Goal: Task Accomplishment & Management: Manage account settings

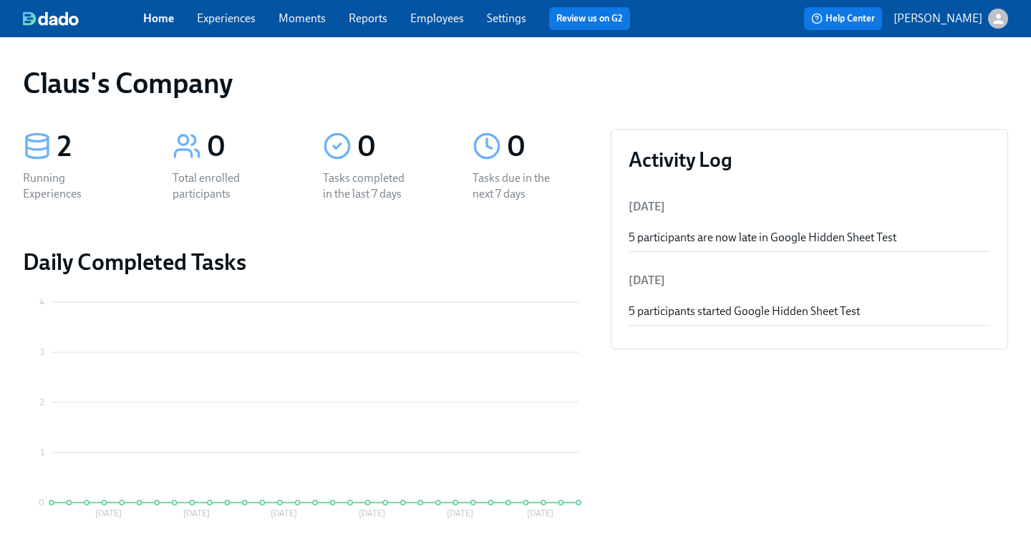
click at [988, 21] on div "button" at bounding box center [998, 19] width 20 height 20
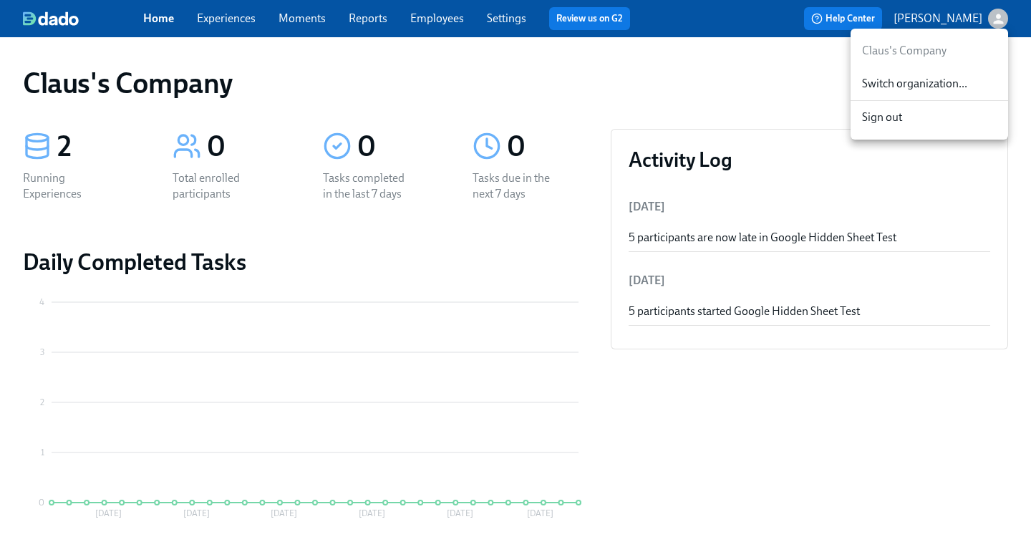
click at [936, 87] on span "Switch organization..." at bounding box center [929, 84] width 135 height 16
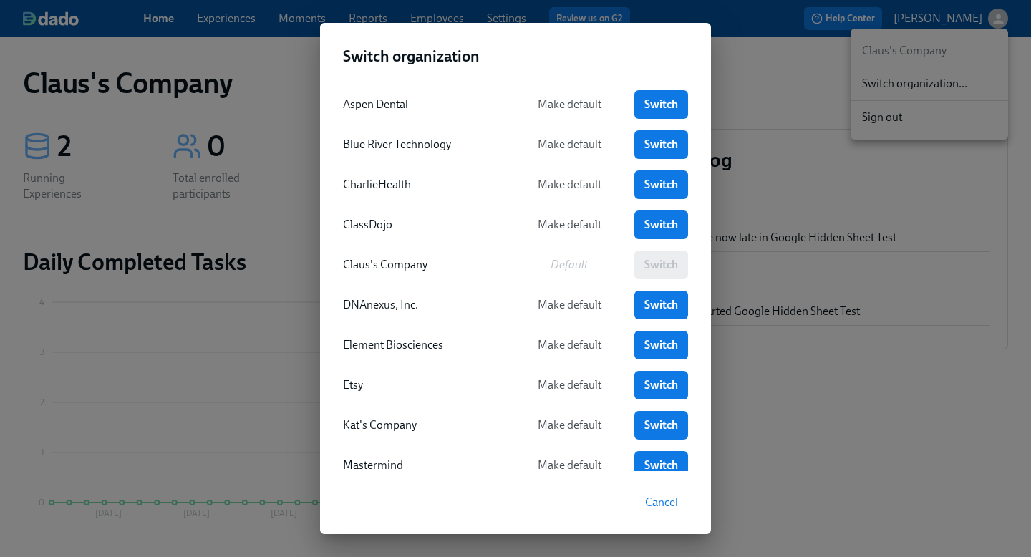
scroll to position [198, 0]
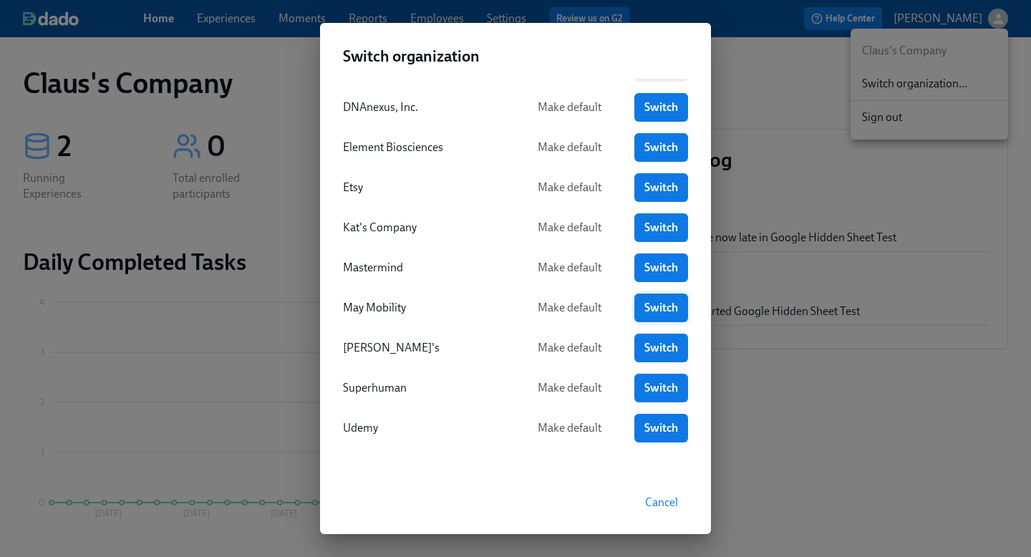
click at [647, 305] on span "Switch" at bounding box center [661, 308] width 34 height 14
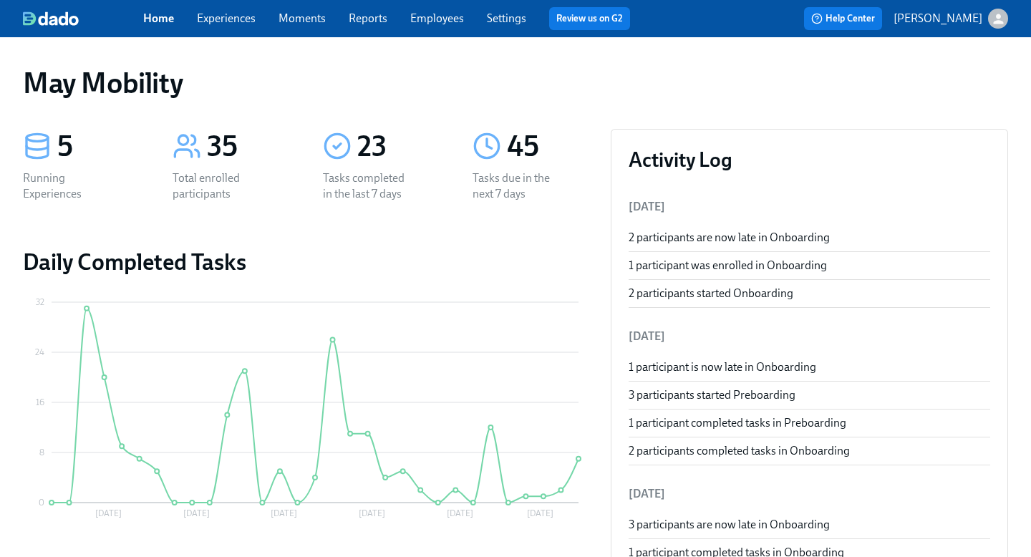
click at [225, 17] on link "Experiences" at bounding box center [226, 18] width 59 height 14
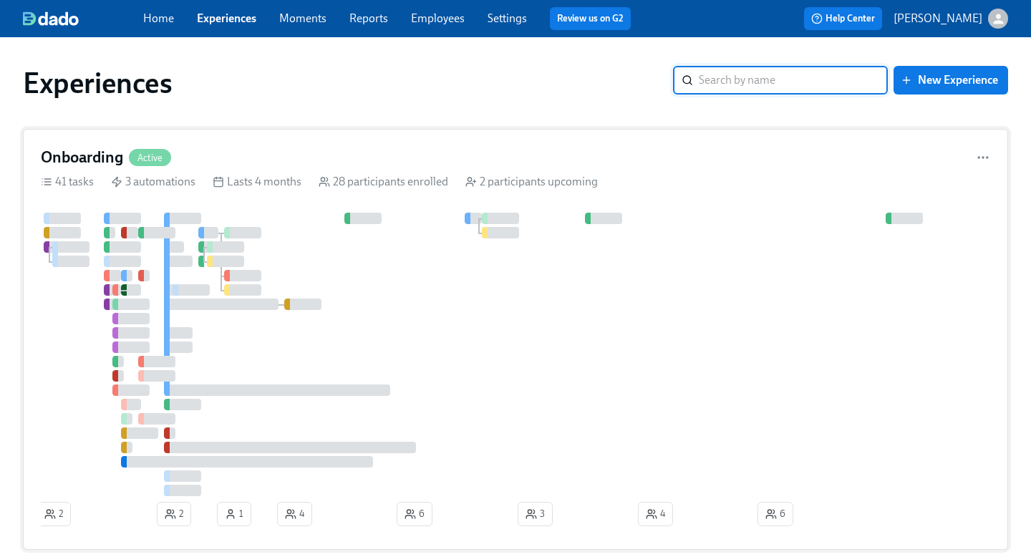
click at [378, 155] on div "Onboarding Active" at bounding box center [515, 157] width 949 height 21
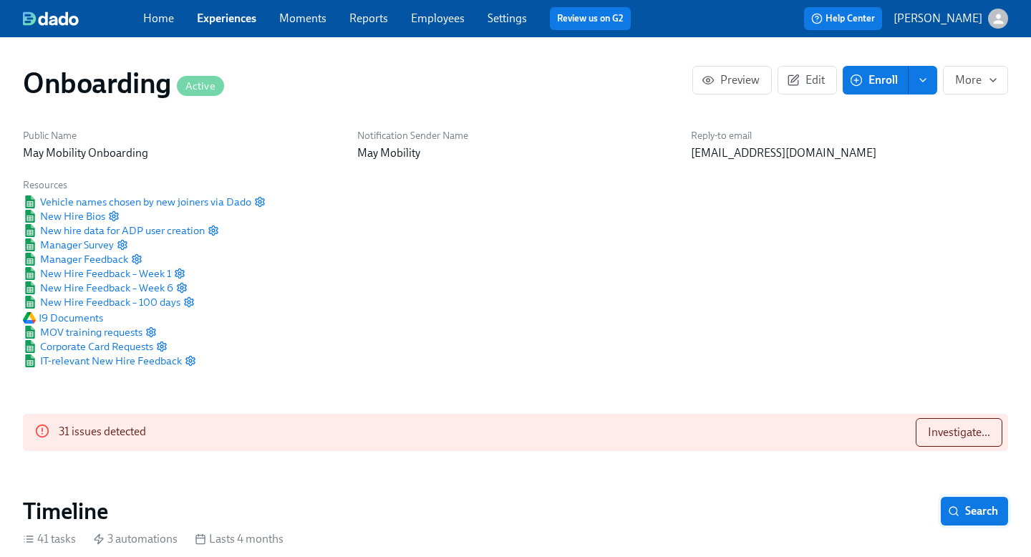
scroll to position [0, 10175]
click at [969, 438] on span "Investigate..." at bounding box center [959, 432] width 62 height 14
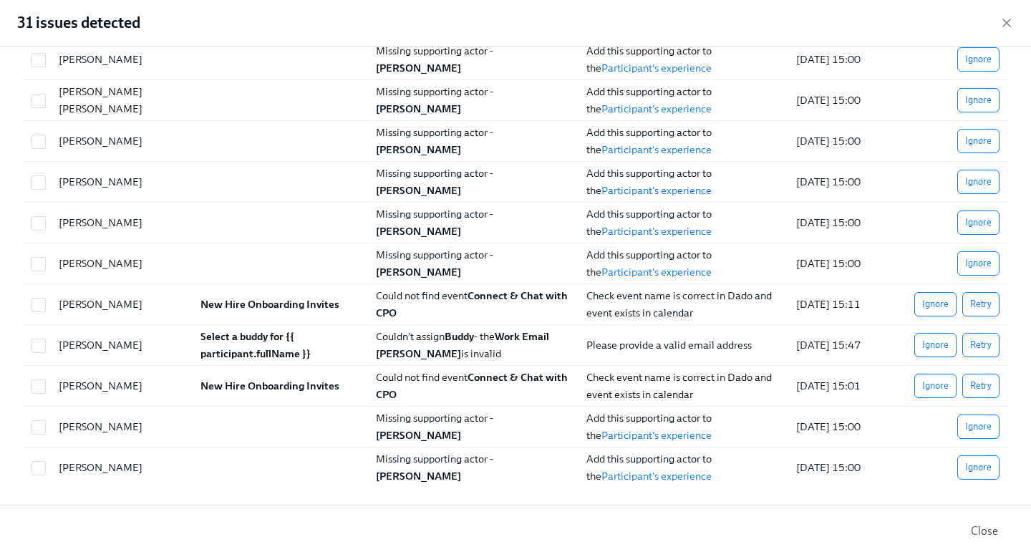
scroll to position [0, 0]
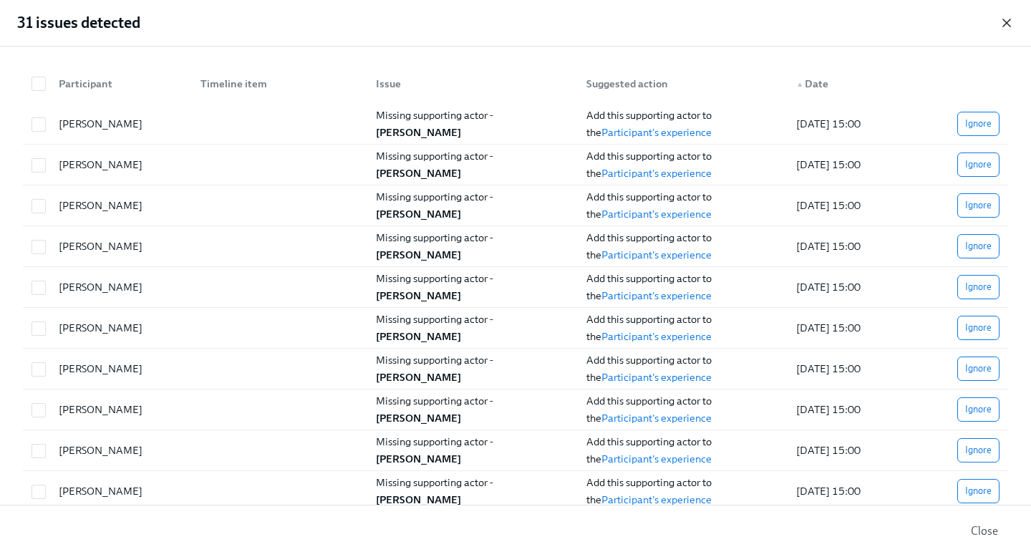
click at [1004, 17] on icon "button" at bounding box center [1006, 23] width 14 height 14
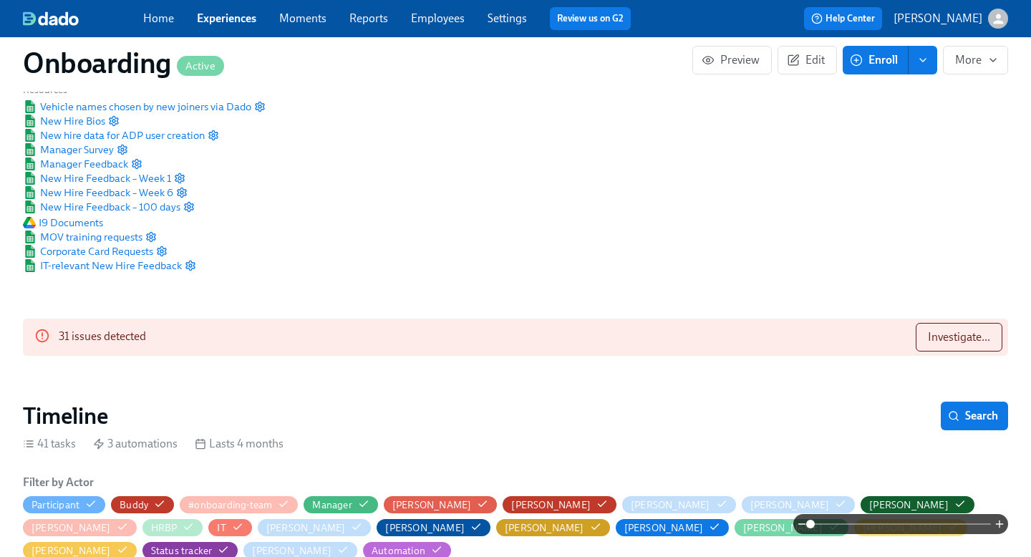
scroll to position [148, 0]
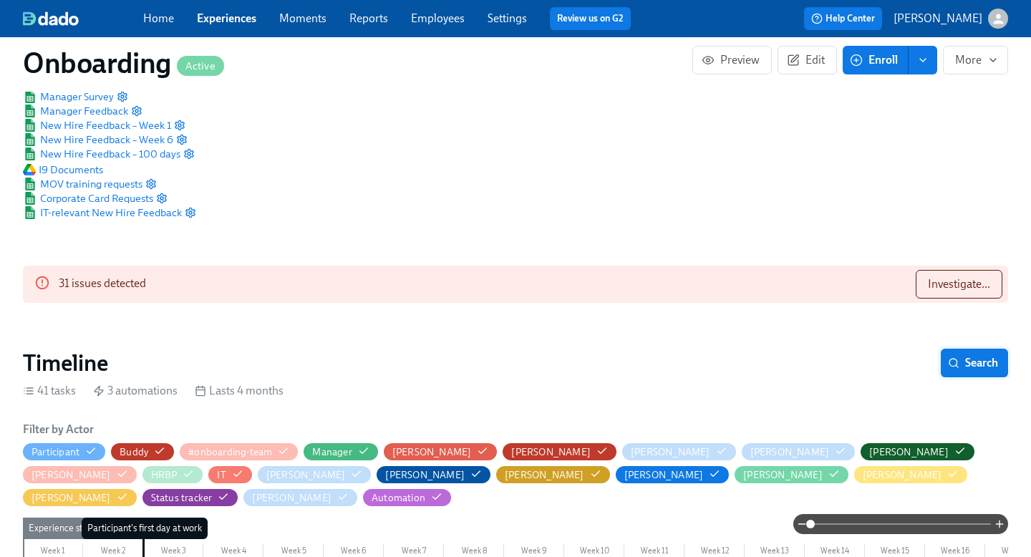
click at [986, 364] on span "Search" at bounding box center [974, 363] width 47 height 14
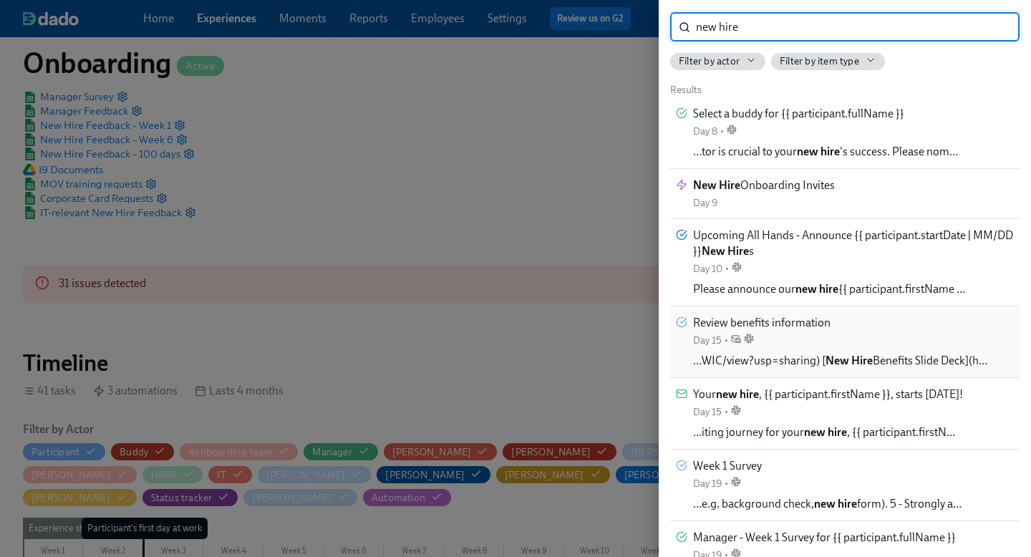
scroll to position [32, 0]
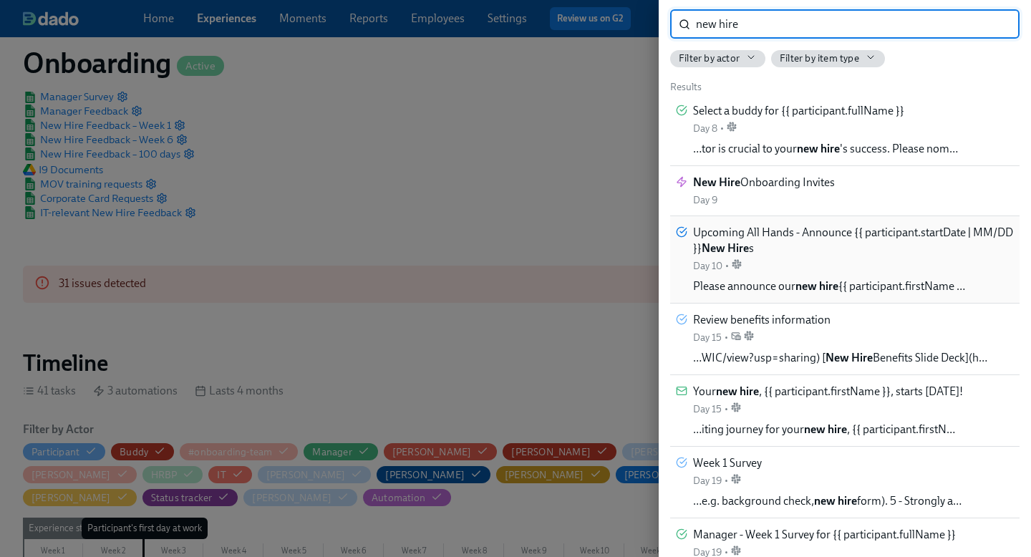
type input "new hire"
click at [894, 287] on span "Please announce our new hire {{ participant.firstName …" at bounding box center [829, 287] width 272 height 16
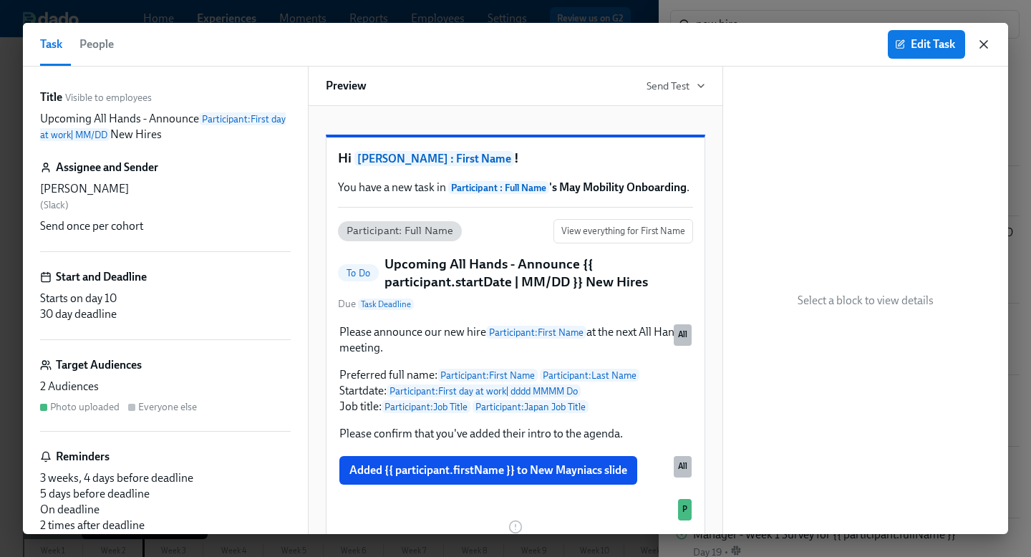
click at [986, 41] on icon "button" at bounding box center [983, 44] width 7 height 7
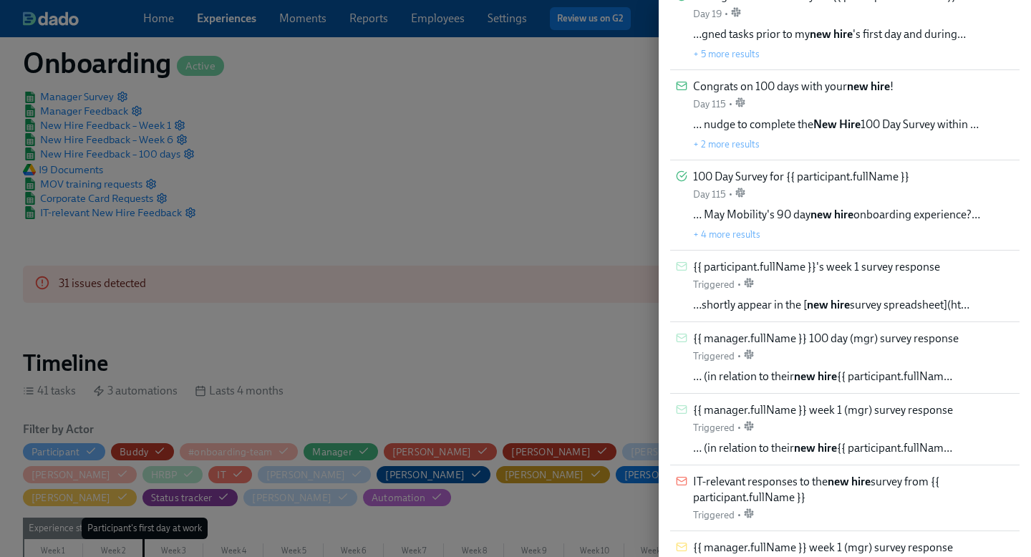
scroll to position [553, 0]
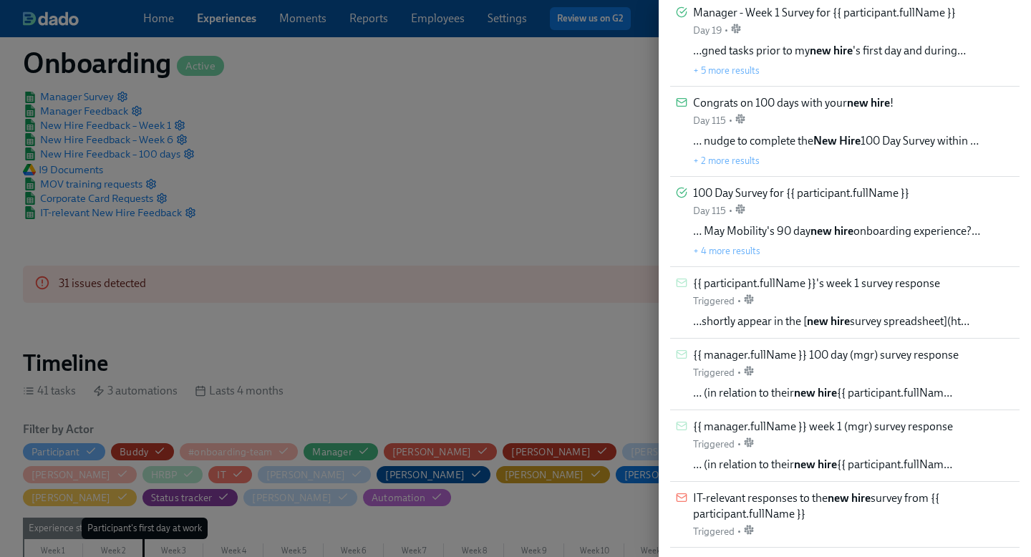
click at [632, 252] on div at bounding box center [515, 278] width 1031 height 557
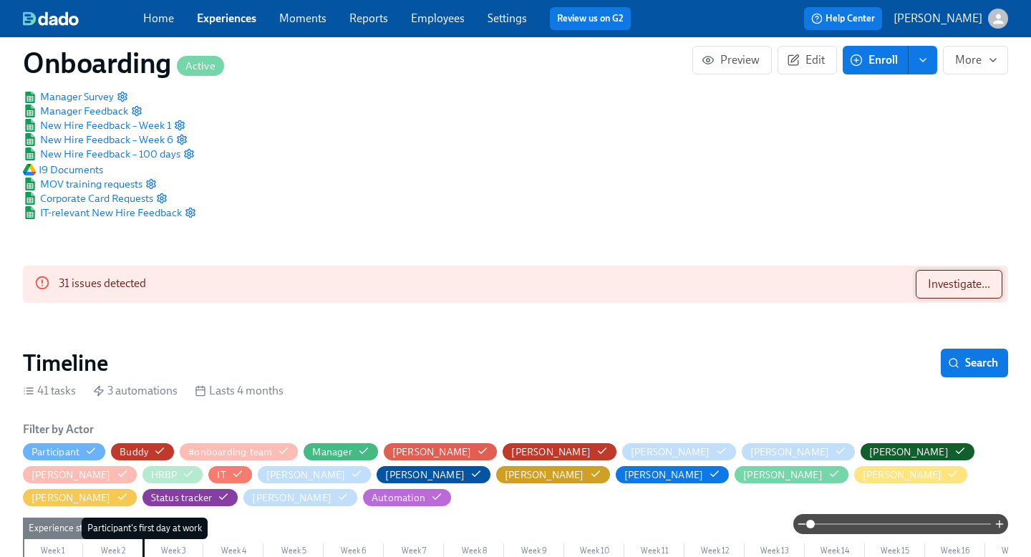
click at [981, 284] on span "Investigate..." at bounding box center [959, 284] width 62 height 14
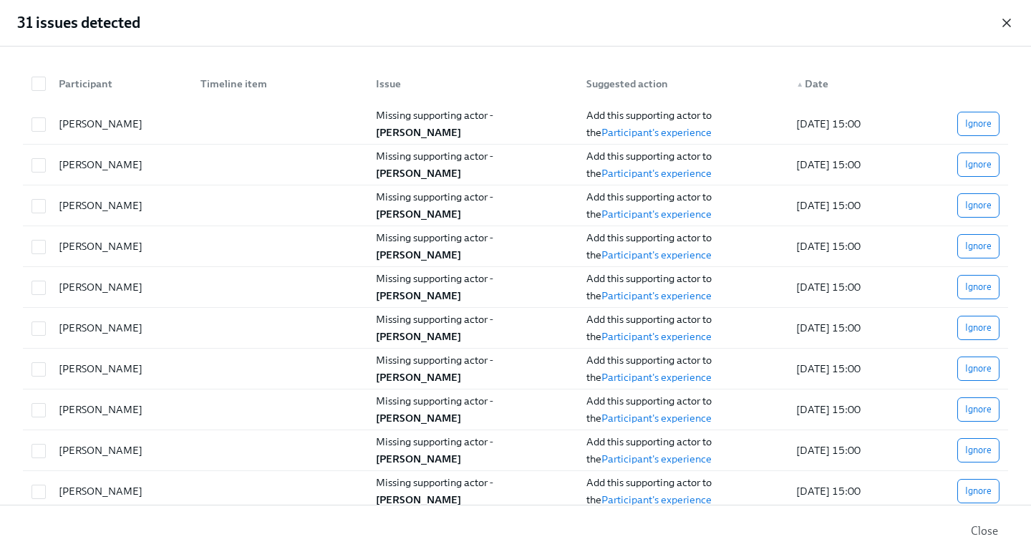
click at [1012, 18] on icon "button" at bounding box center [1006, 23] width 14 height 14
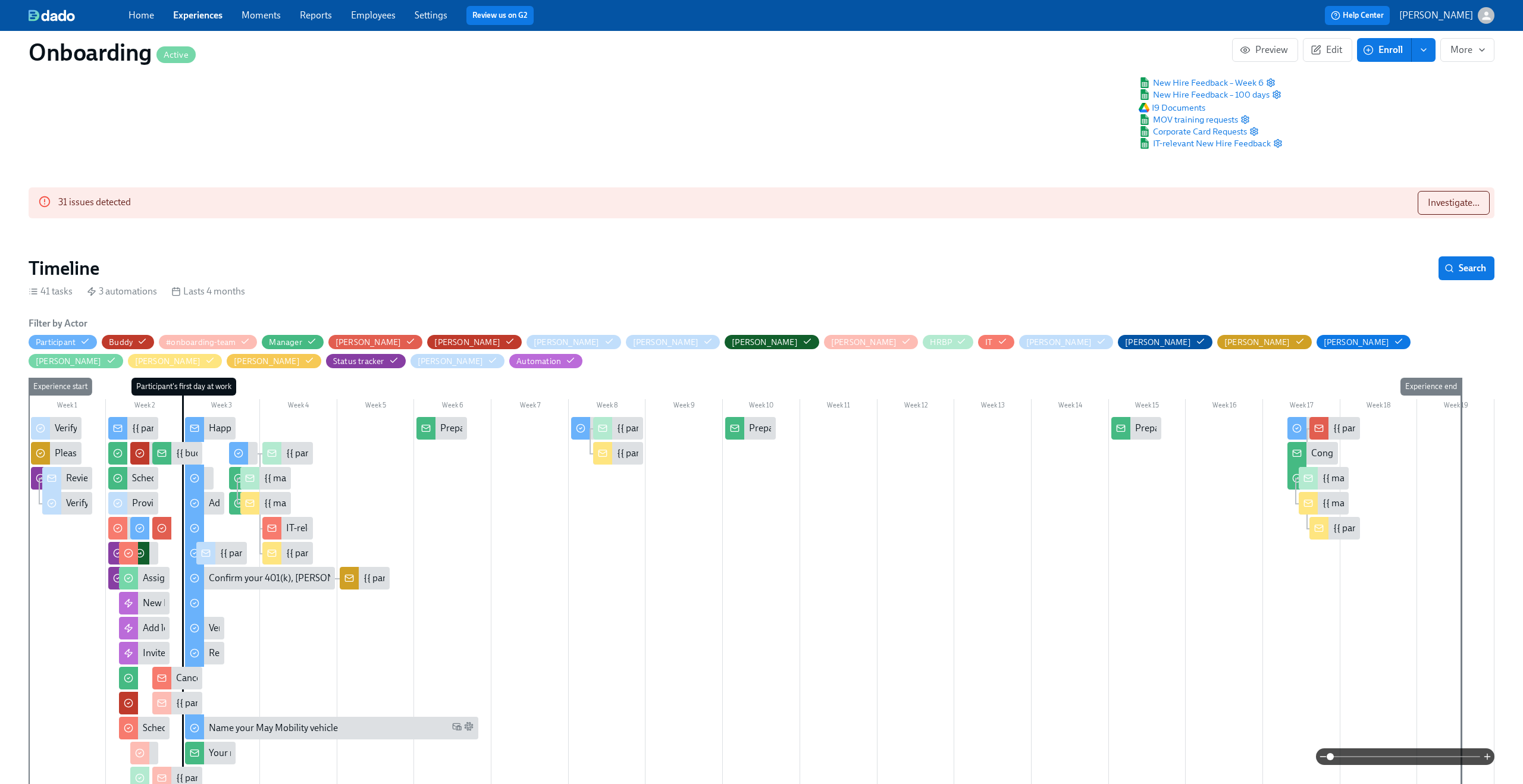
scroll to position [205, 0]
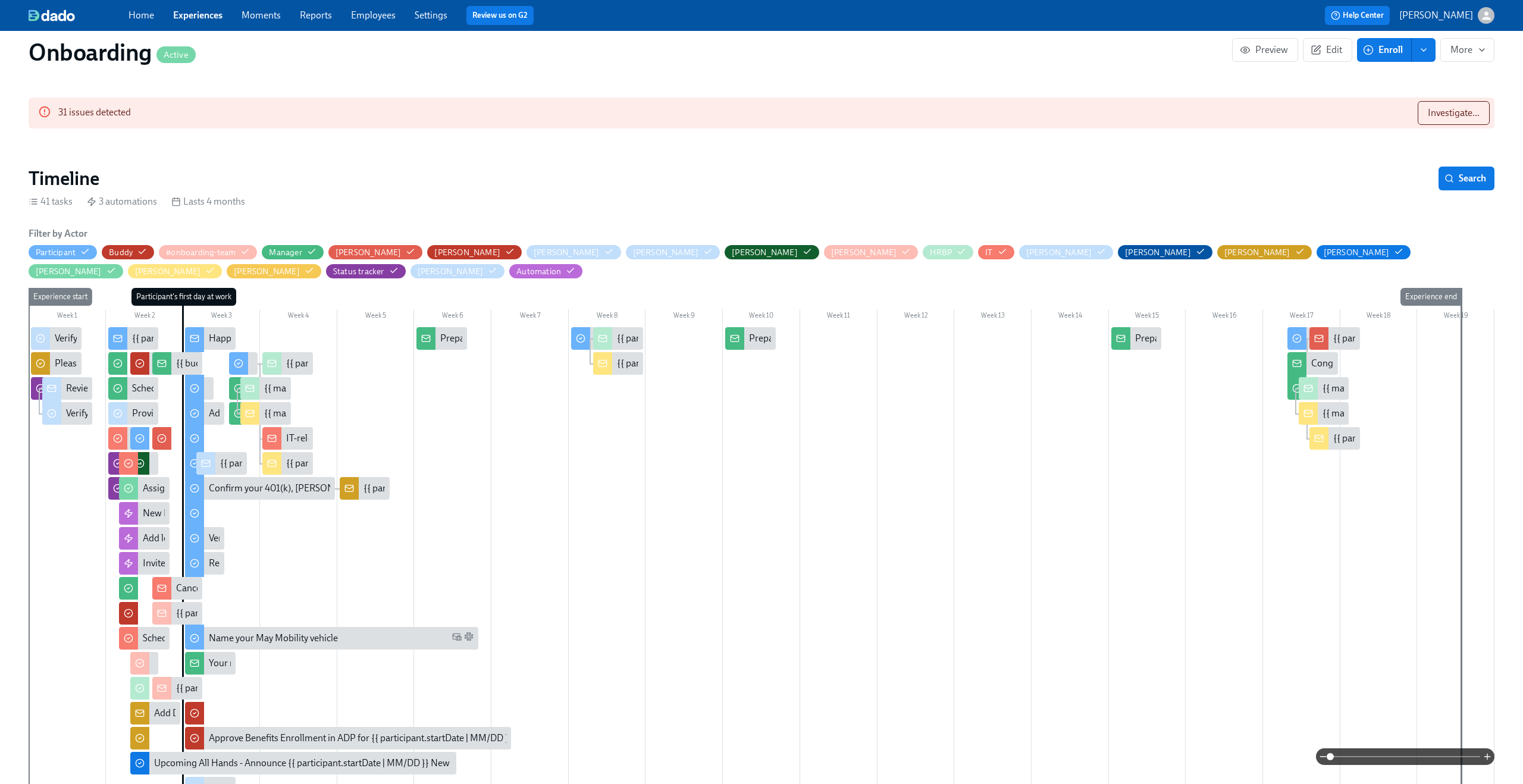
click at [856, 462] on span at bounding box center [1405, 757] width 150 height 17
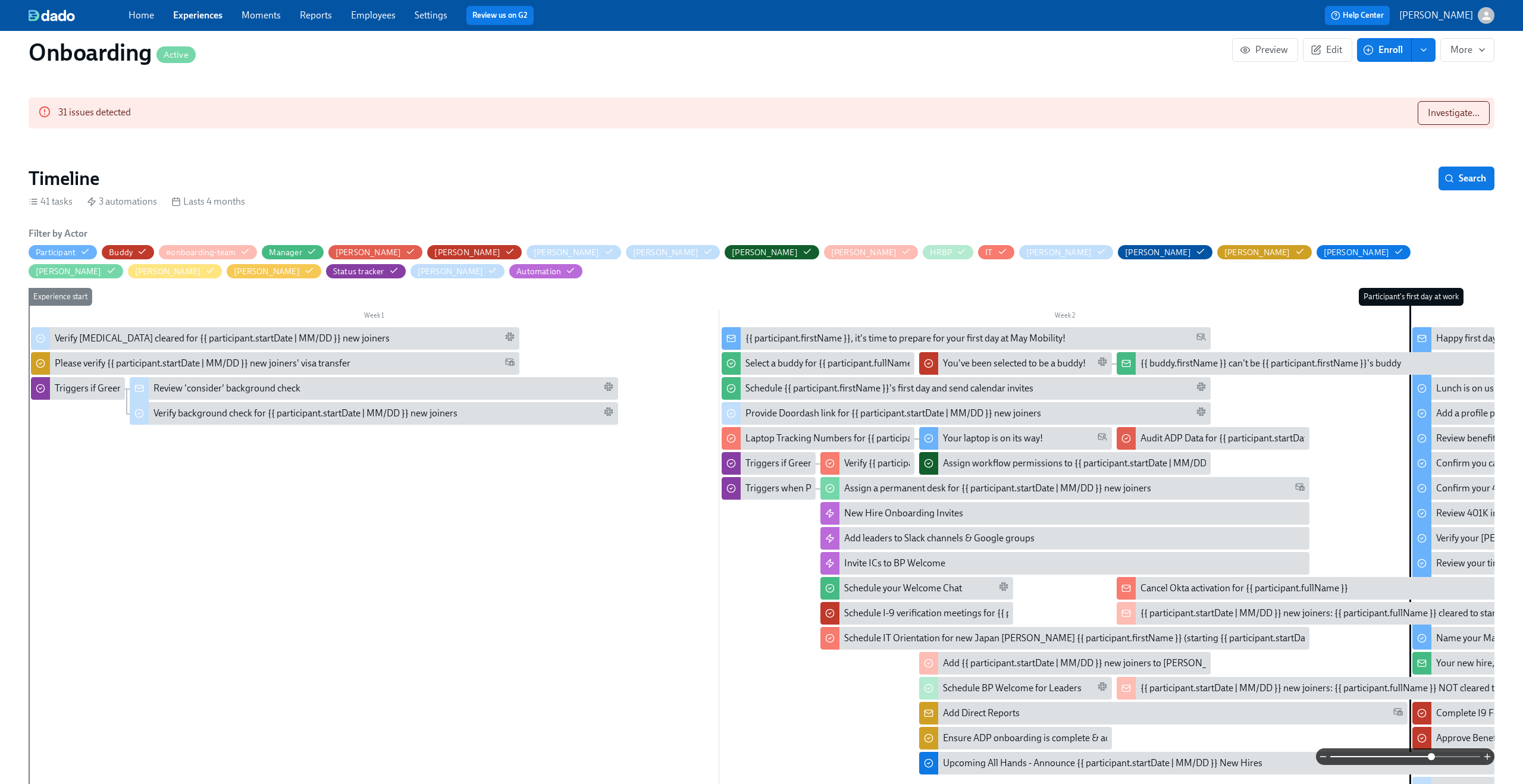
click at [210, 17] on link "Experiences" at bounding box center [197, 15] width 49 height 12
drag, startPoint x: 202, startPoint y: 19, endPoint x: 243, endPoint y: 8, distance: 42.4
click at [0, 0] on div "Home Experiences Moments Reports Employees Settings Review us on G2 Help Center…" at bounding box center [761, 15] width 1523 height 31
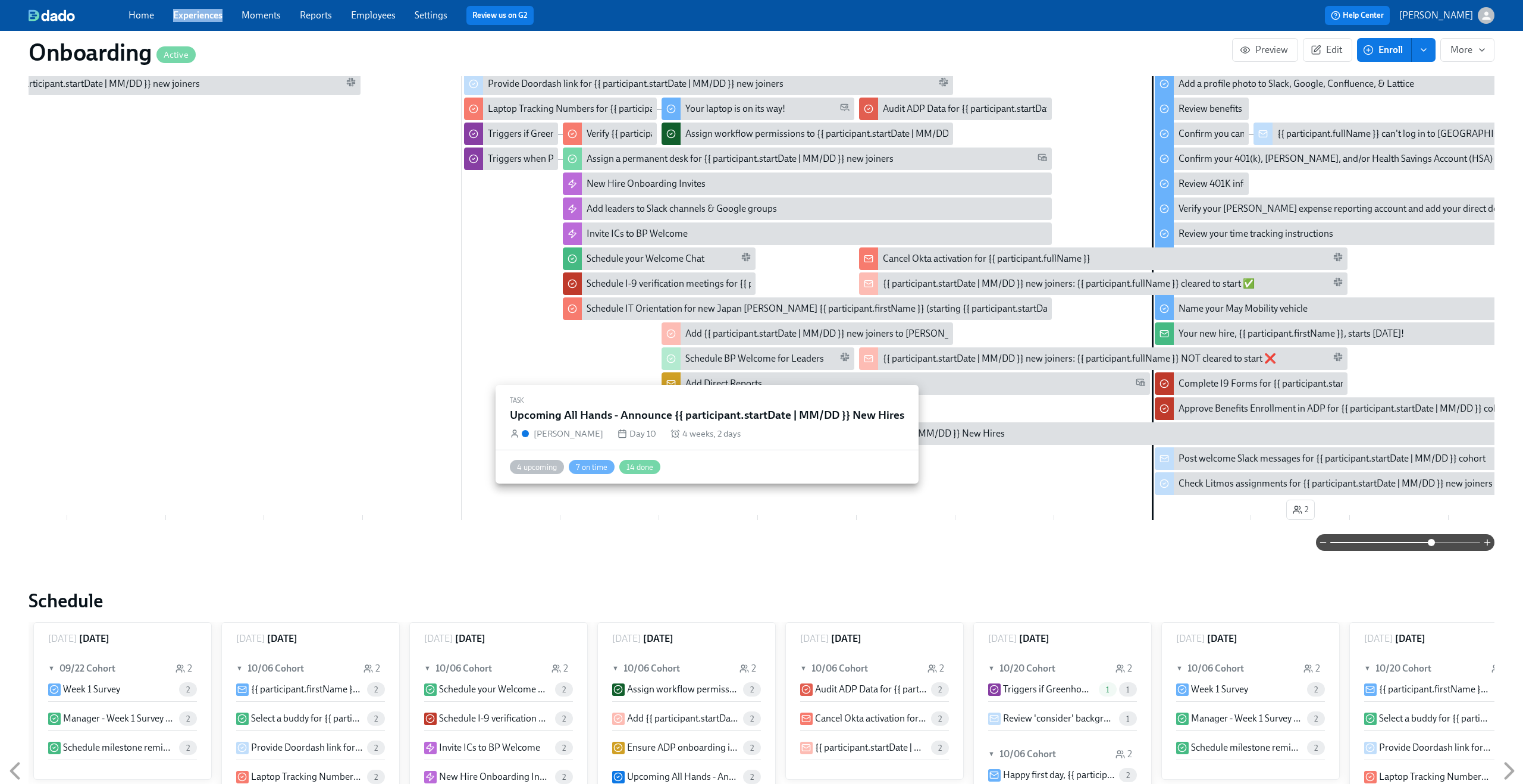
scroll to position [0, 263]
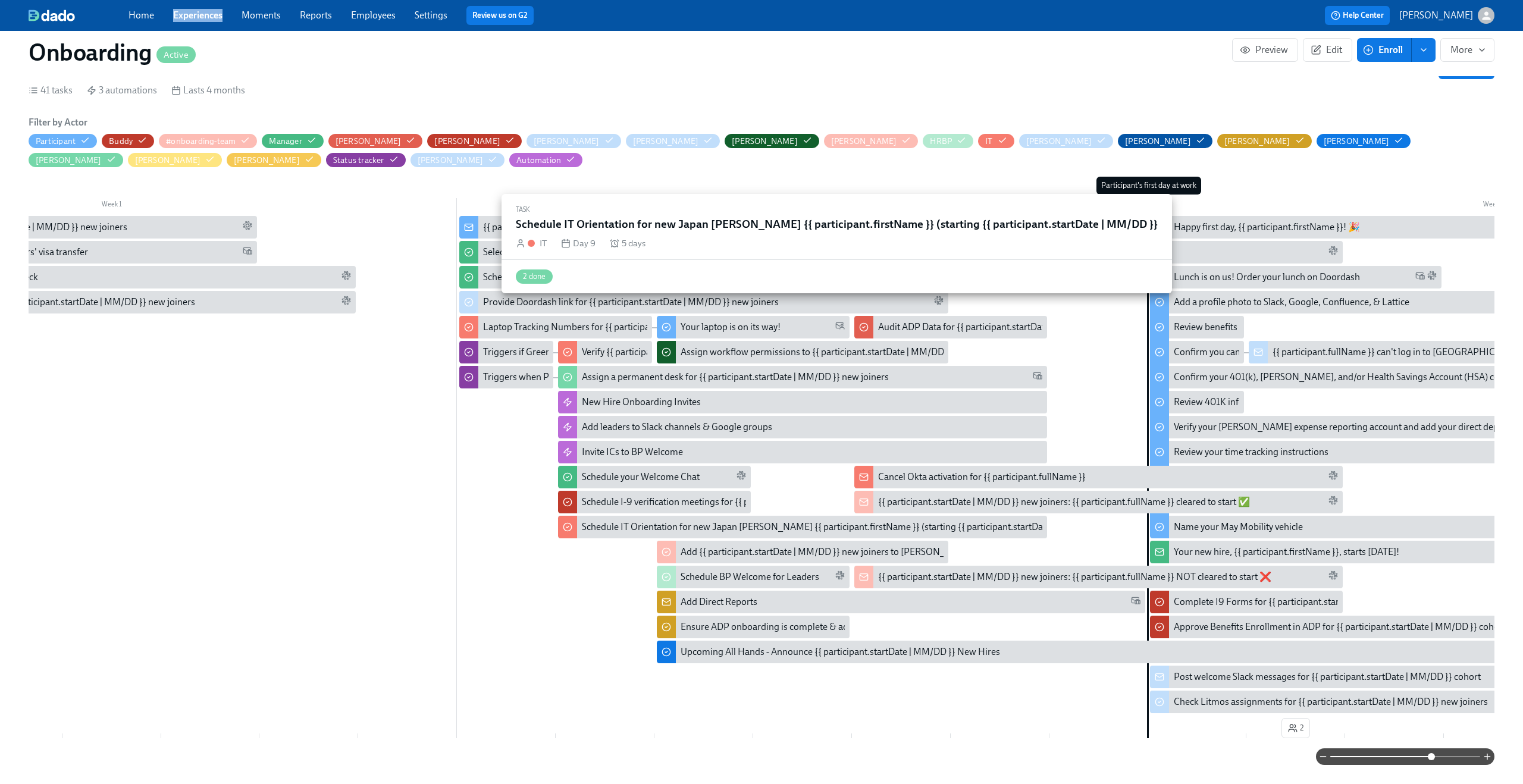
scroll to position [0, 0]
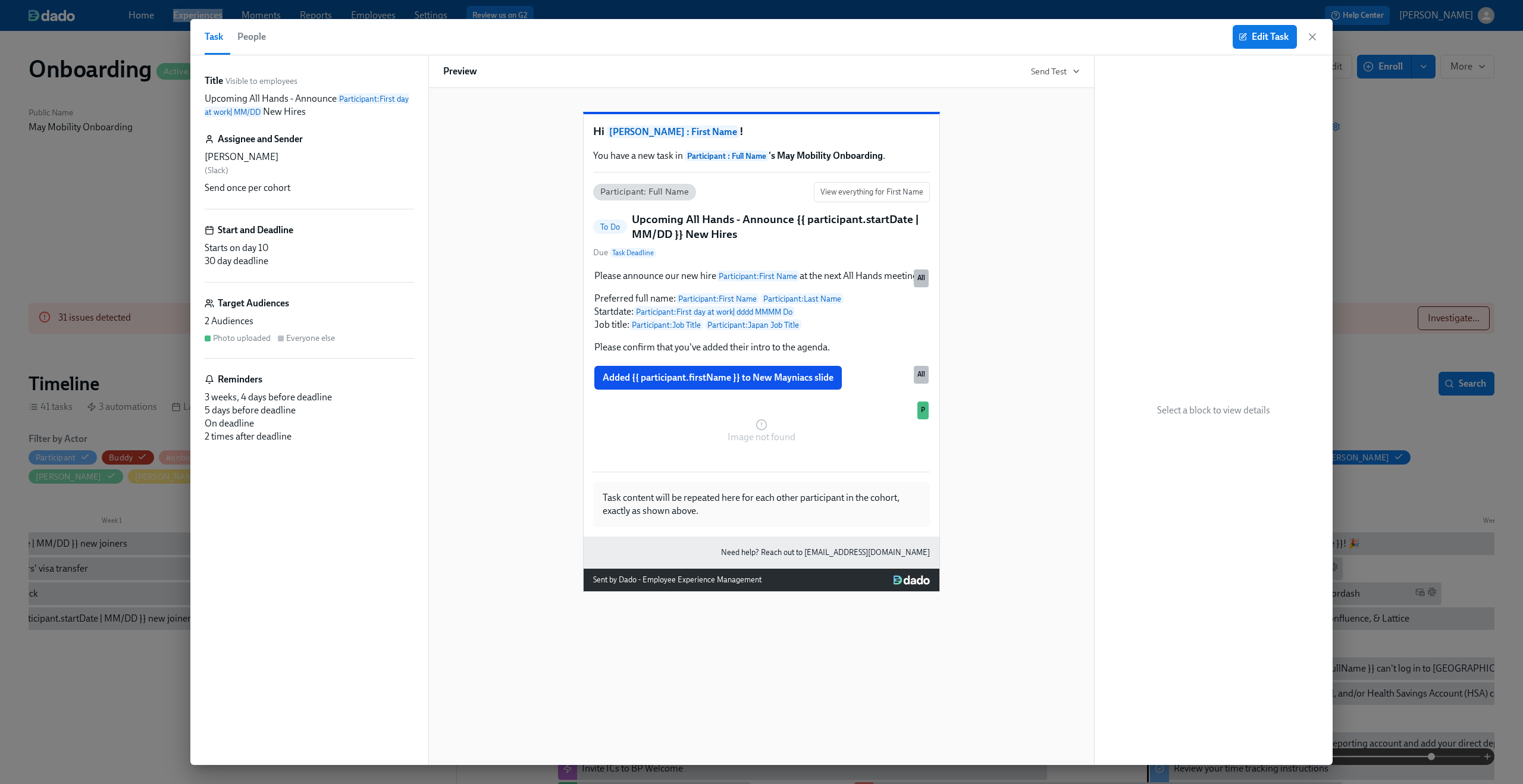
scroll to position [123, 0]
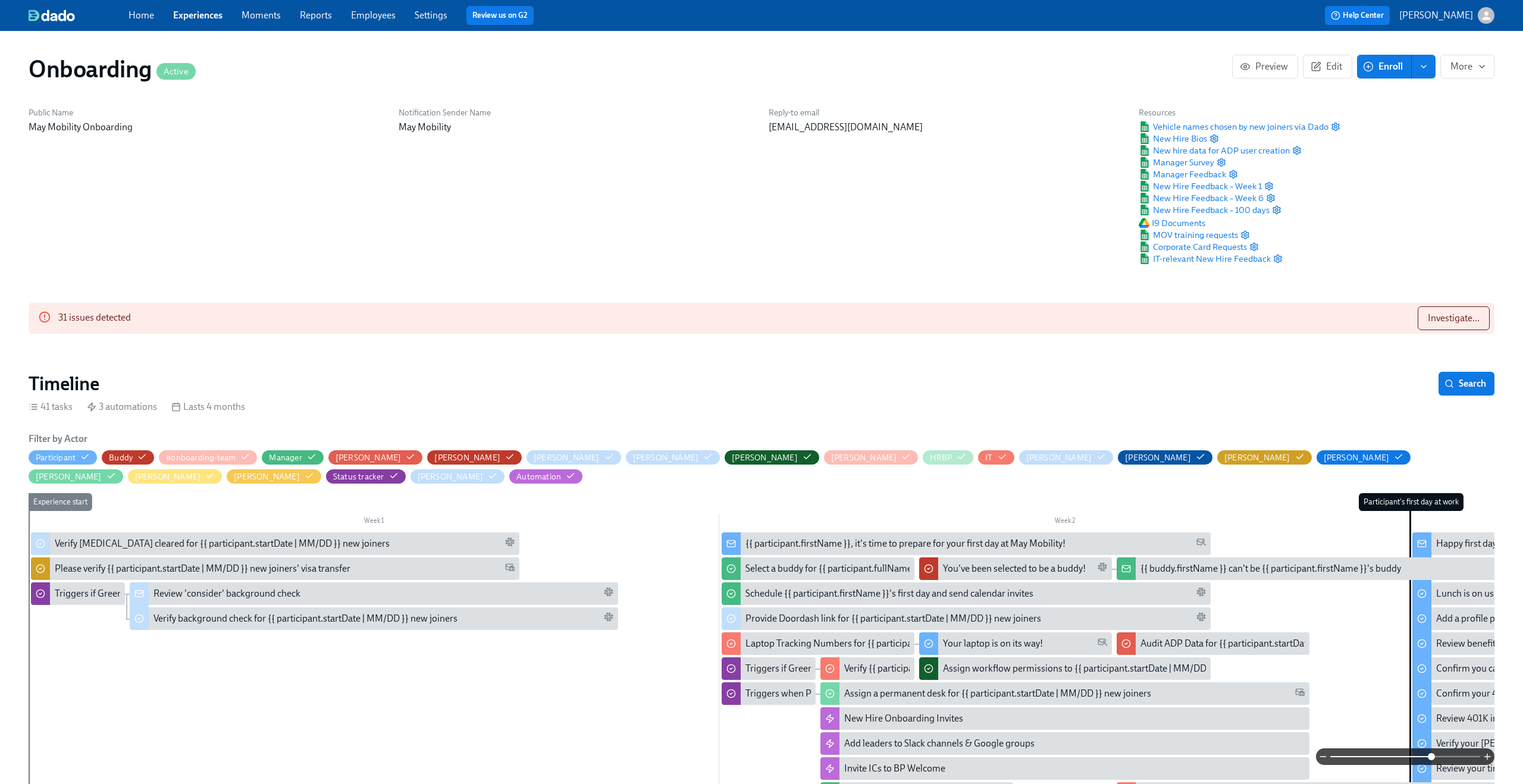
click at [417, 14] on link "Settings" at bounding box center [430, 15] width 32 height 12
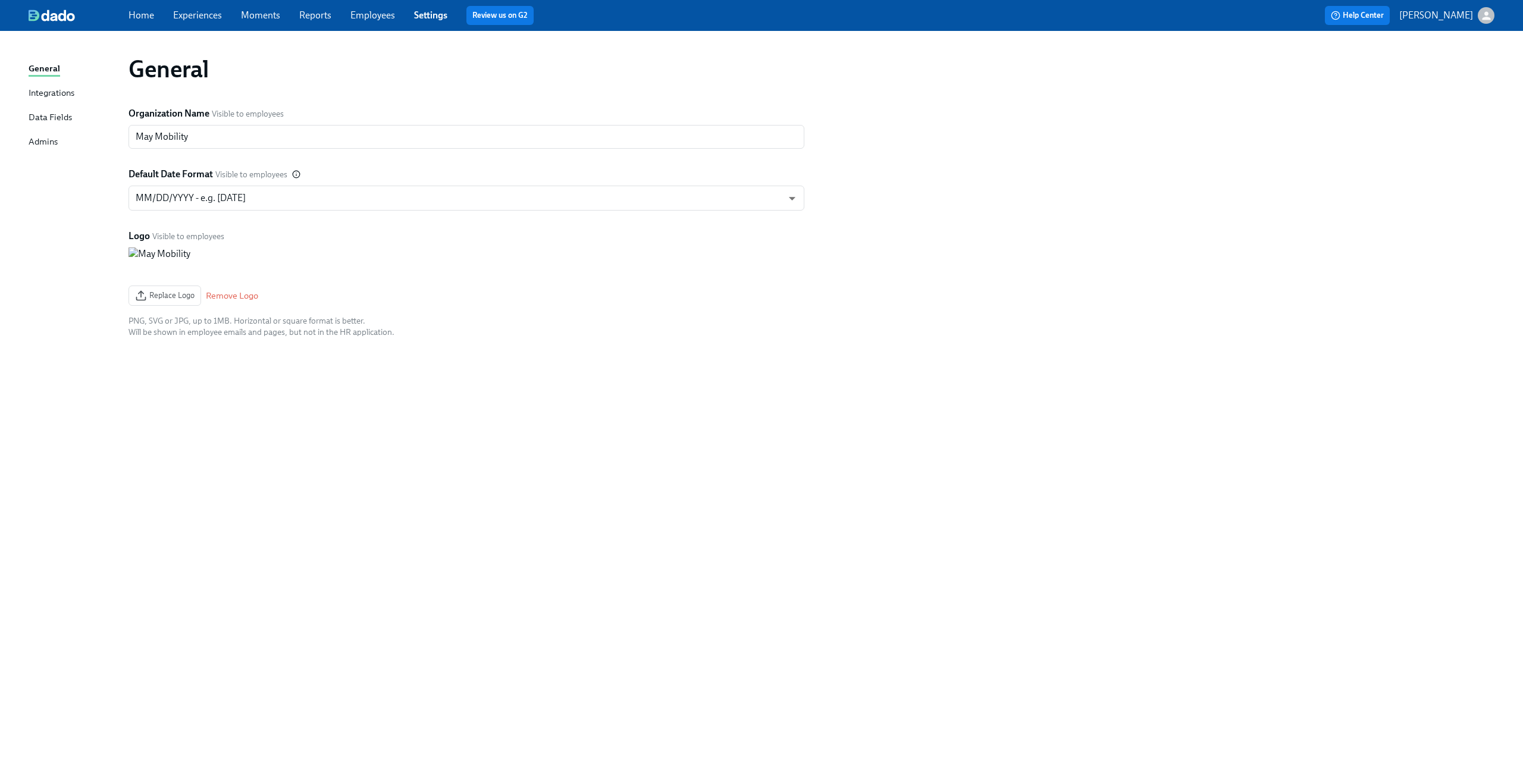
click at [39, 144] on div "Admins" at bounding box center [42, 143] width 29 height 15
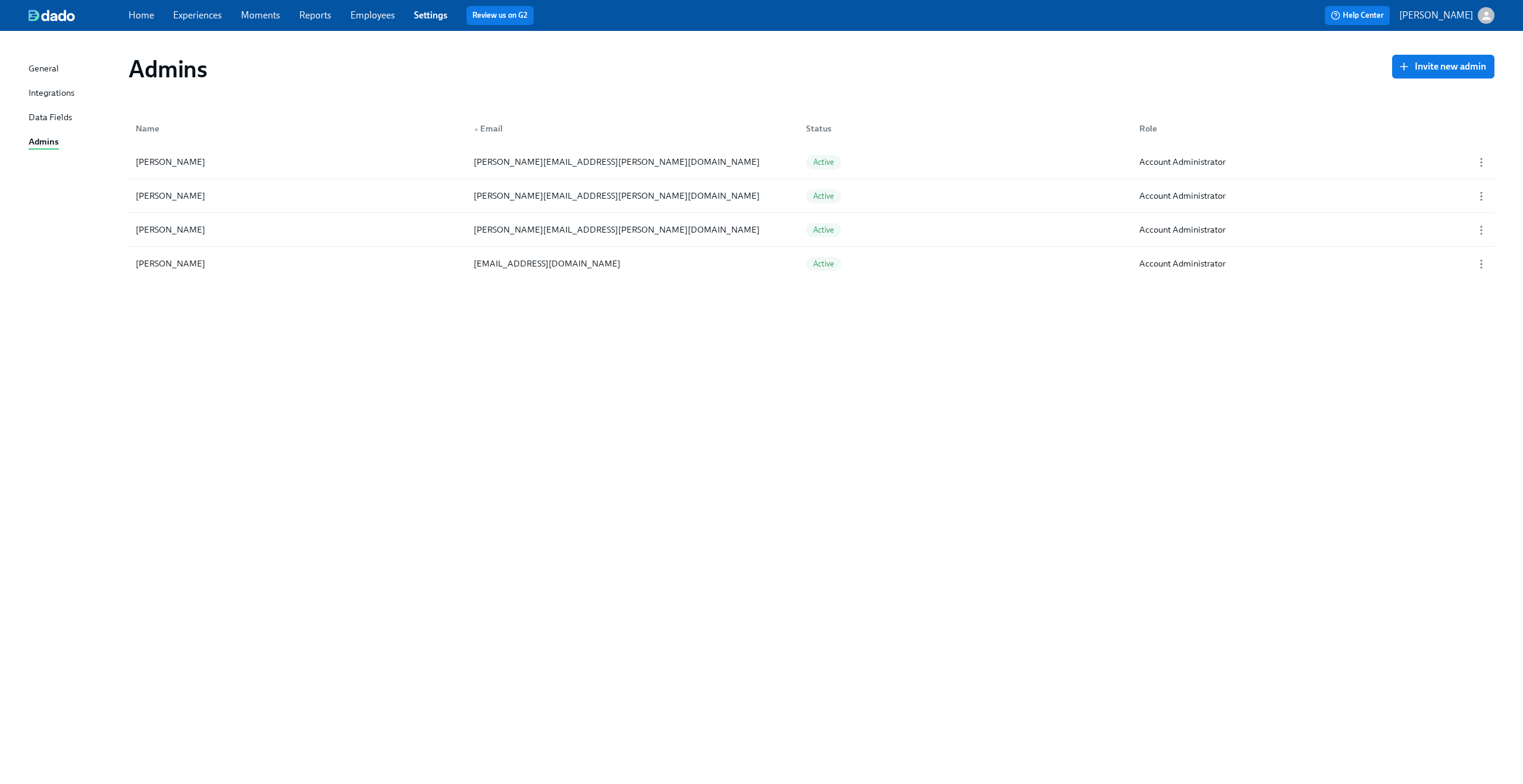
click at [40, 114] on div "Data Fields" at bounding box center [50, 118] width 43 height 15
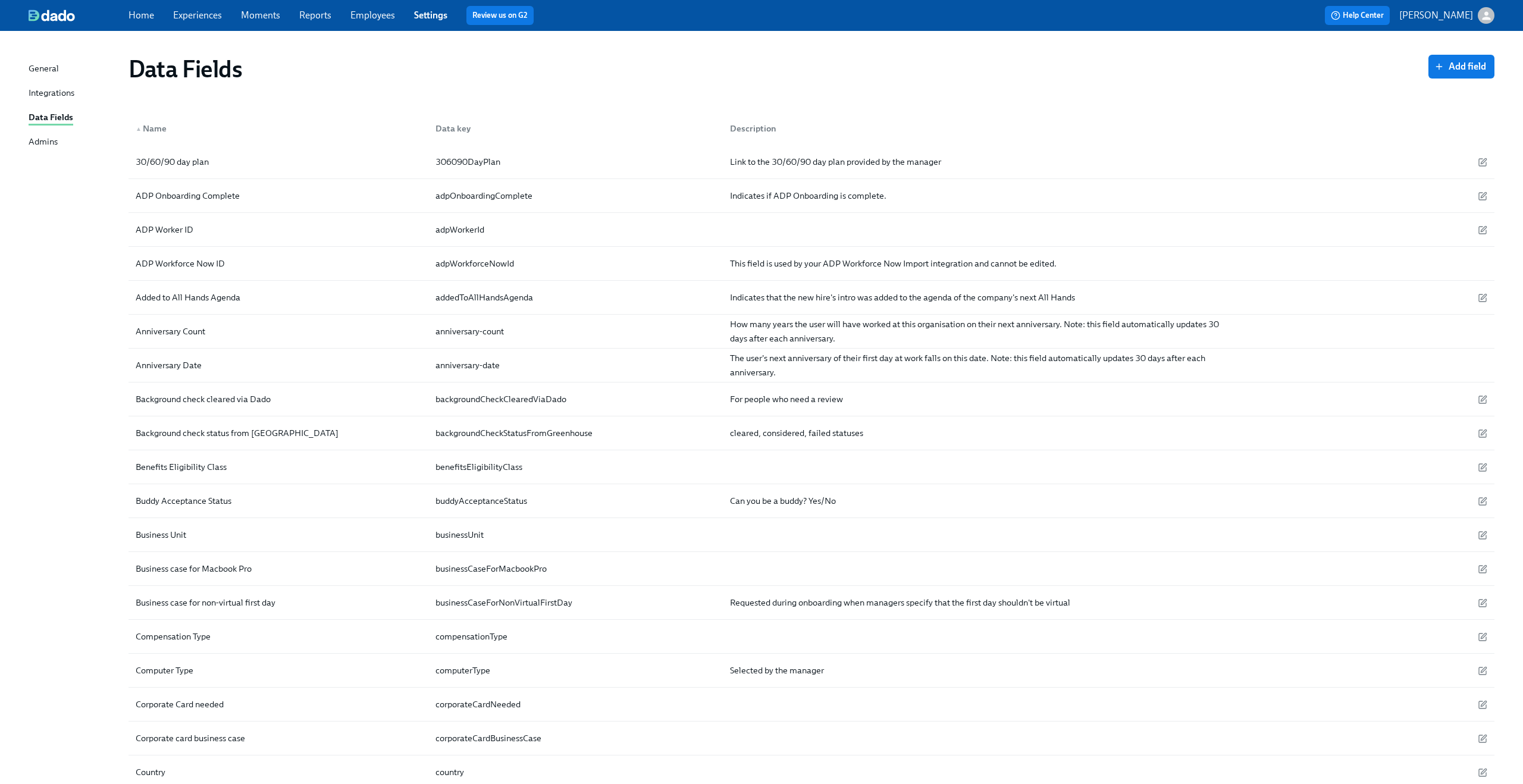
click at [44, 87] on div "Integrations" at bounding box center [51, 94] width 46 height 15
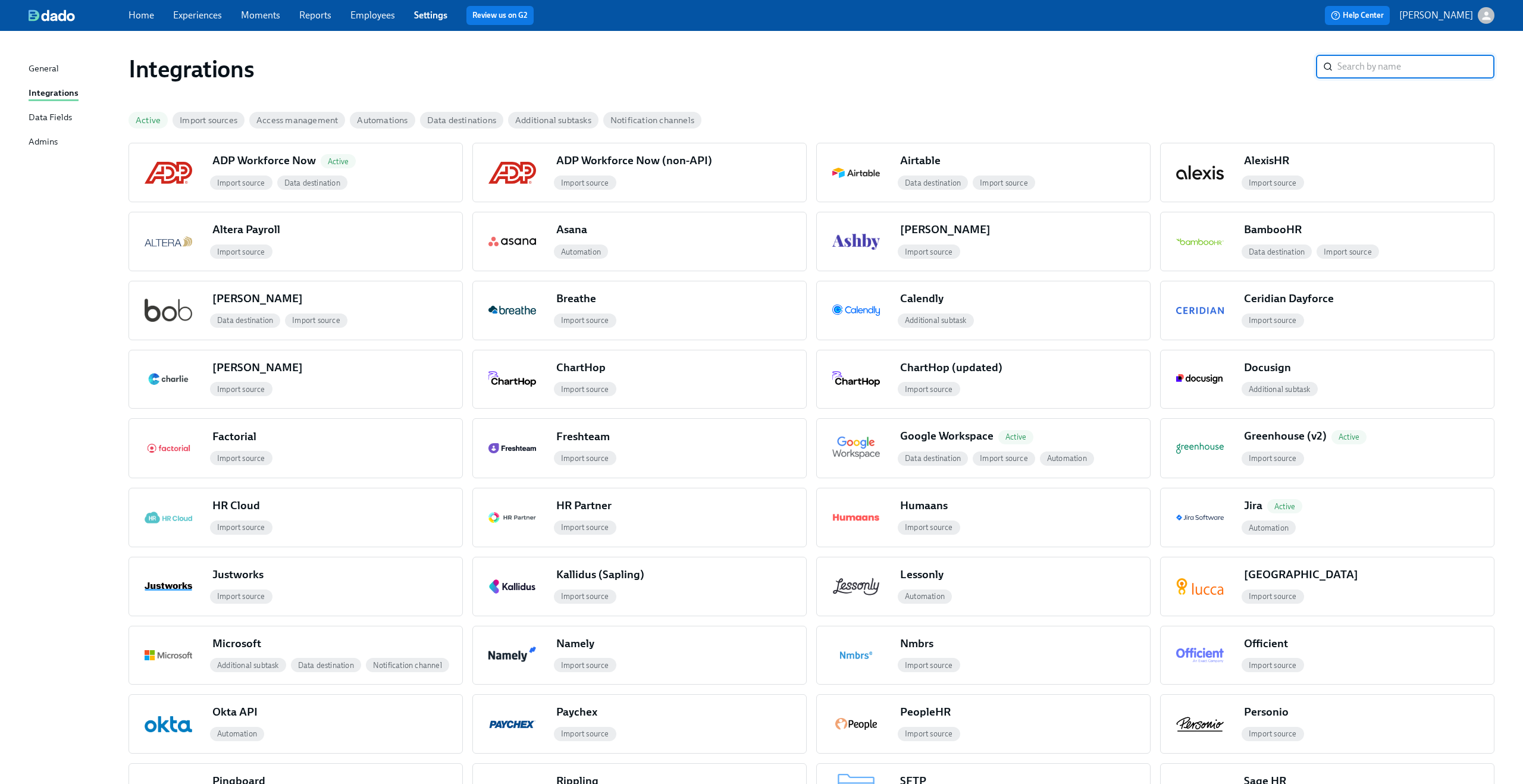
click at [386, 12] on link "Employees" at bounding box center [373, 15] width 45 height 12
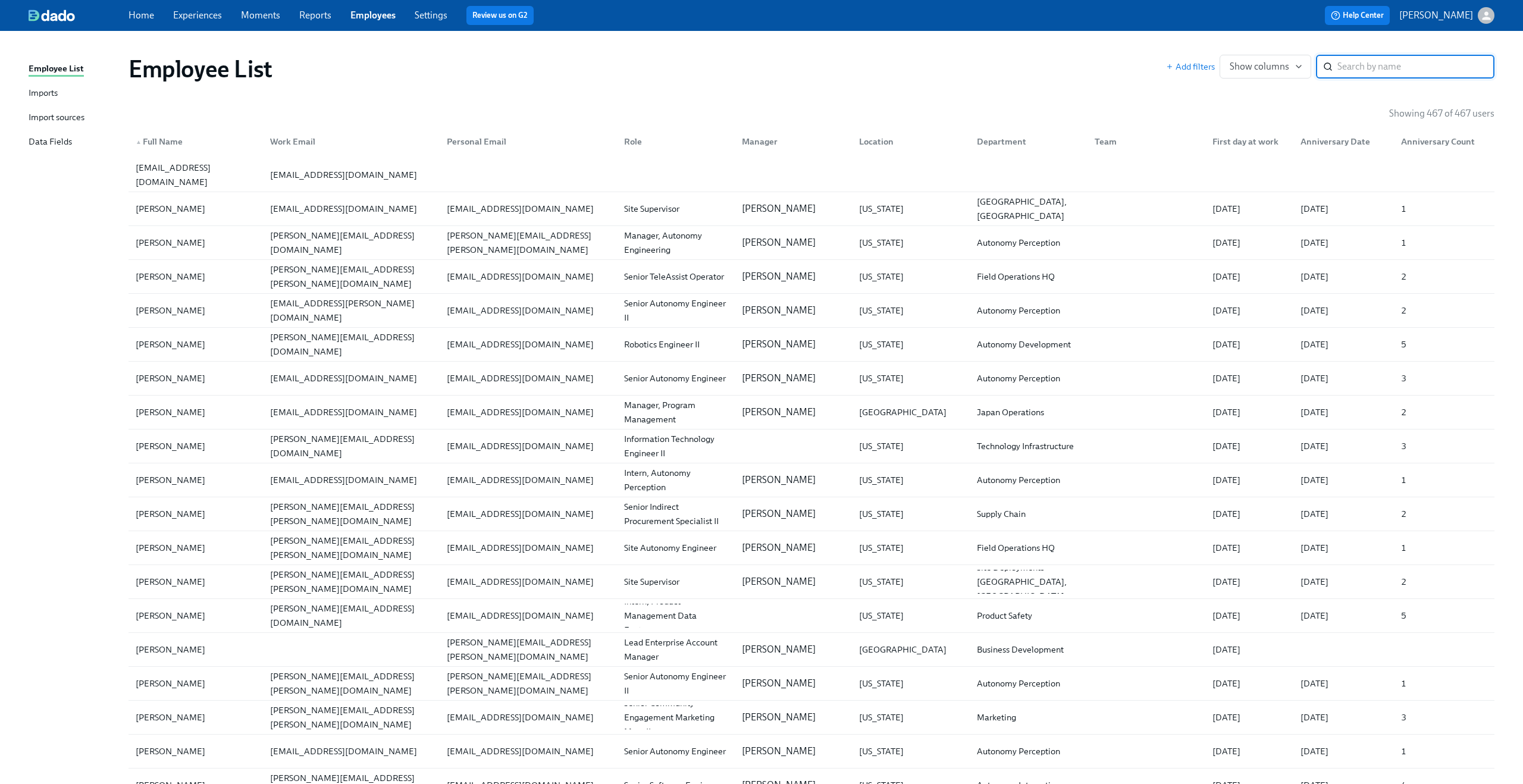
click at [61, 114] on div "Import sources" at bounding box center [56, 118] width 56 height 15
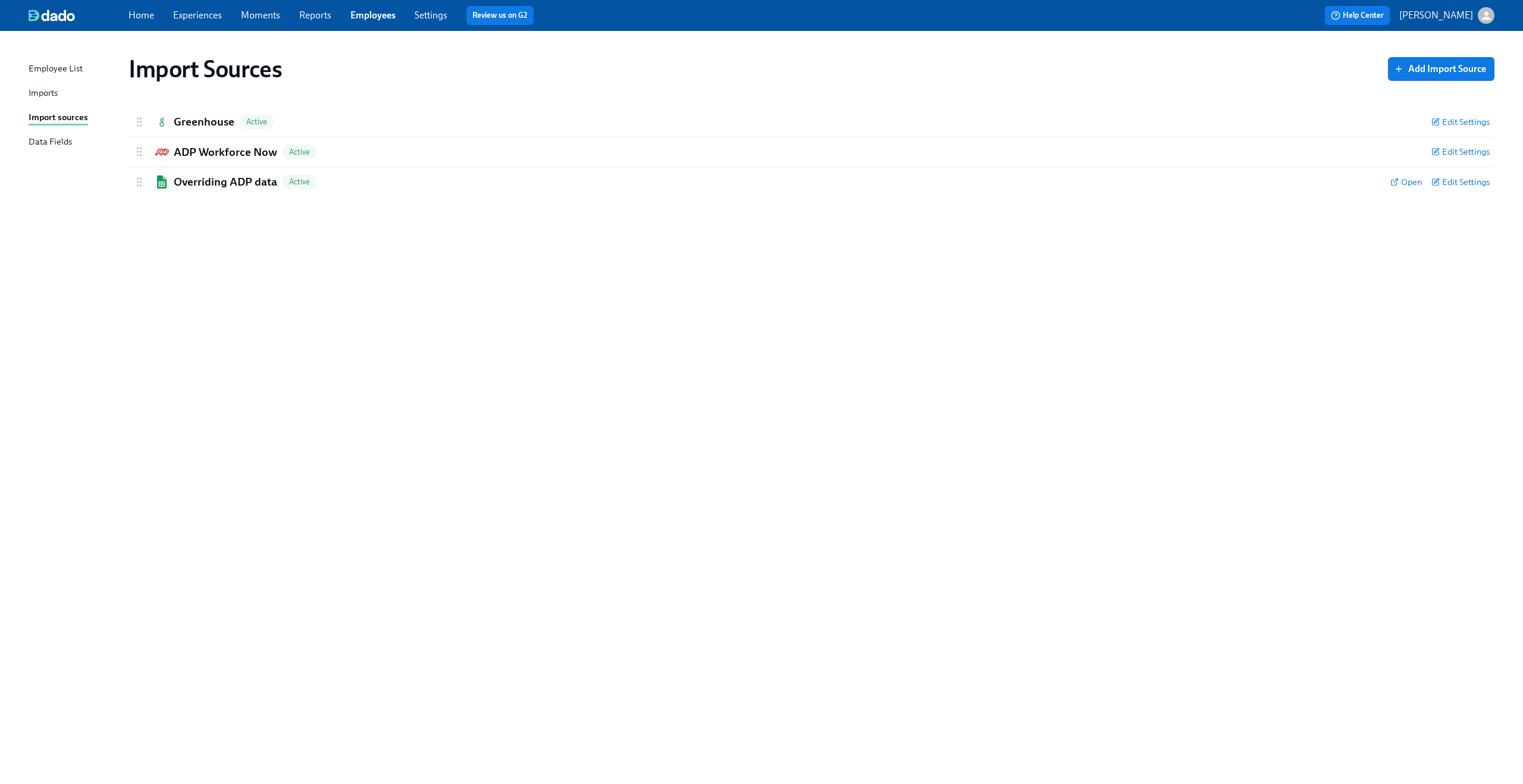
click at [204, 16] on link "Experiences" at bounding box center [197, 15] width 49 height 12
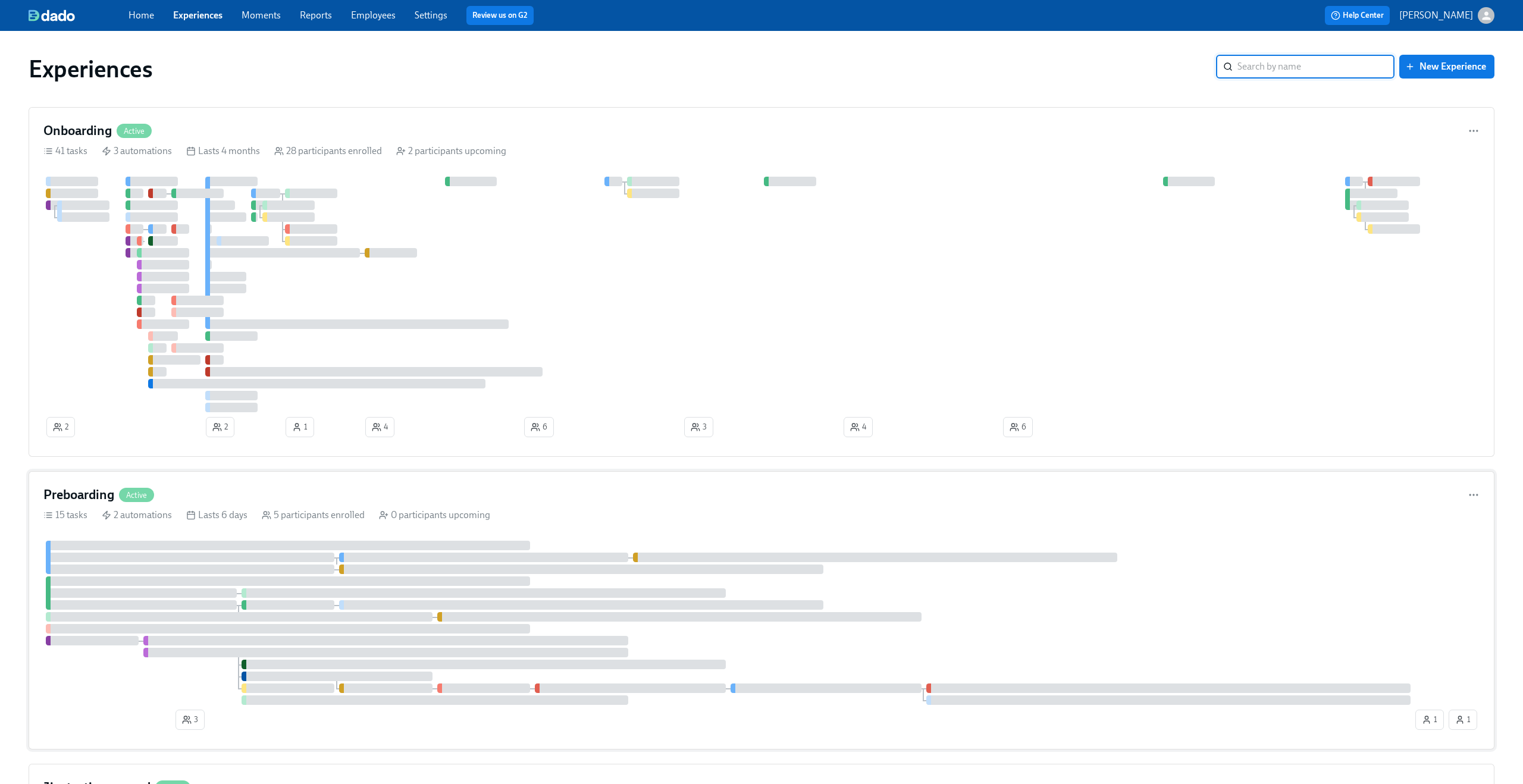
click at [560, 462] on div "Preboarding Active" at bounding box center [761, 494] width 1436 height 17
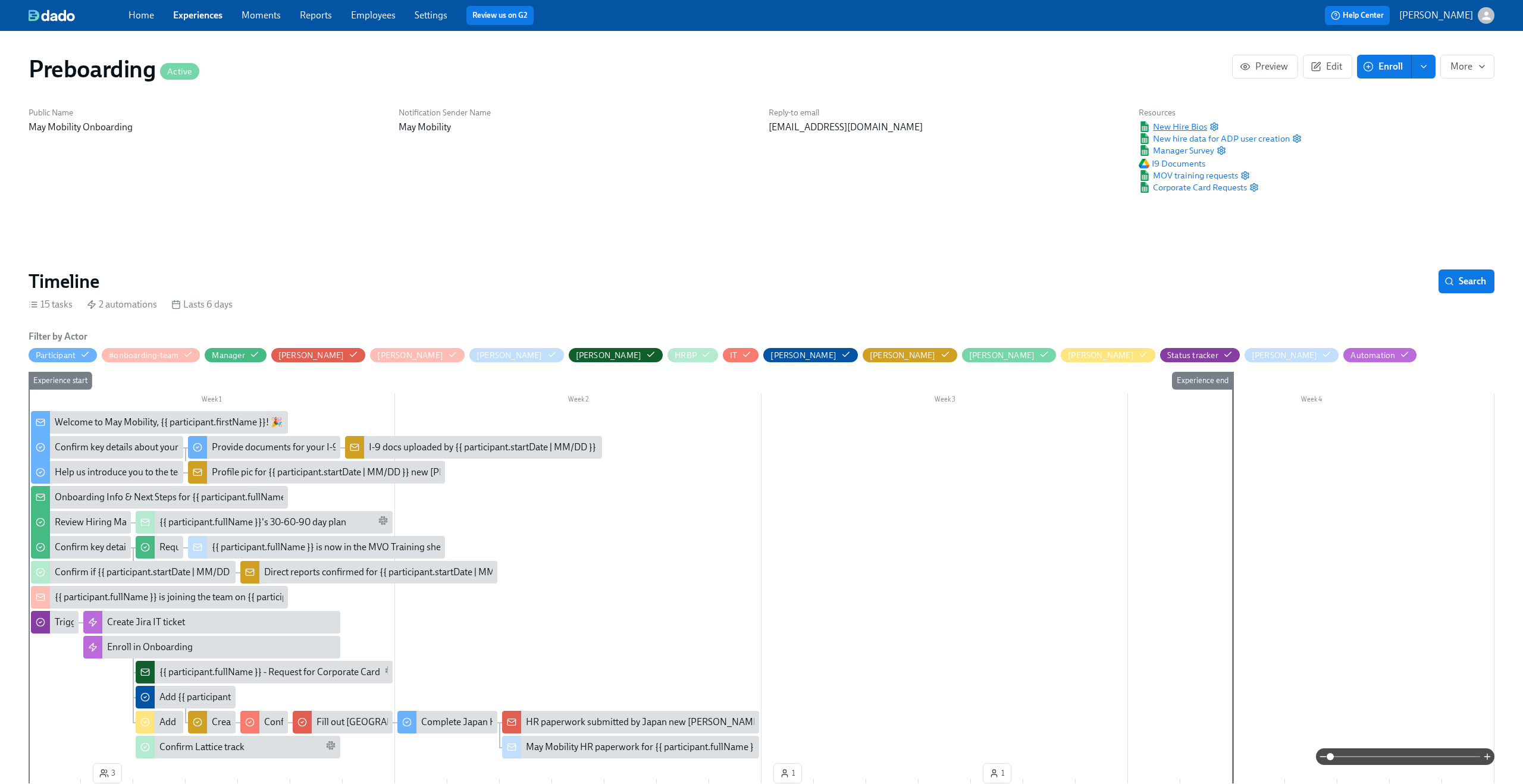
scroll to position [0, 405]
click at [856, 128] on span "New Hire Bios" at bounding box center [1172, 126] width 68 height 12
click at [219, 17] on link "Experiences" at bounding box center [197, 15] width 49 height 12
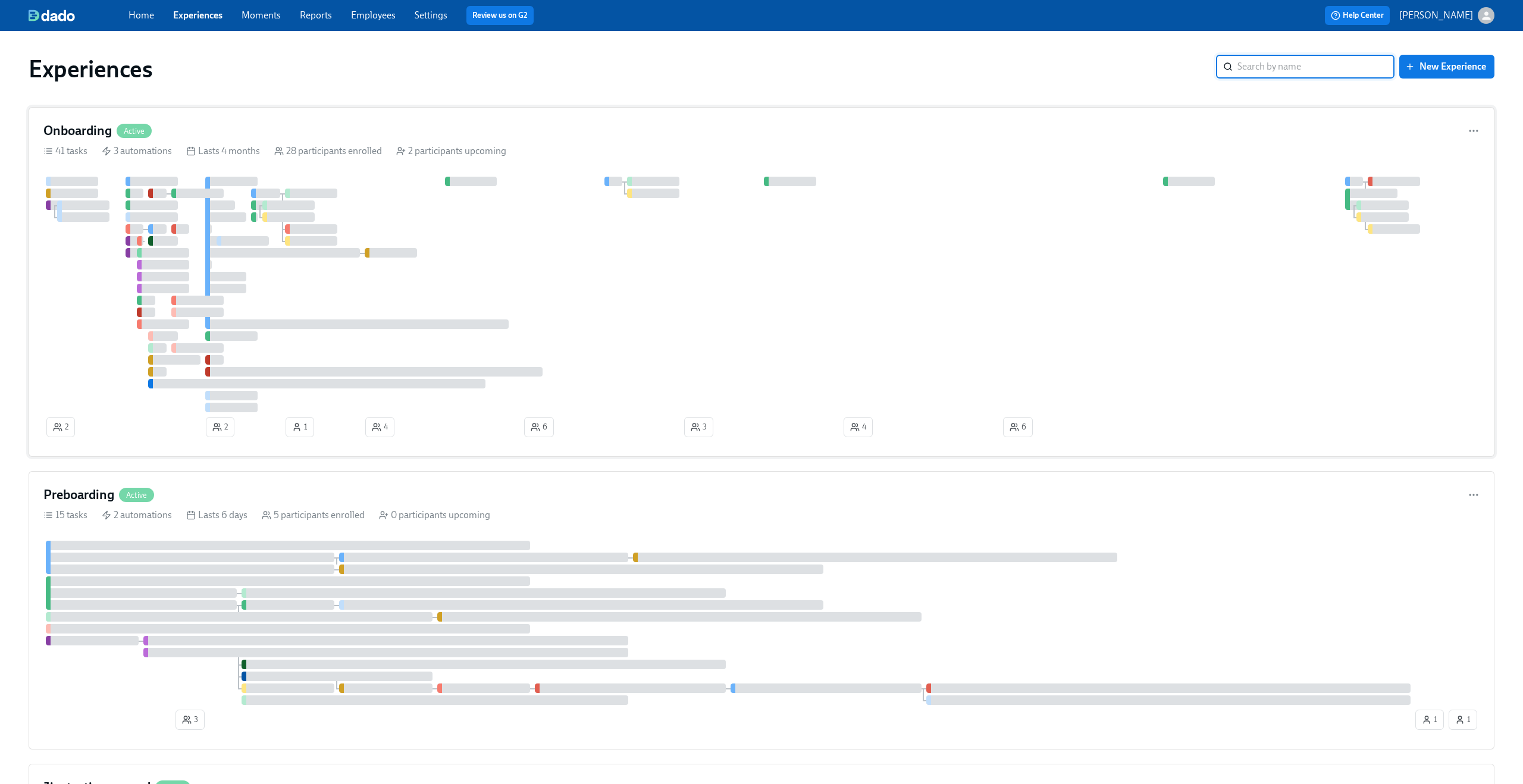
click at [624, 218] on div at bounding box center [761, 295] width 1436 height 236
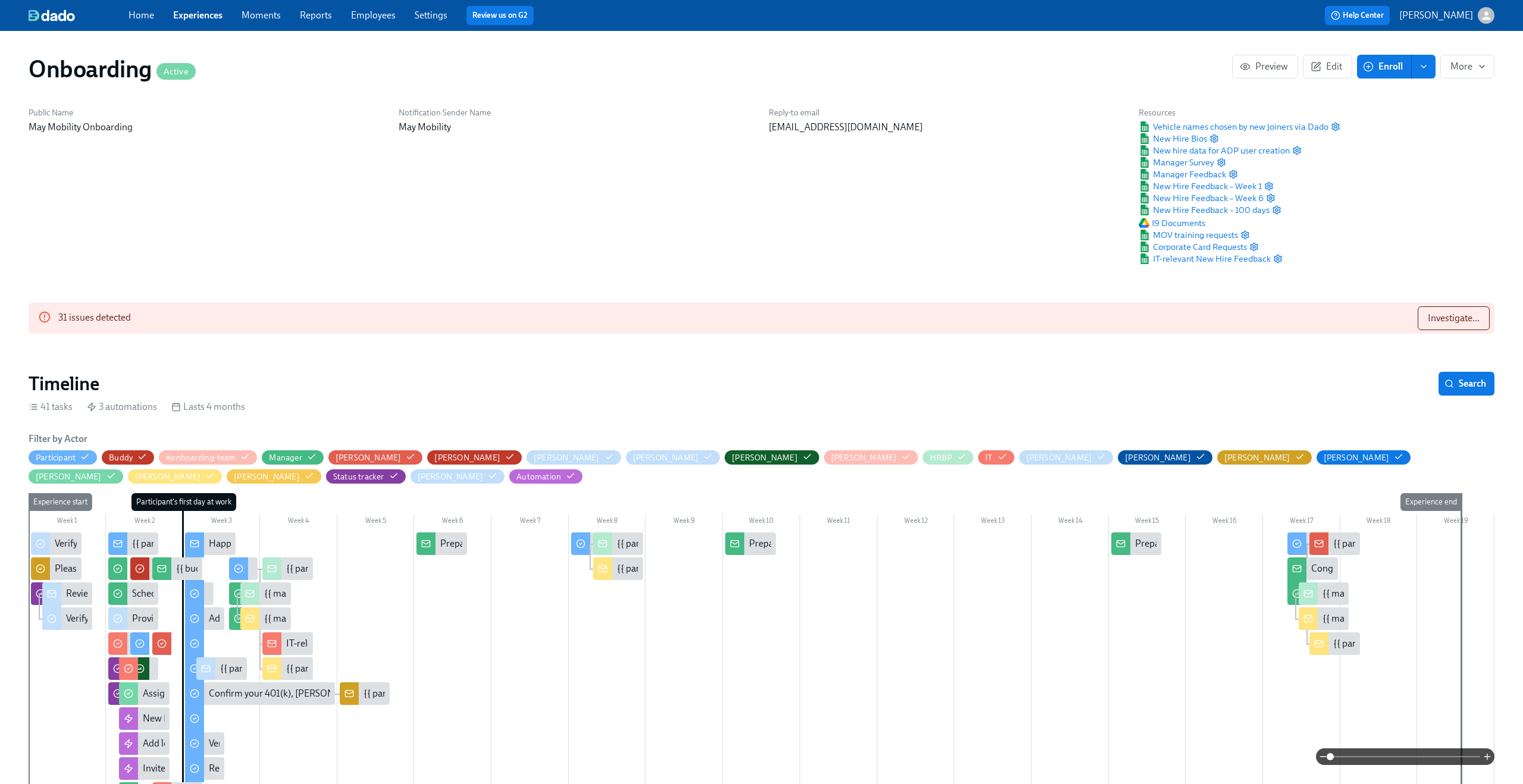
scroll to position [0, 8454]
click at [856, 63] on span "Edit" at bounding box center [1327, 66] width 29 height 12
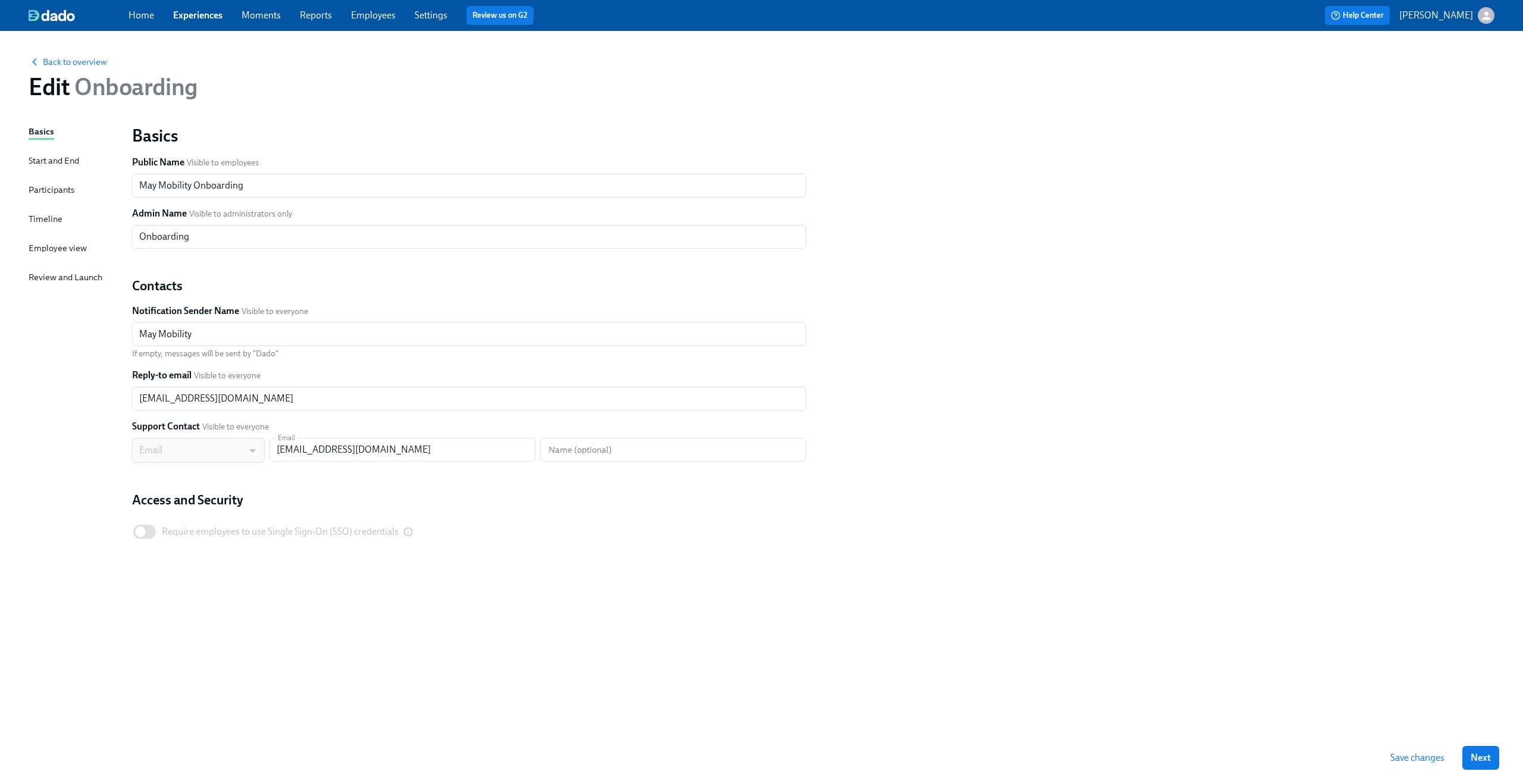
click at [60, 191] on div "Participants" at bounding box center [51, 190] width 46 height 13
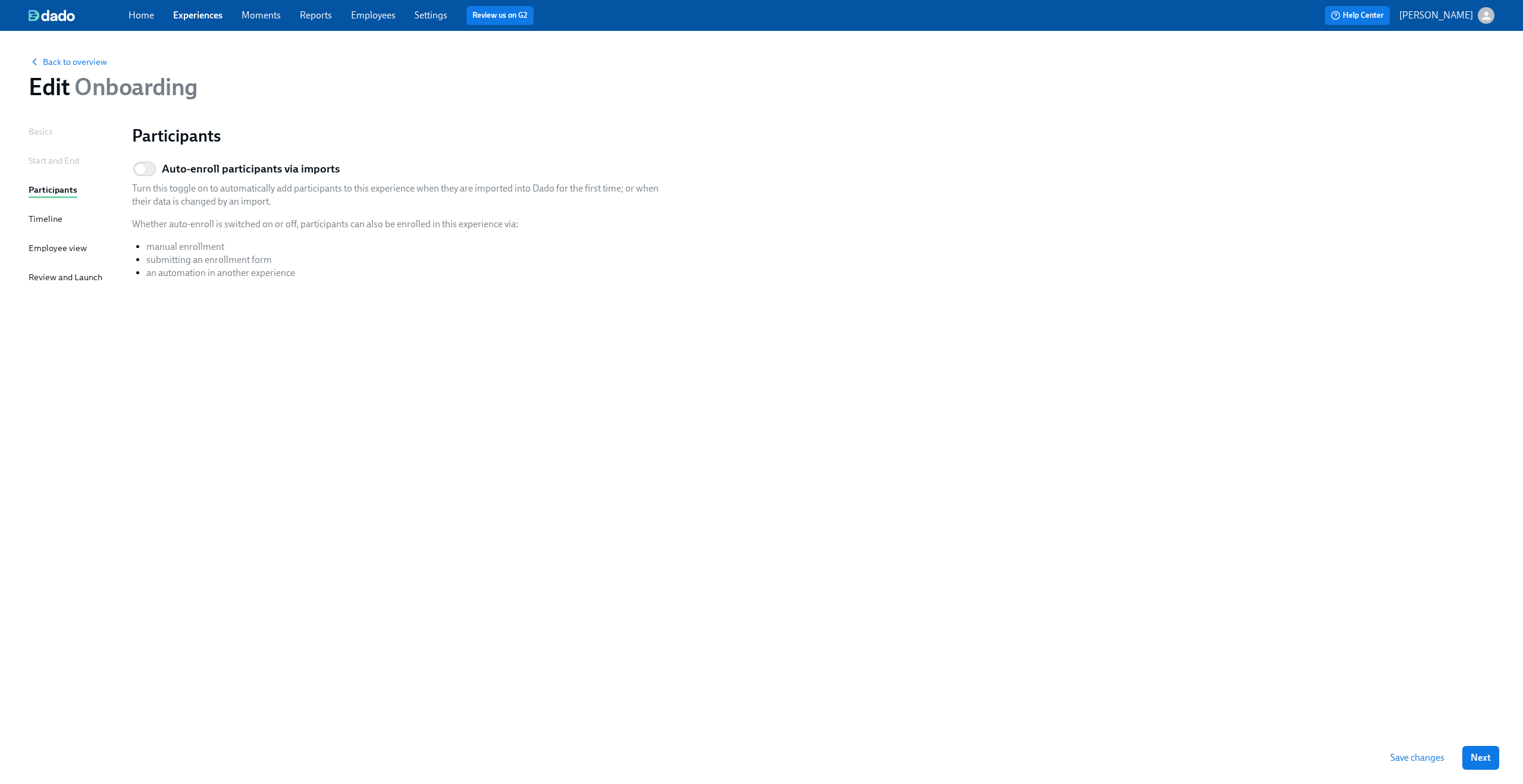
click at [41, 126] on div "Basics" at bounding box center [40, 131] width 24 height 13
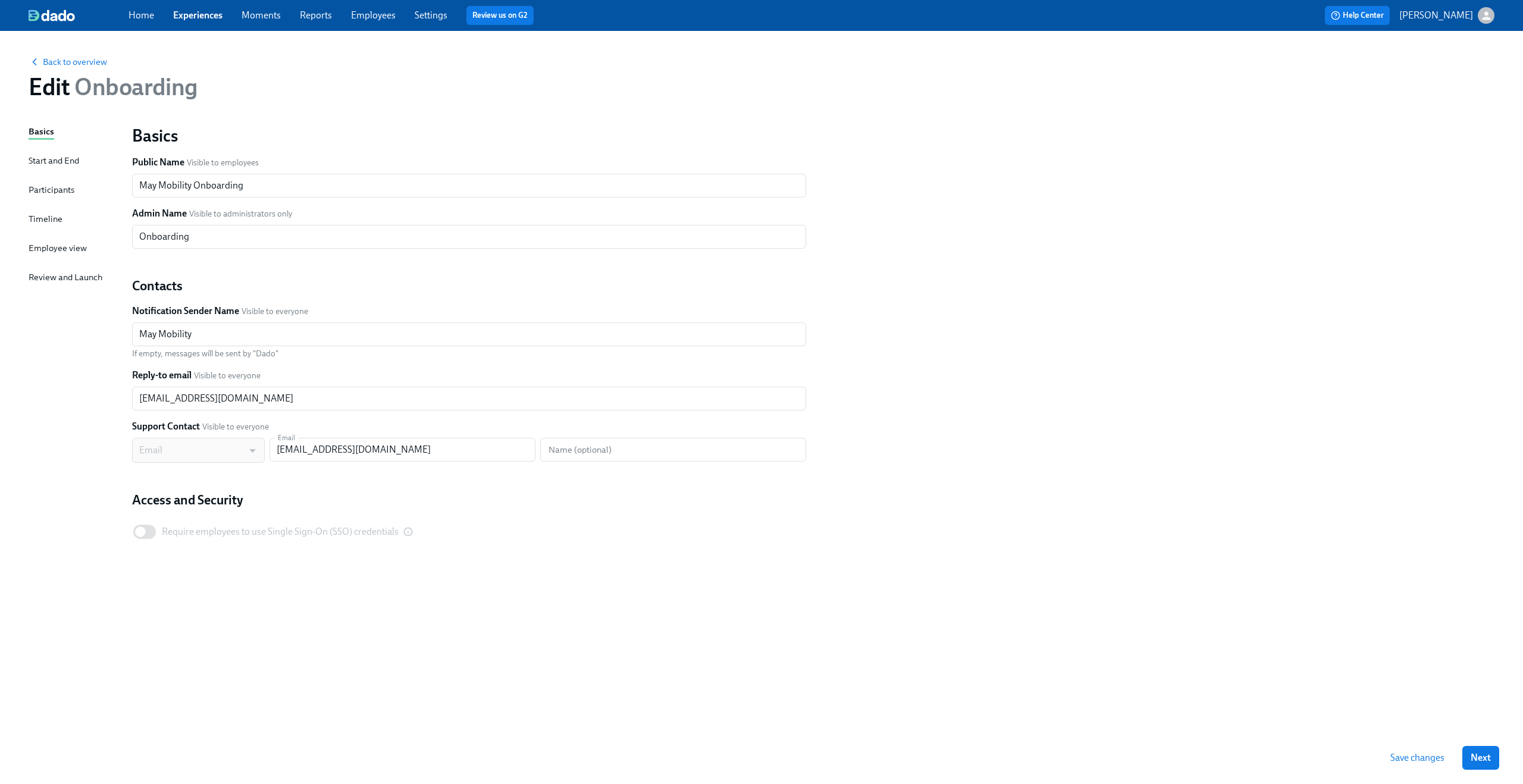
click at [66, 68] on div "Back to overview Edit Onboarding" at bounding box center [761, 77] width 1485 height 66
click at [69, 56] on span "Back to overview" at bounding box center [67, 61] width 79 height 12
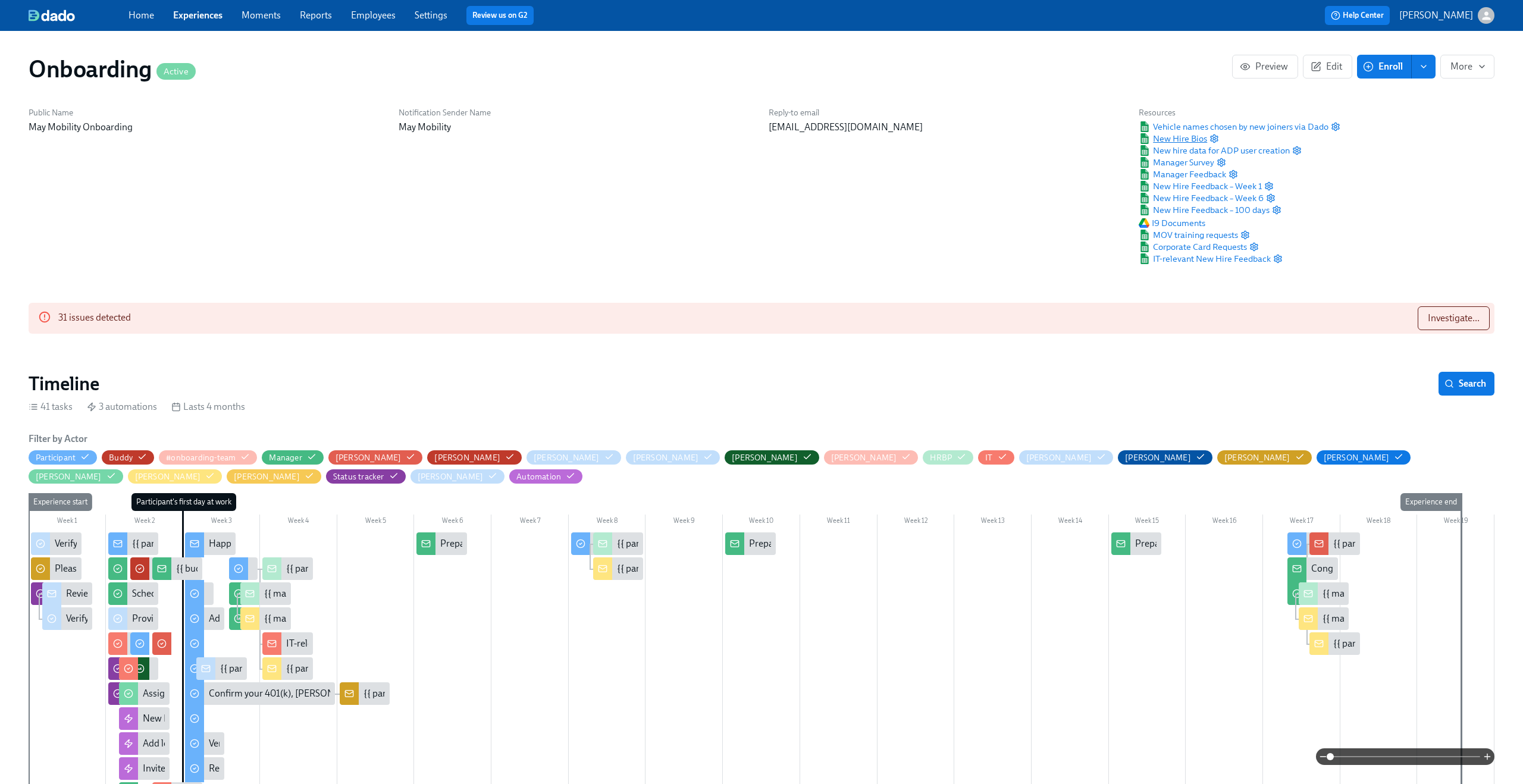
click at [856, 140] on span "New Hire Bios" at bounding box center [1172, 139] width 68 height 12
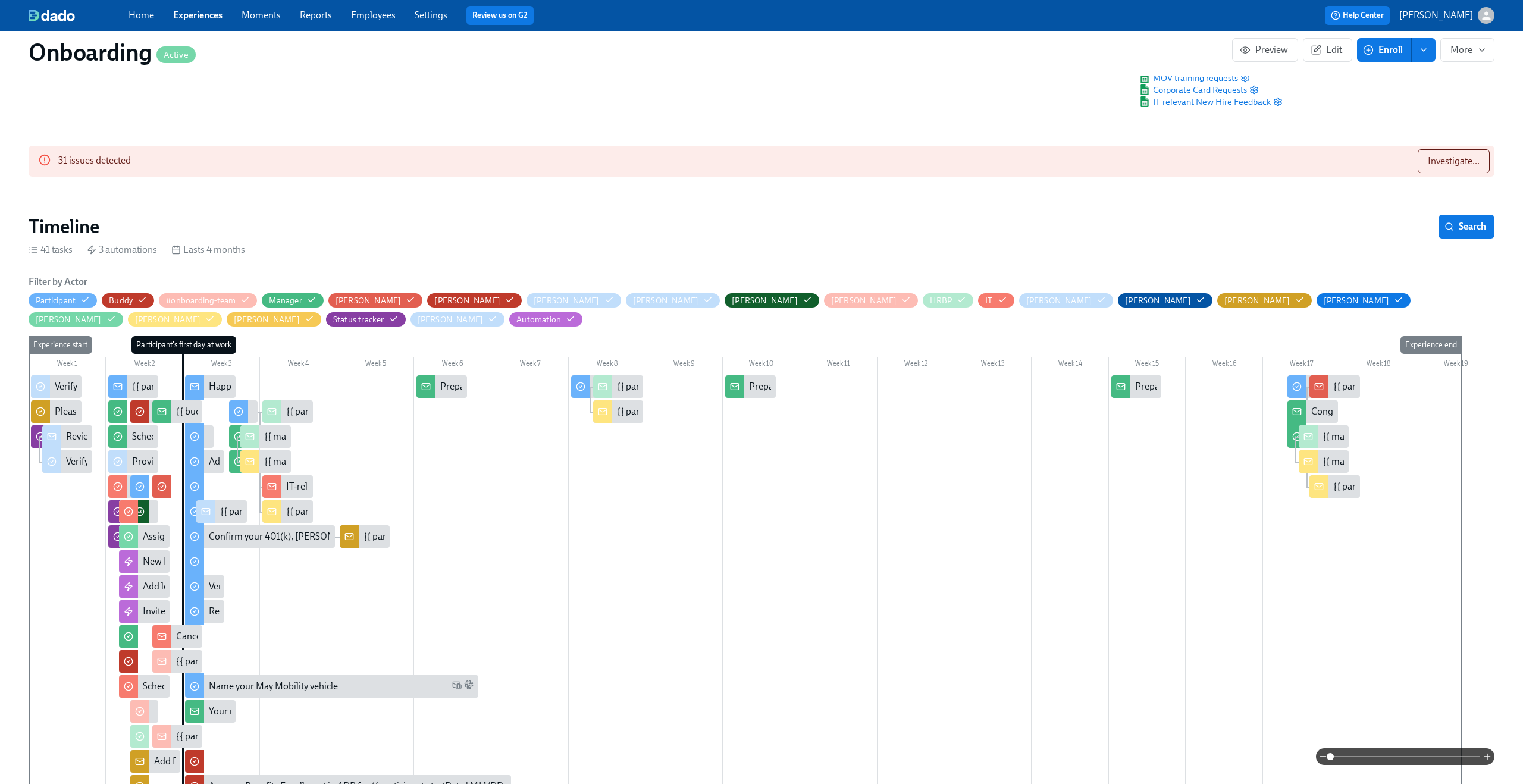
scroll to position [161, 0]
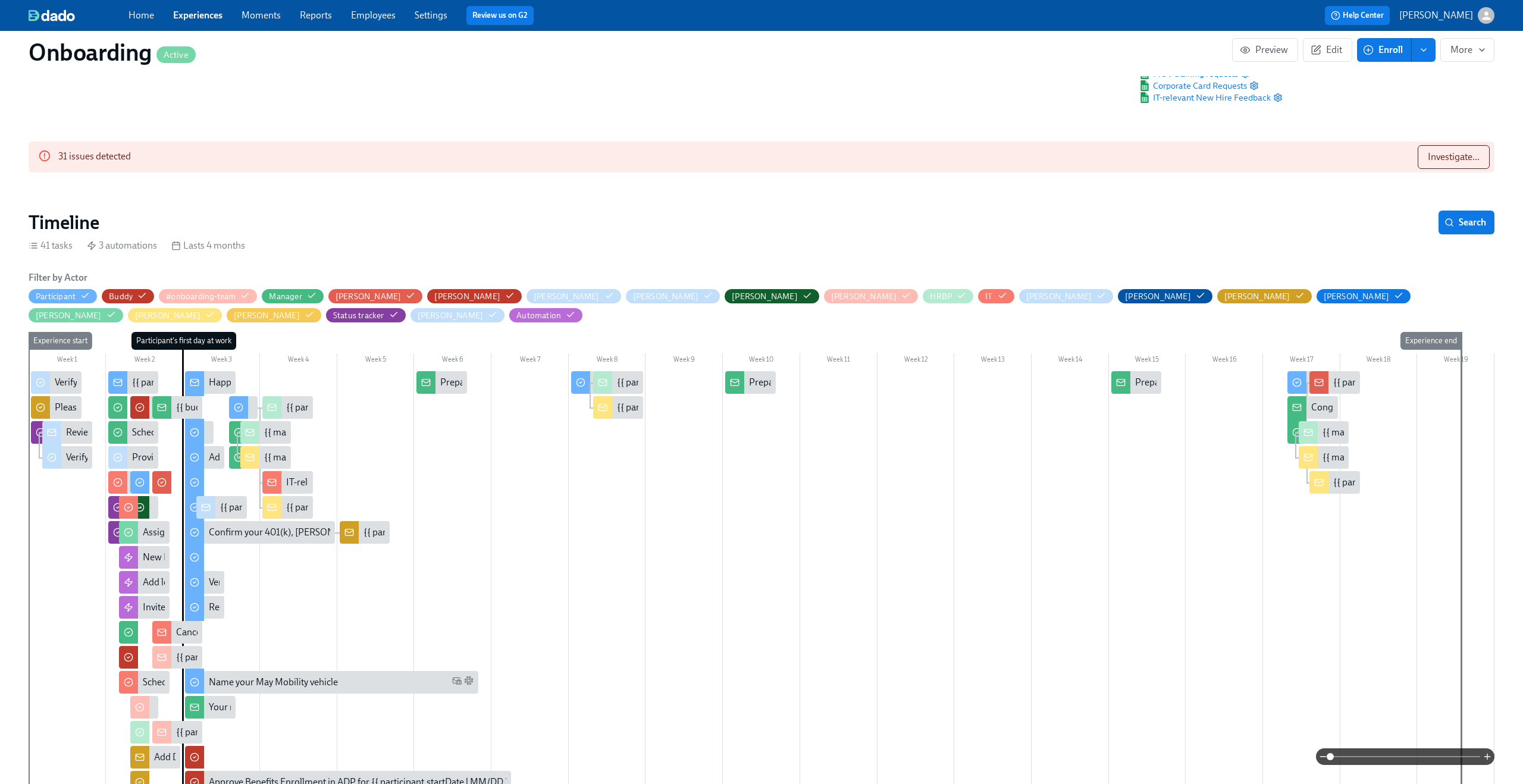
click at [856, 462] on span at bounding box center [1405, 757] width 150 height 17
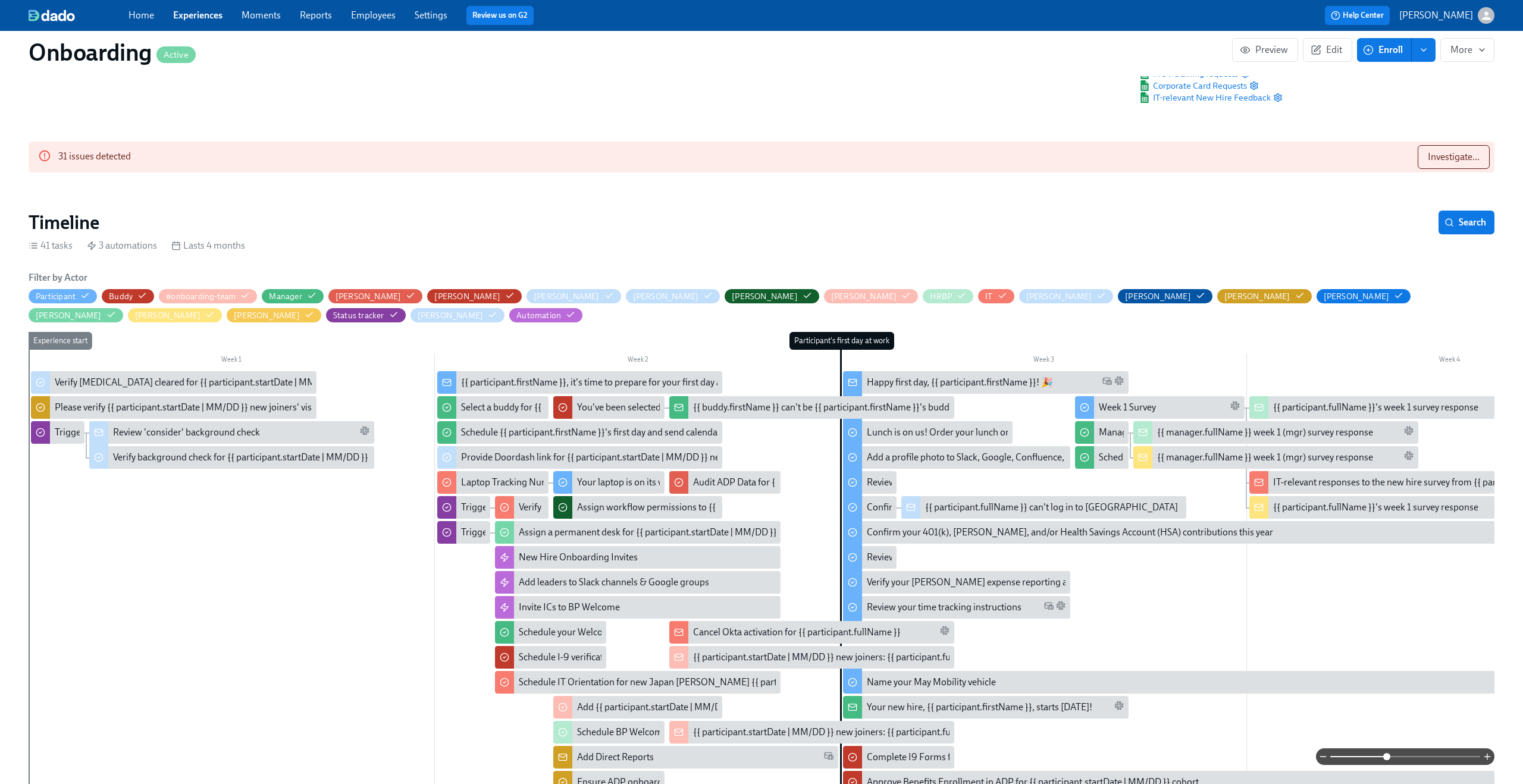
click at [856, 462] on span at bounding box center [1405, 757] width 150 height 17
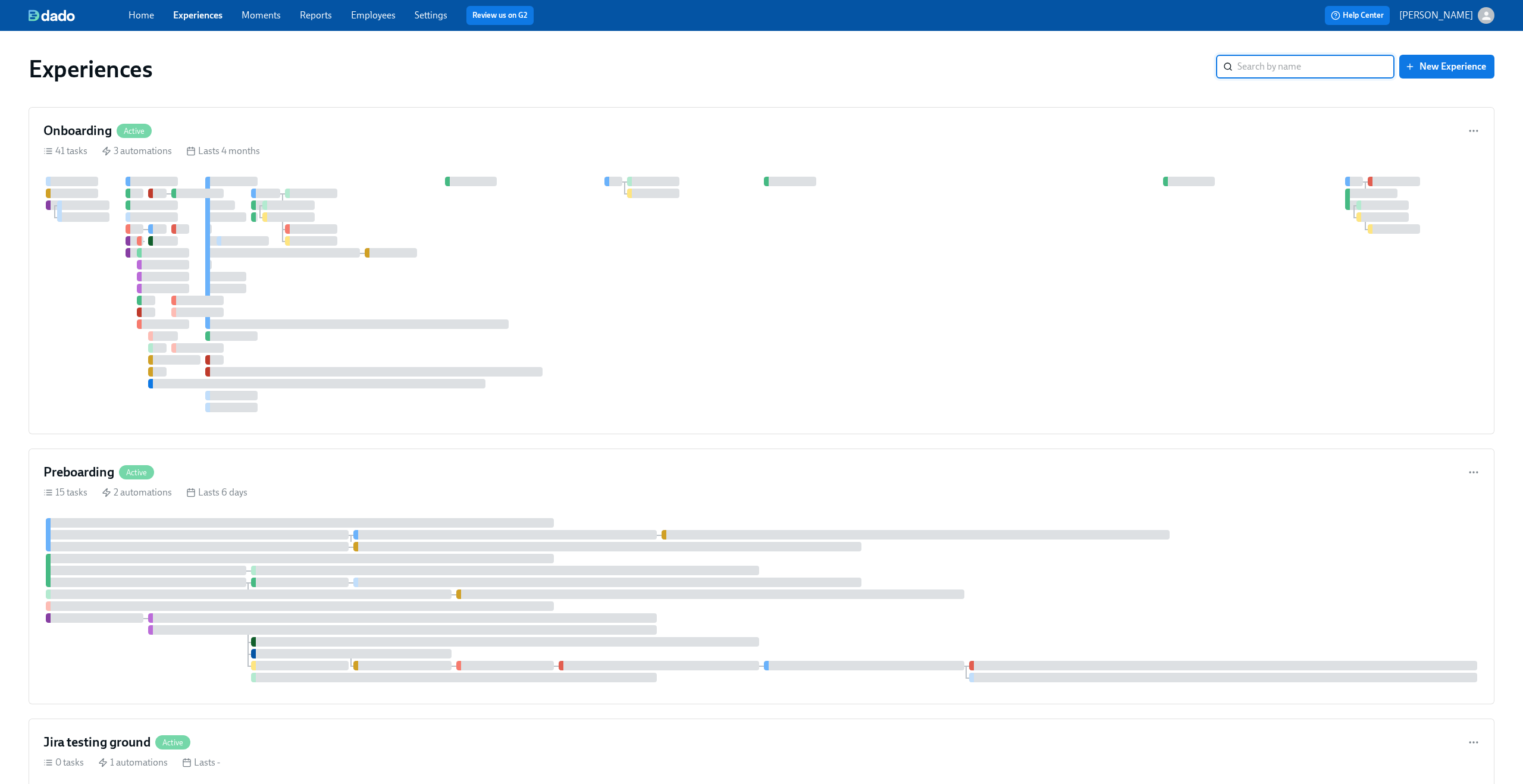
click at [202, 13] on link "Experiences" at bounding box center [197, 15] width 49 height 12
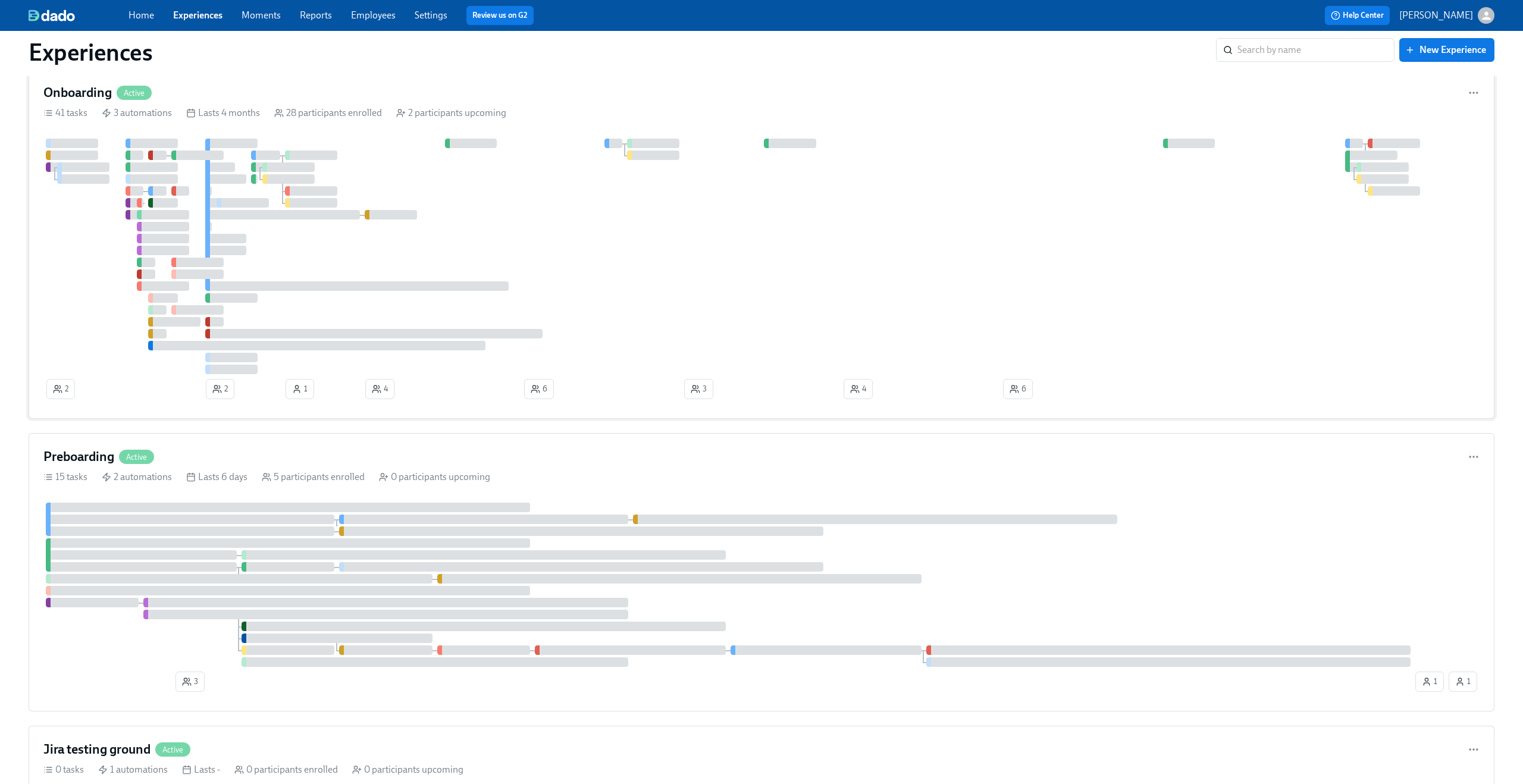
scroll to position [50, 0]
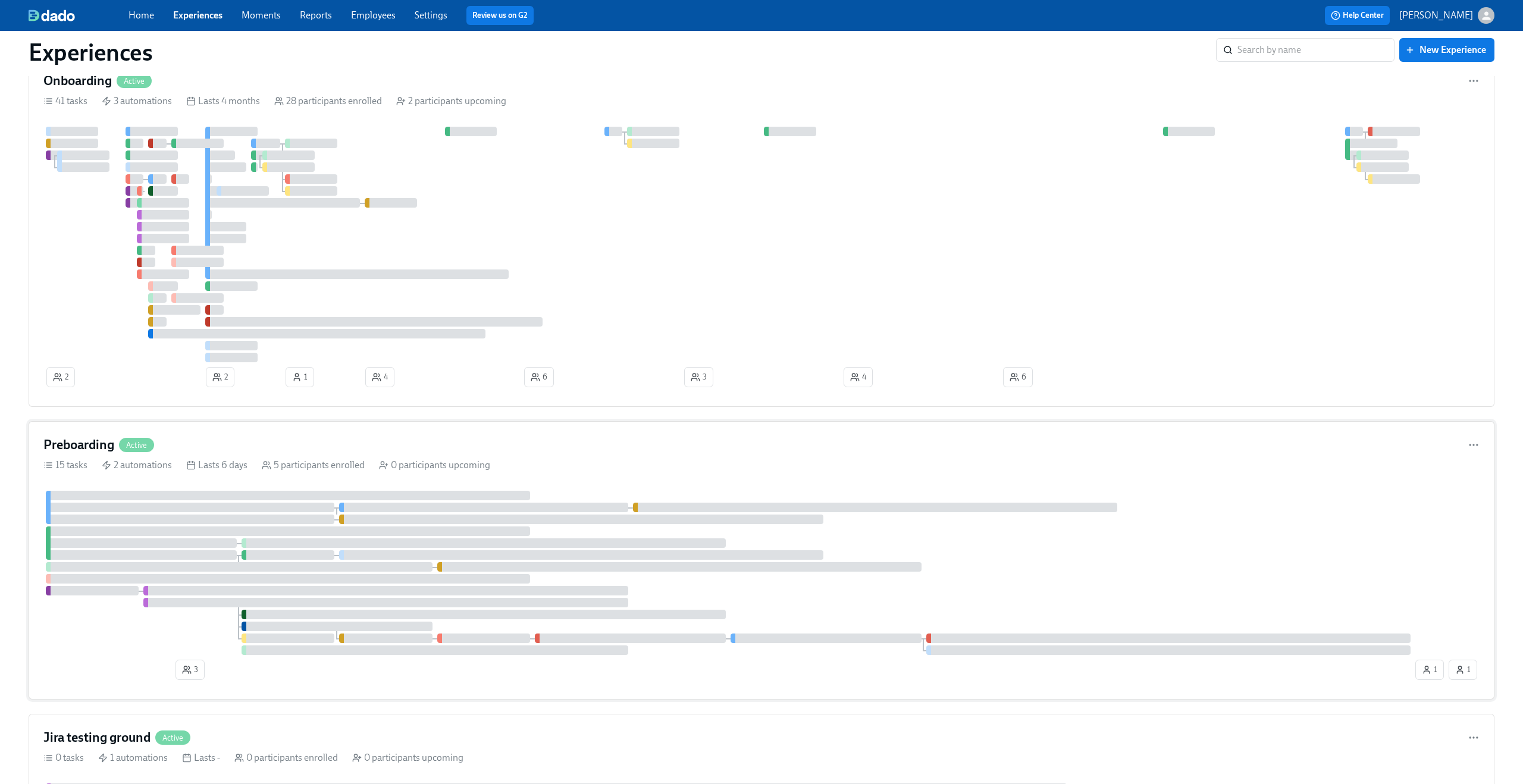
click at [441, 438] on div "Preboarding Active" at bounding box center [761, 444] width 1436 height 17
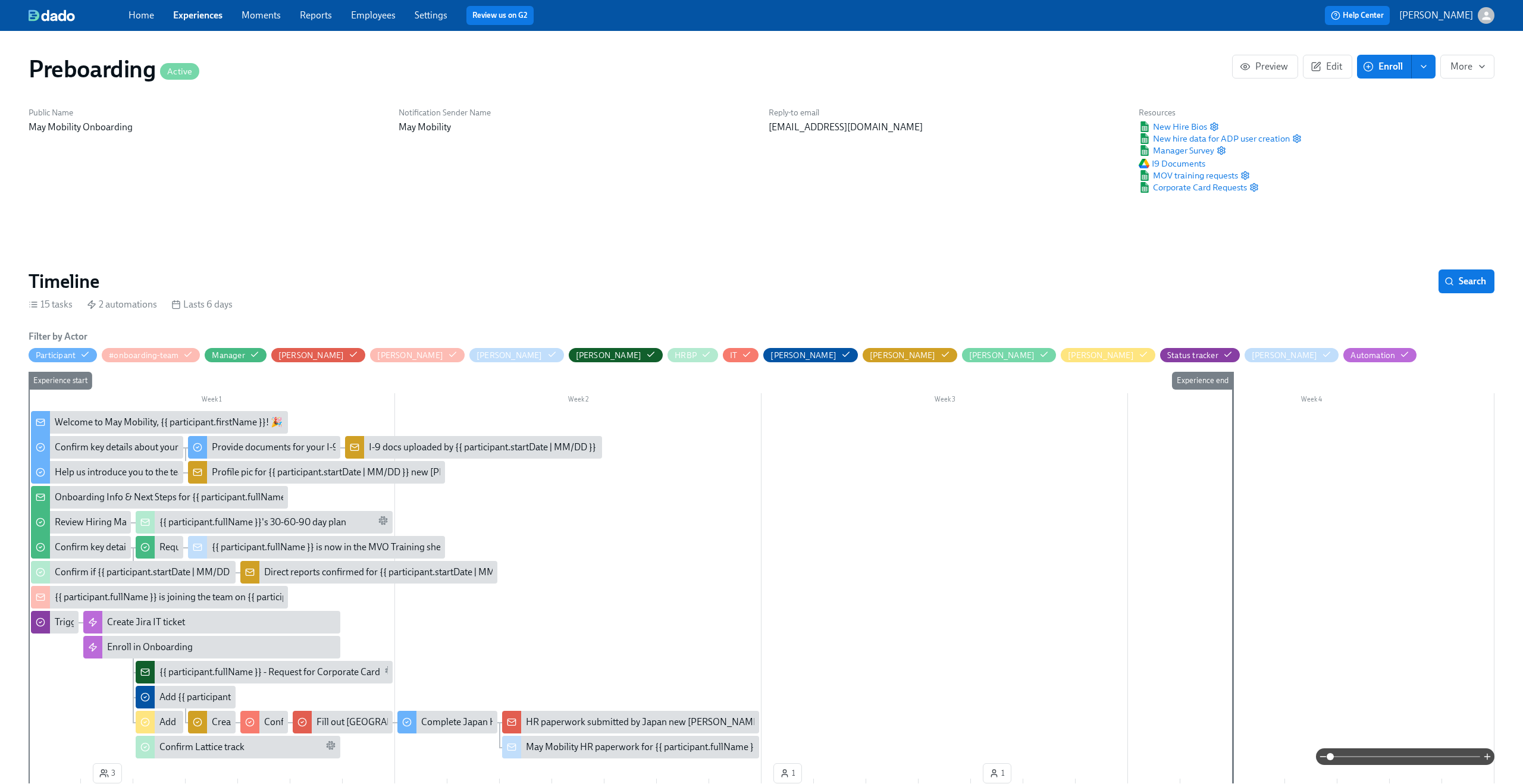
scroll to position [0, 405]
click at [1429, 751] on span at bounding box center [1405, 757] width 150 height 17
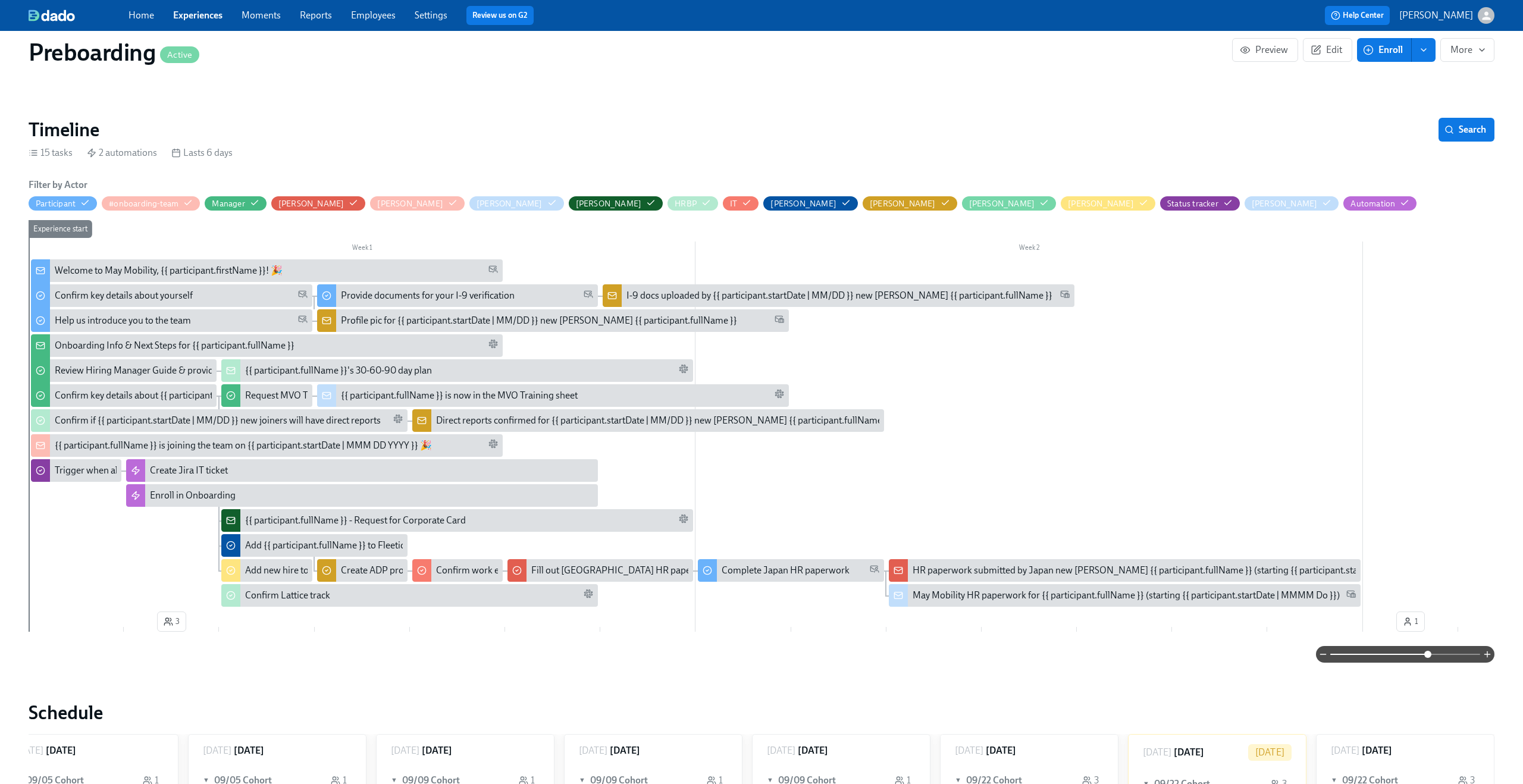
scroll to position [0, 0]
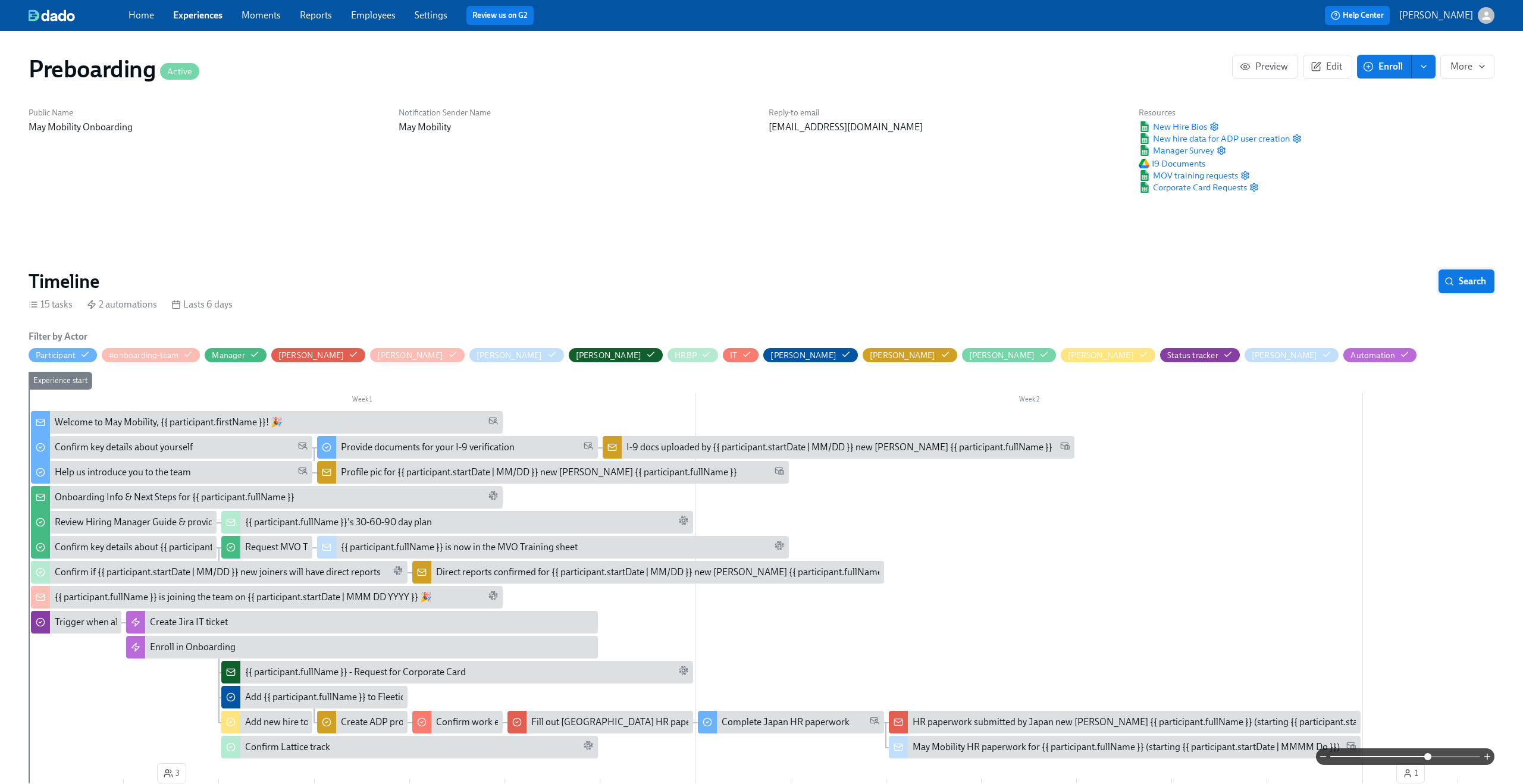
click at [1469, 282] on span "Search" at bounding box center [1466, 281] width 39 height 12
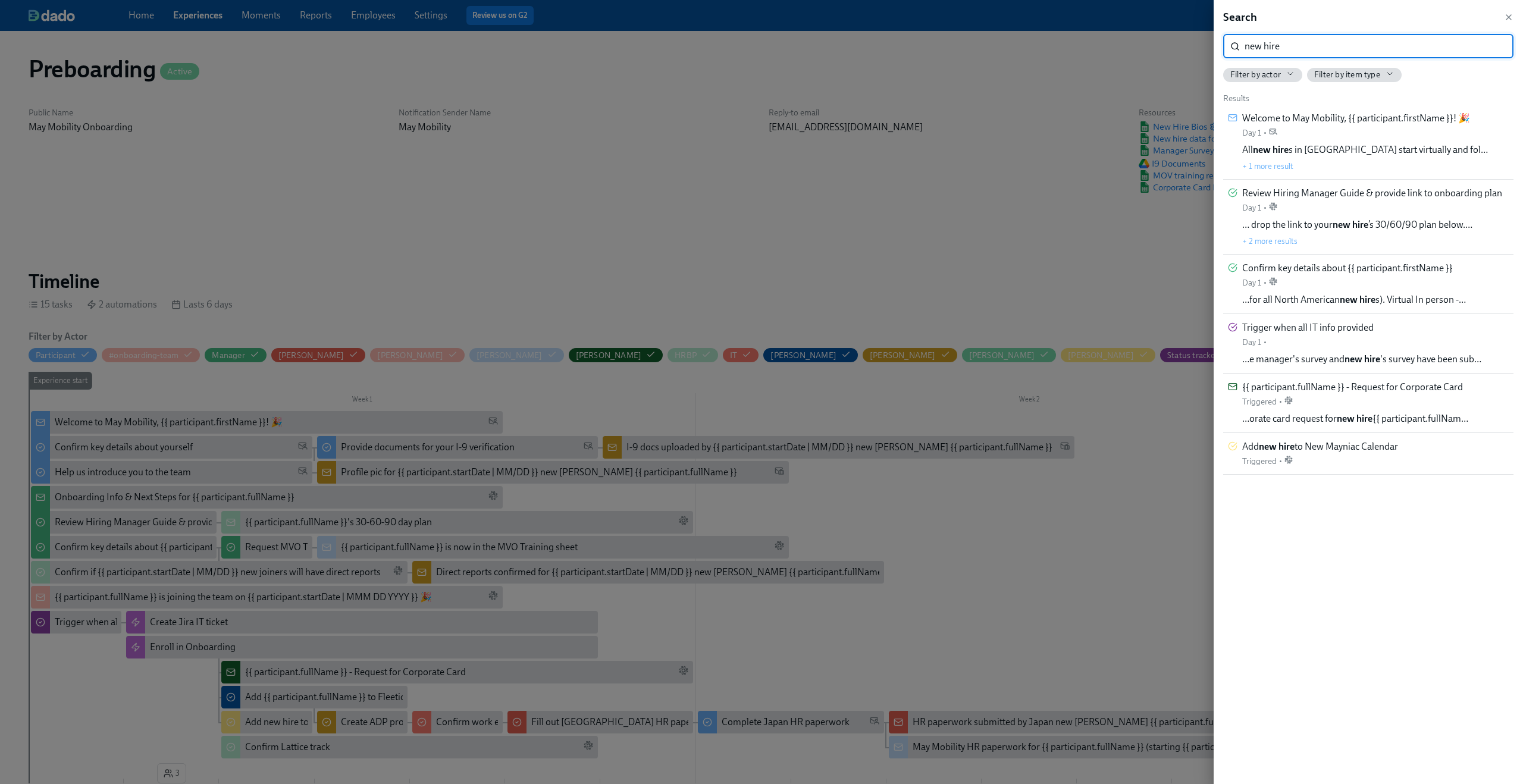
type input "new hire"
click at [715, 209] on div at bounding box center [761, 392] width 1523 height 784
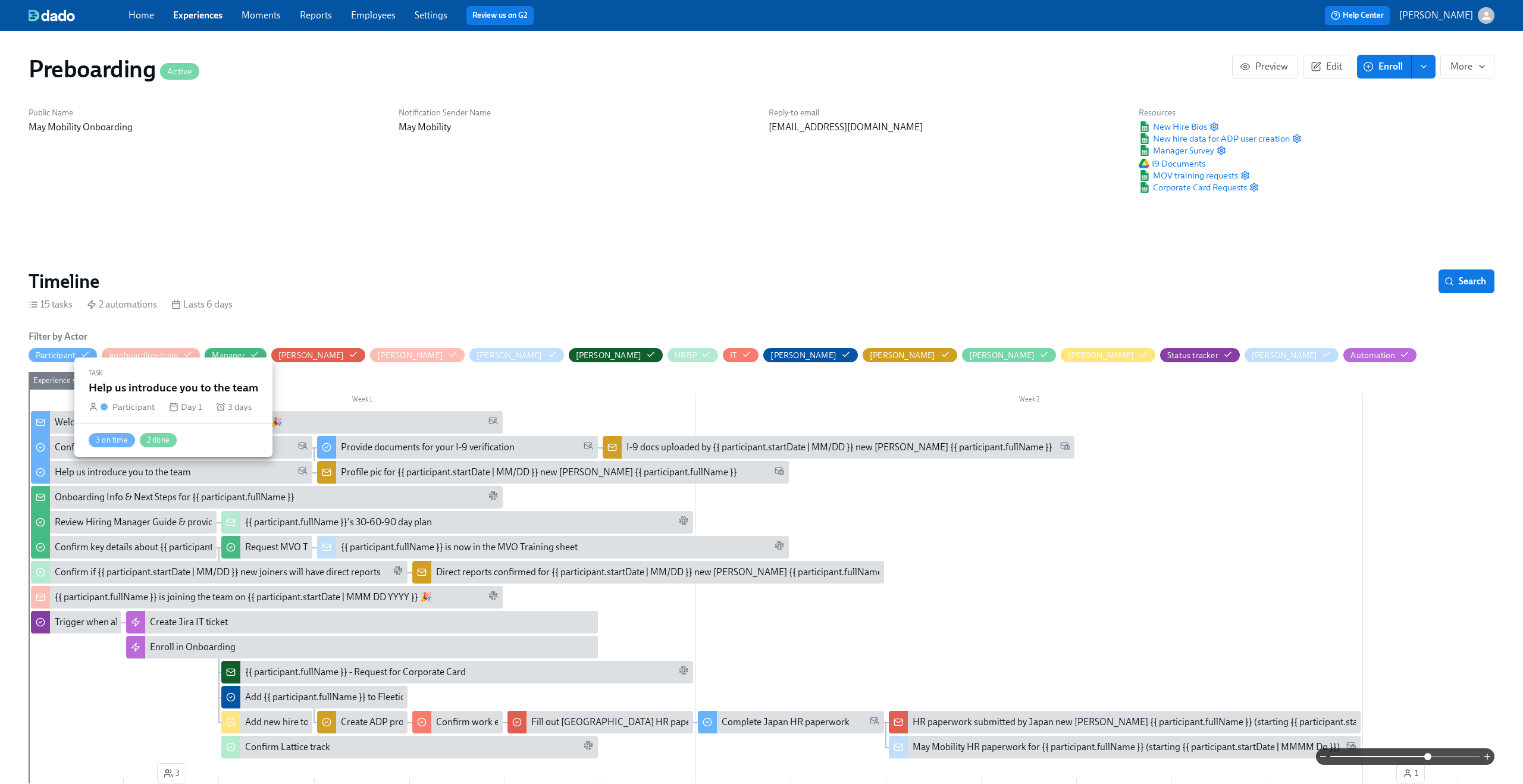
click at [188, 474] on div "Help us introduce you to the team" at bounding box center [123, 473] width 136 height 13
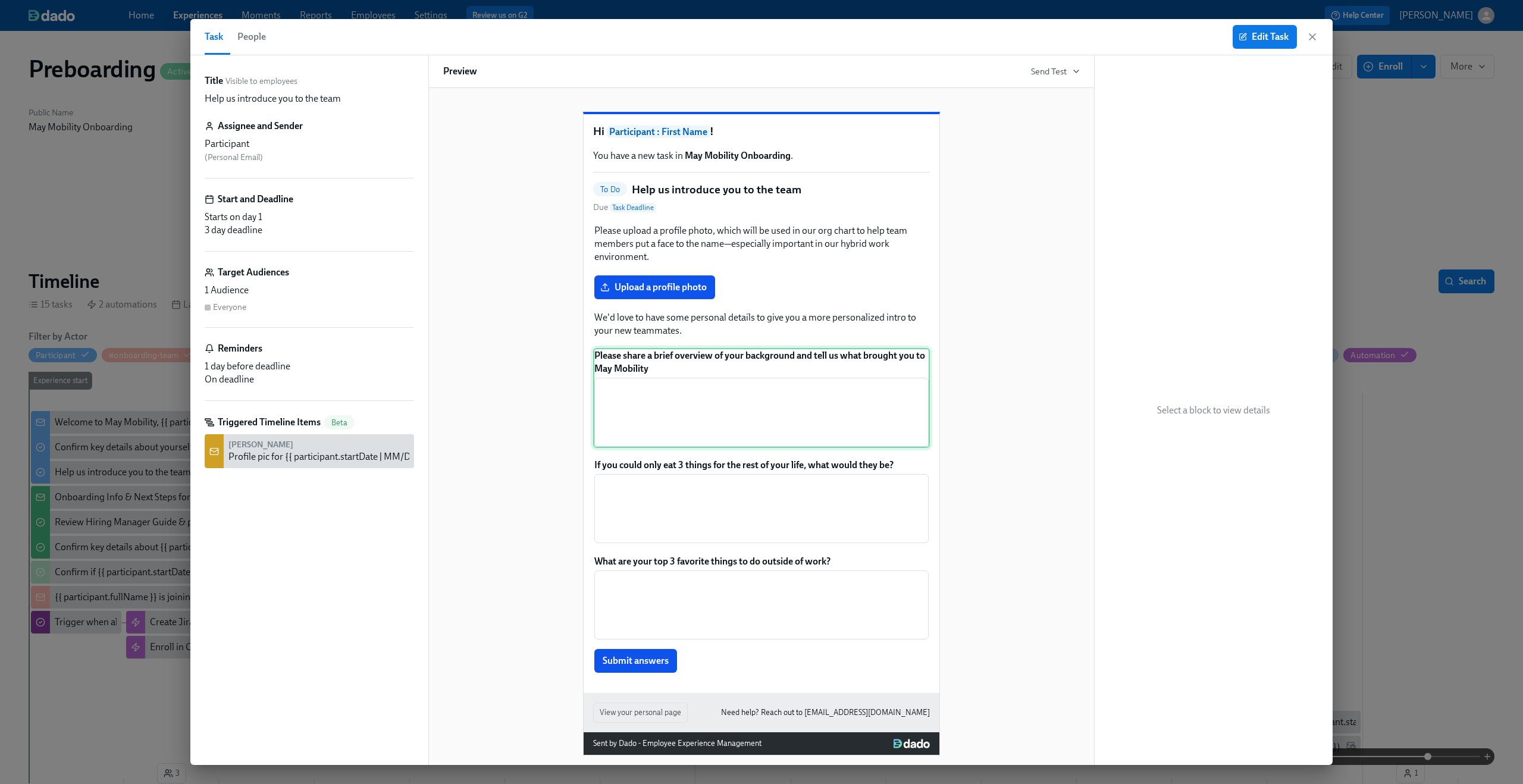
click at [838, 419] on div "Please share a brief overview of your background and tell us what brought you t…" at bounding box center [761, 398] width 337 height 100
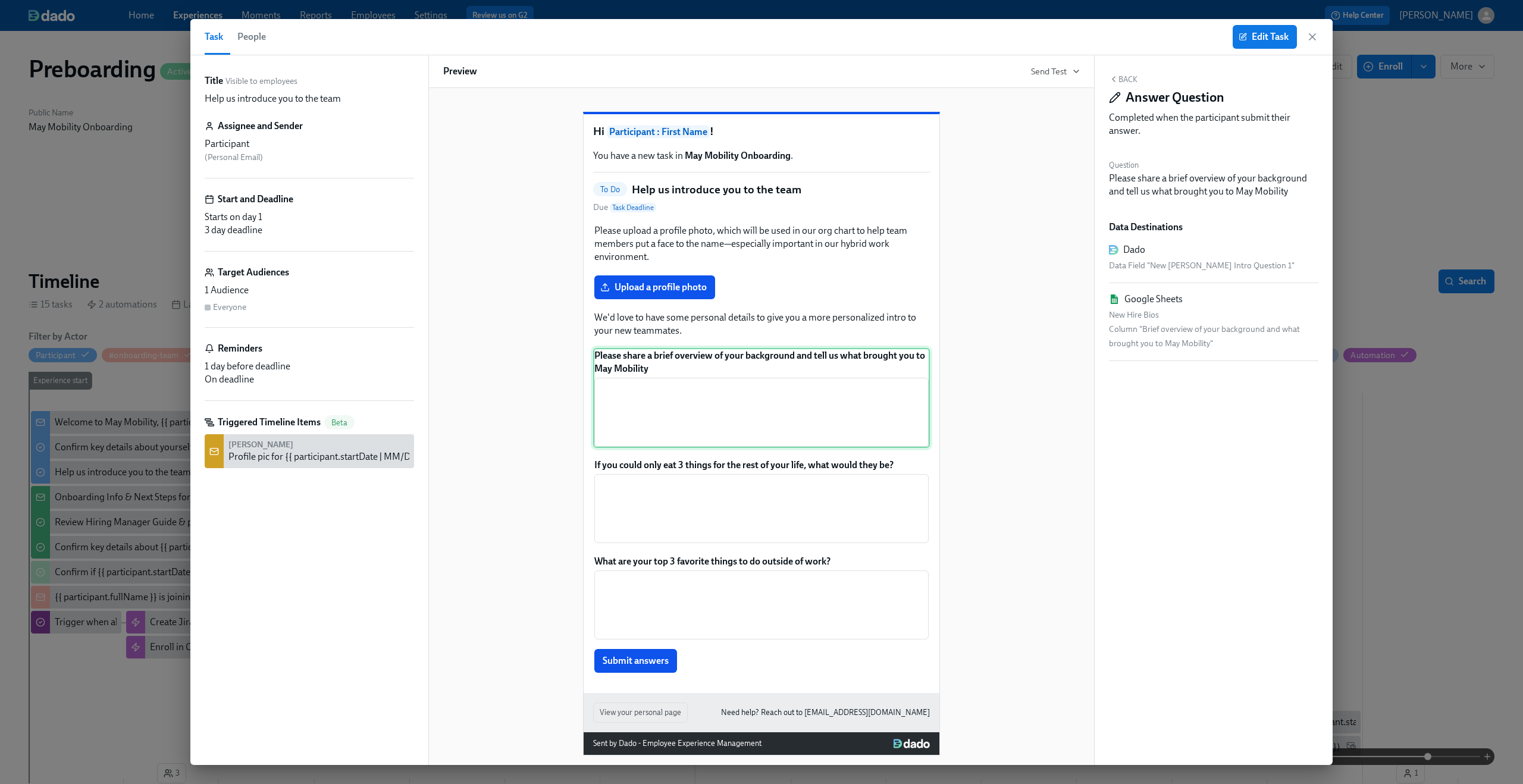
click at [786, 416] on div "Please share a brief overview of your background and tell us what brought you t…" at bounding box center [761, 398] width 337 height 100
click at [769, 506] on div "If you could only eat 3 things for the rest of your life, what would they be? ​" at bounding box center [761, 501] width 337 height 87
click at [763, 426] on div "Please share a brief overview of your background and tell us what brought you t…" at bounding box center [761, 398] width 337 height 100
click at [734, 628] on div "What are your top 3 favorite things to do outside of work? ​ Submit answers" at bounding box center [761, 614] width 337 height 120
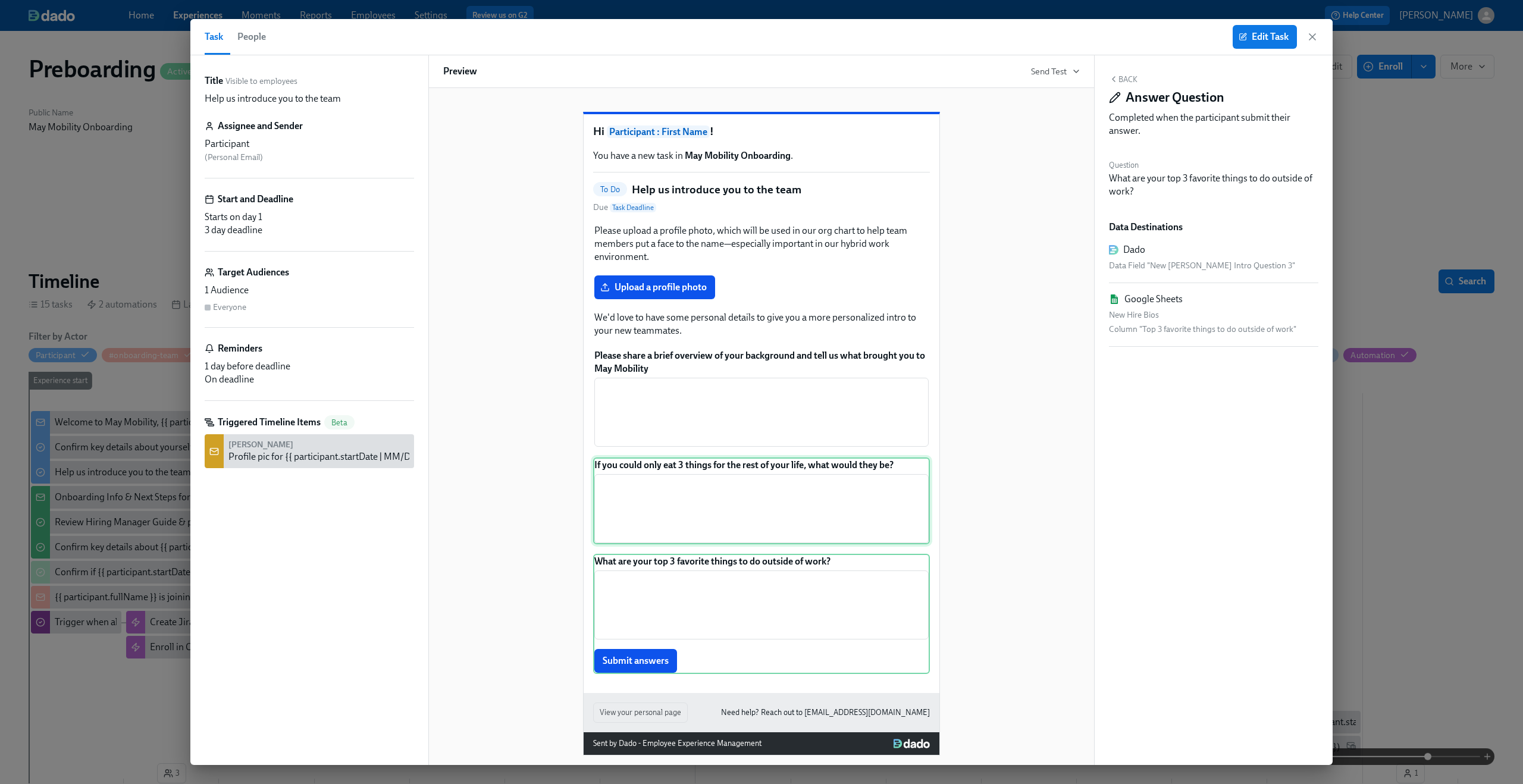
click at [723, 544] on div "If you could only eat 3 things for the rest of your life, what would they be? ​" at bounding box center [761, 501] width 337 height 87
click at [712, 419] on div "Please share a brief overview of your background and tell us what brought you t…" at bounding box center [761, 398] width 337 height 100
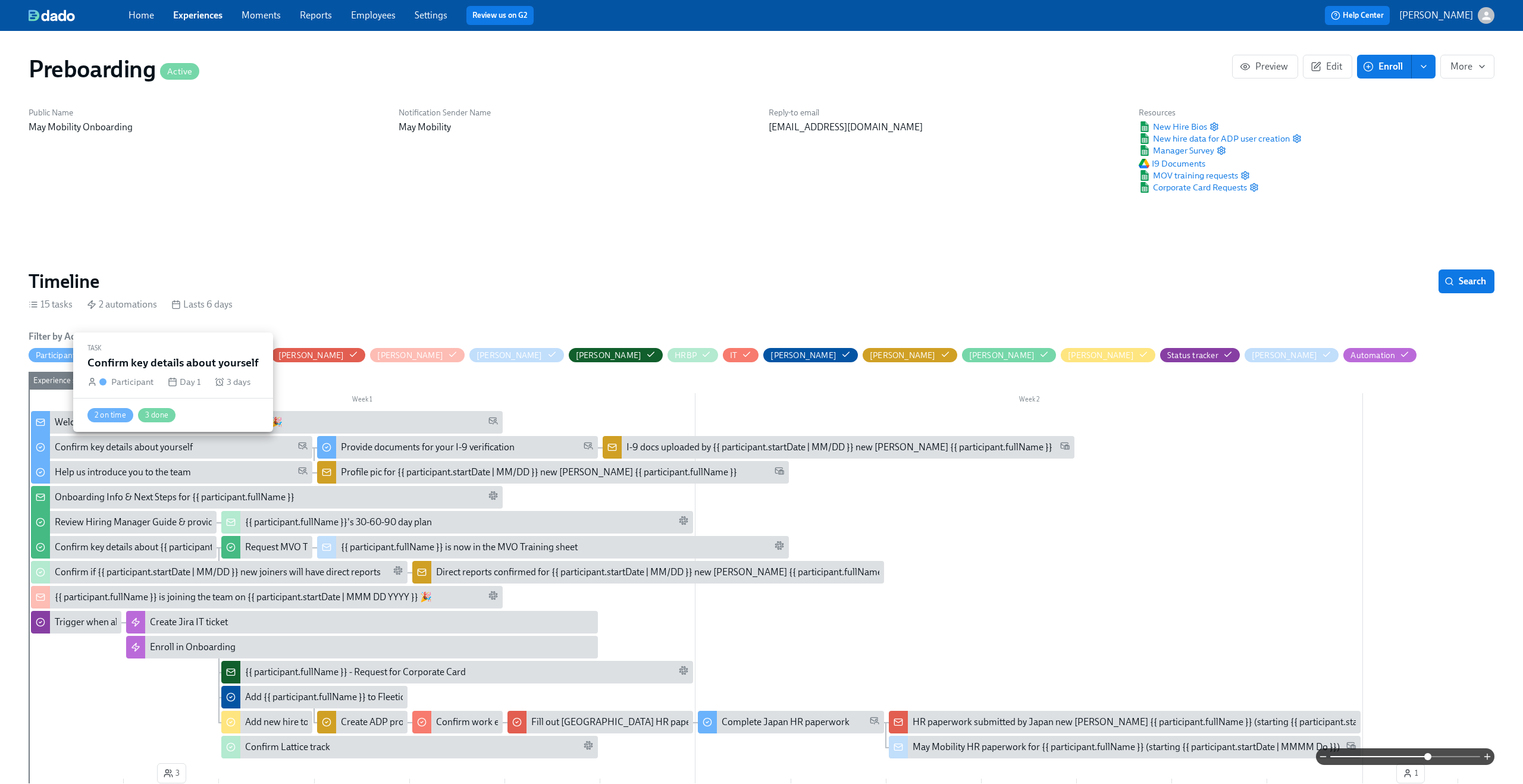
click at [103, 440] on div "Confirm key details about yourself" at bounding box center [171, 447] width 282 height 22
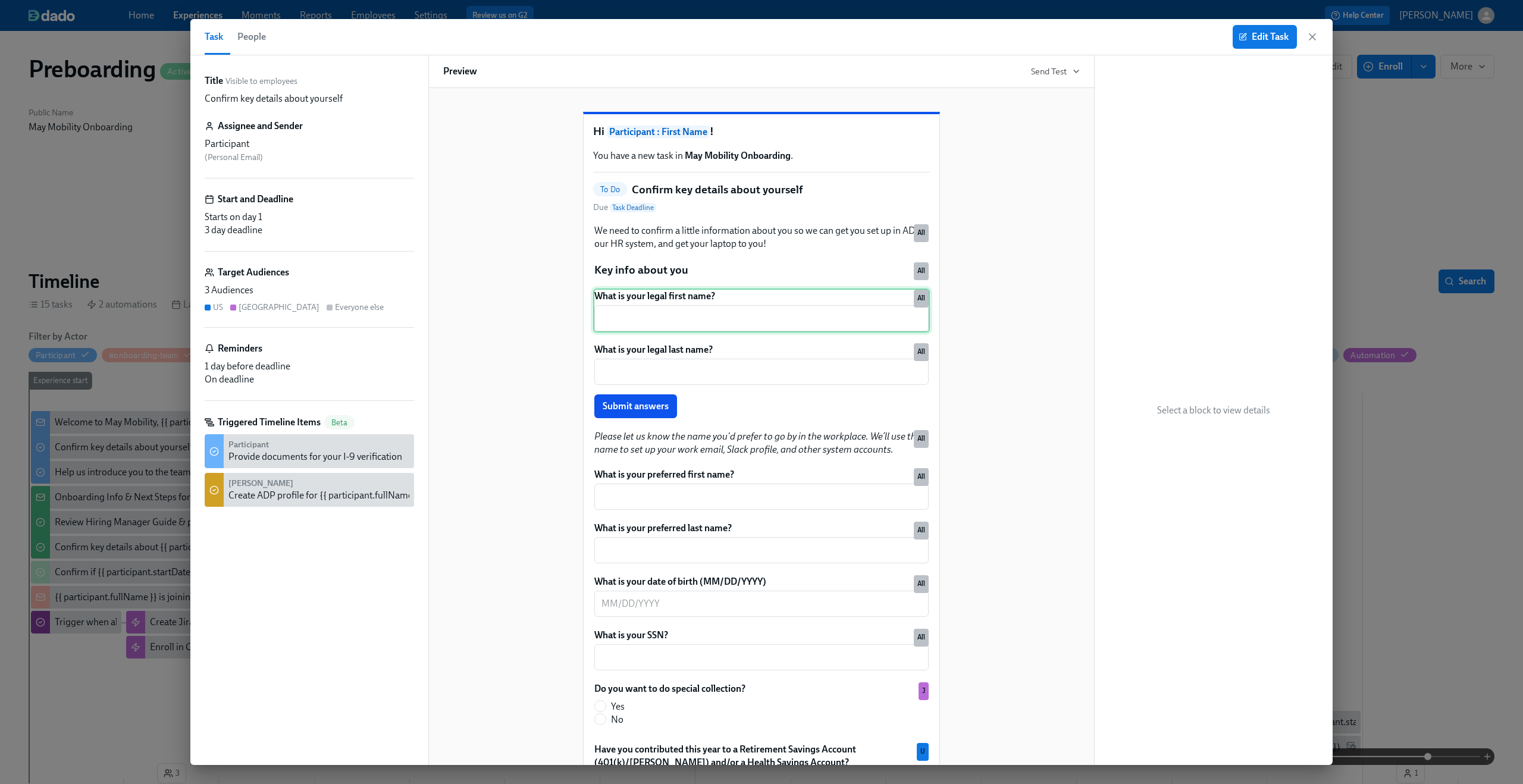
click at [746, 326] on div "What is your legal first name? ​ All" at bounding box center [761, 310] width 337 height 44
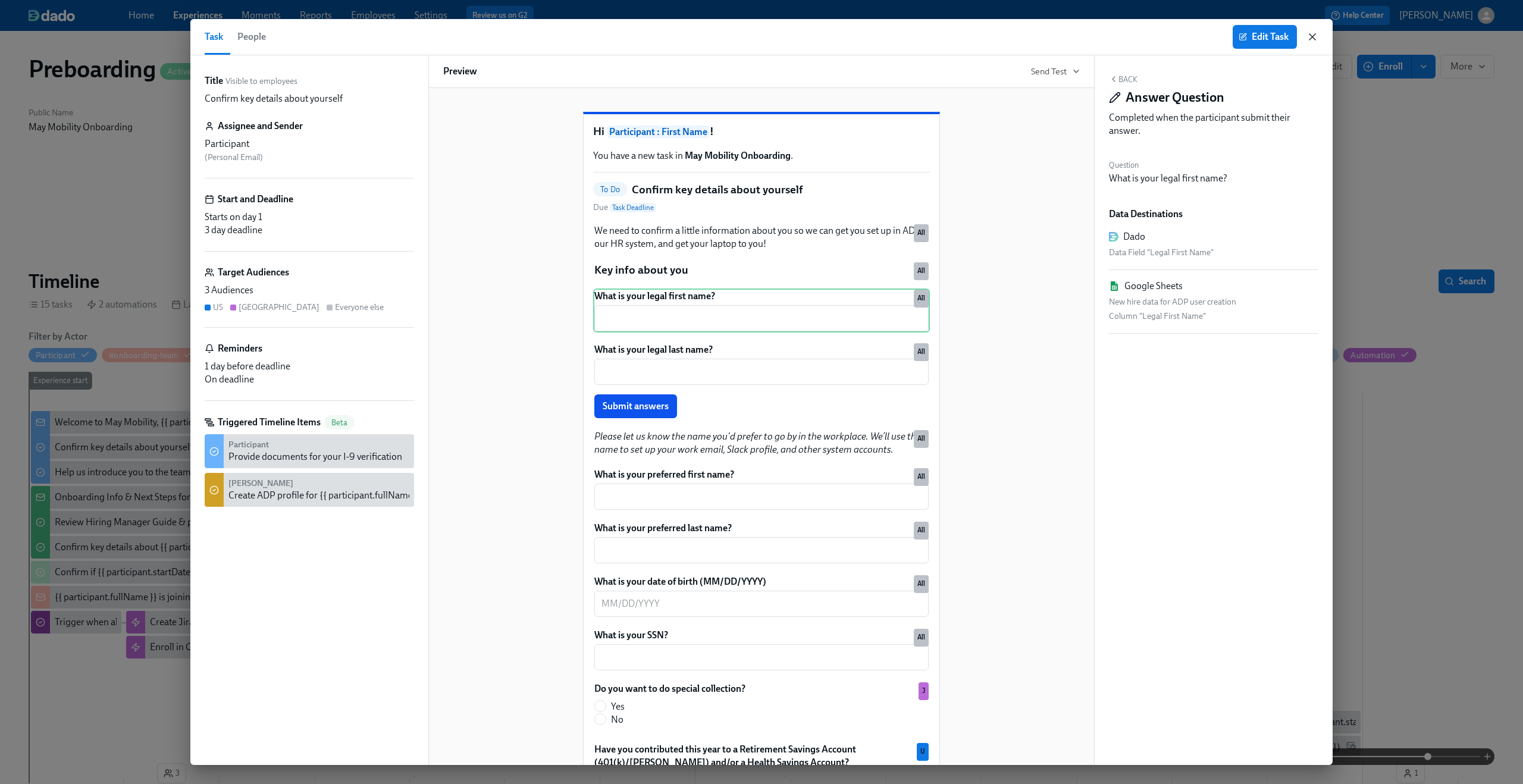
click at [1309, 35] on icon "button" at bounding box center [1312, 37] width 6 height 6
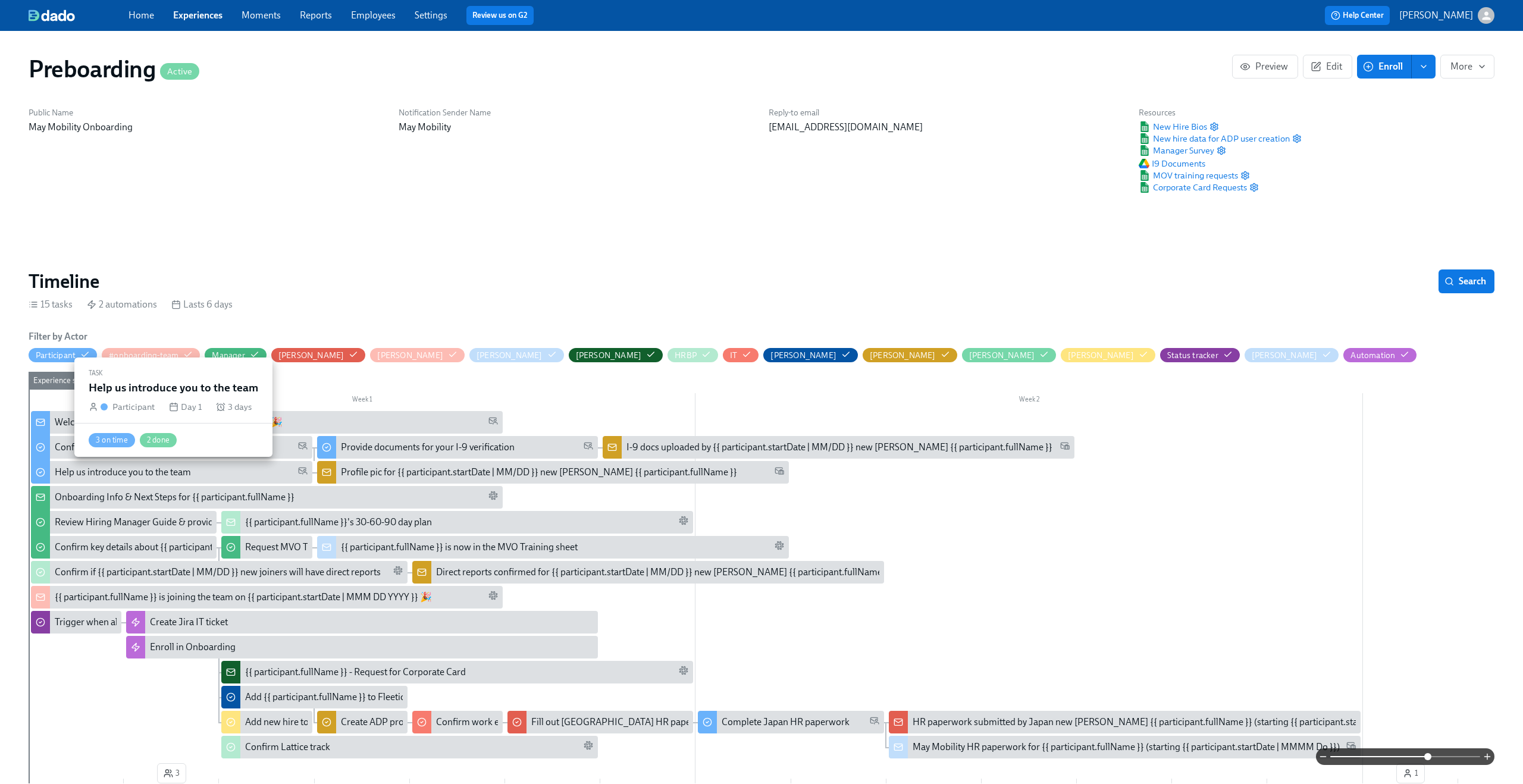
click at [87, 475] on div "Help us introduce you to the team" at bounding box center [123, 473] width 136 height 13
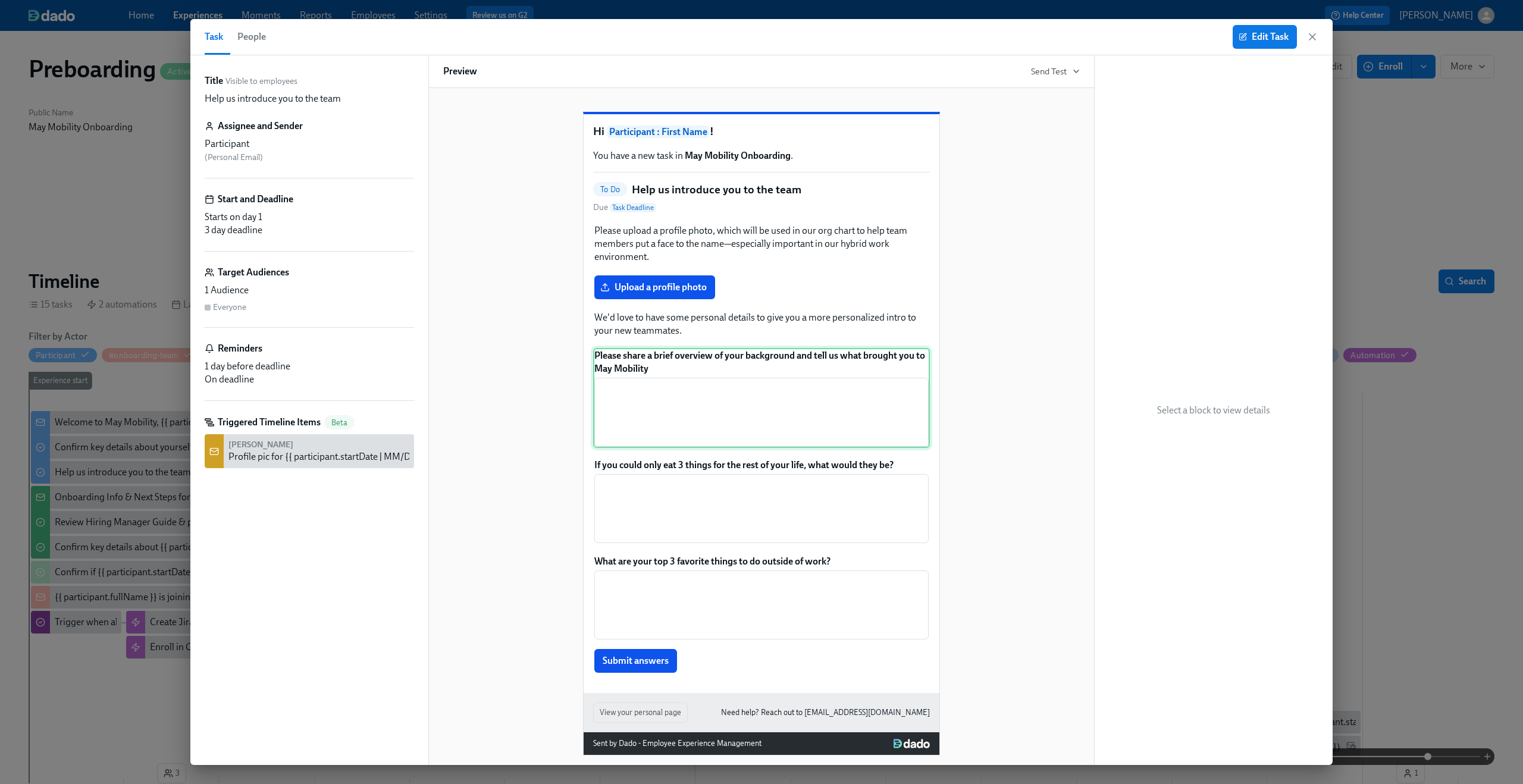
click at [787, 398] on div "Please share a brief overview of your background and tell us what brought you t…" at bounding box center [761, 398] width 337 height 100
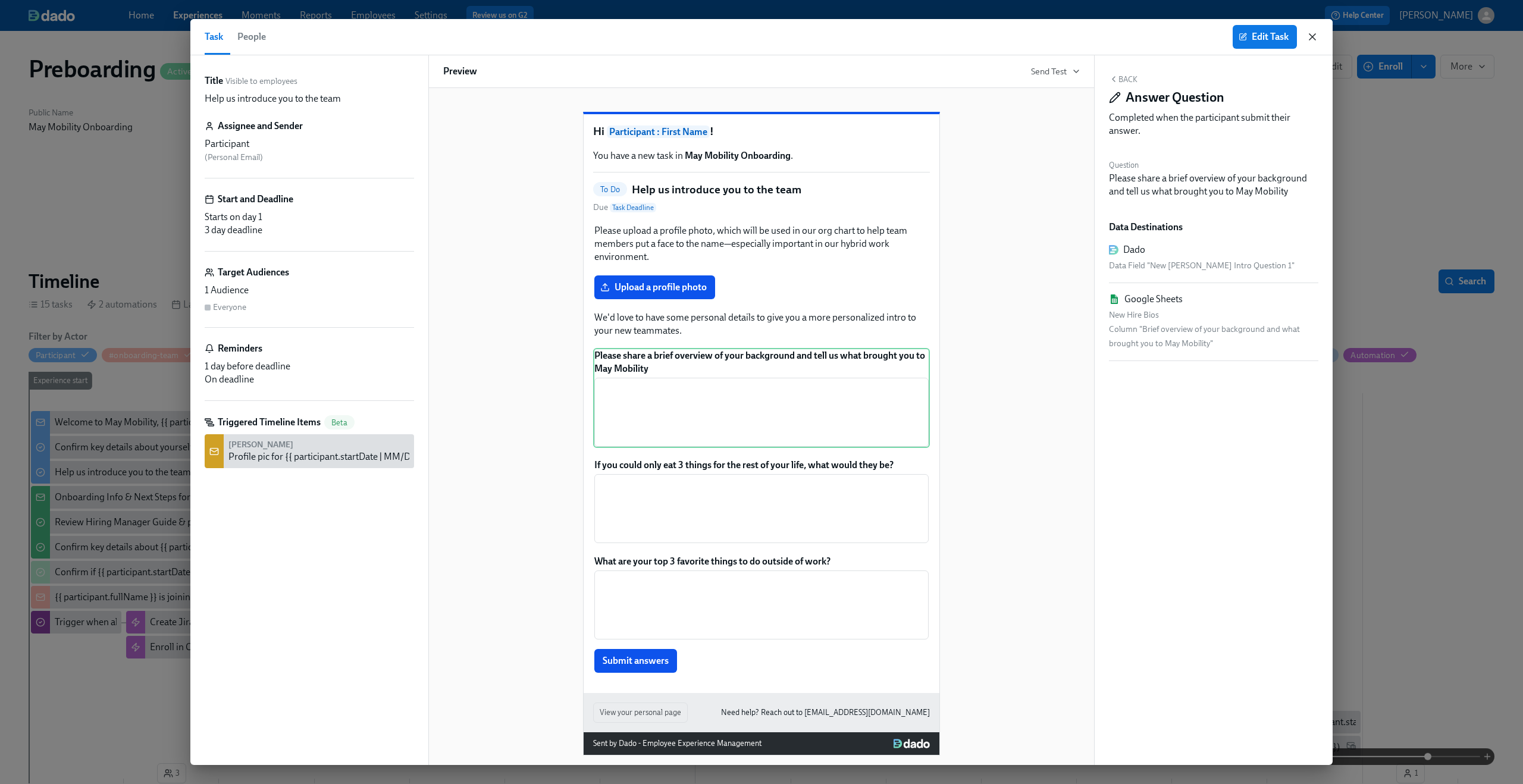
click at [1310, 37] on icon "button" at bounding box center [1312, 37] width 12 height 12
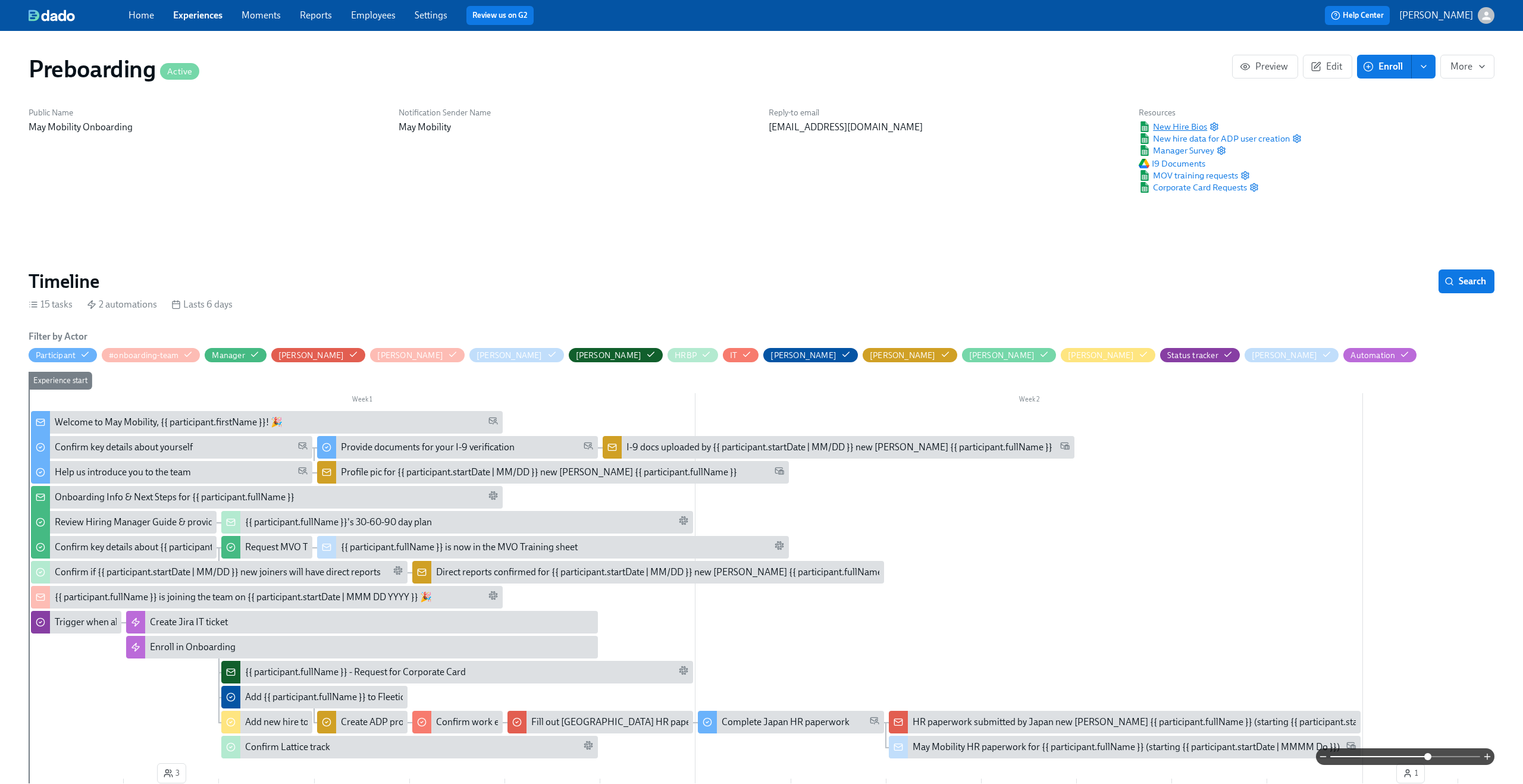
click at [1174, 122] on span "New Hire Bios" at bounding box center [1172, 126] width 68 height 12
click at [1214, 123] on icon "button" at bounding box center [1214, 125] width 7 height 7
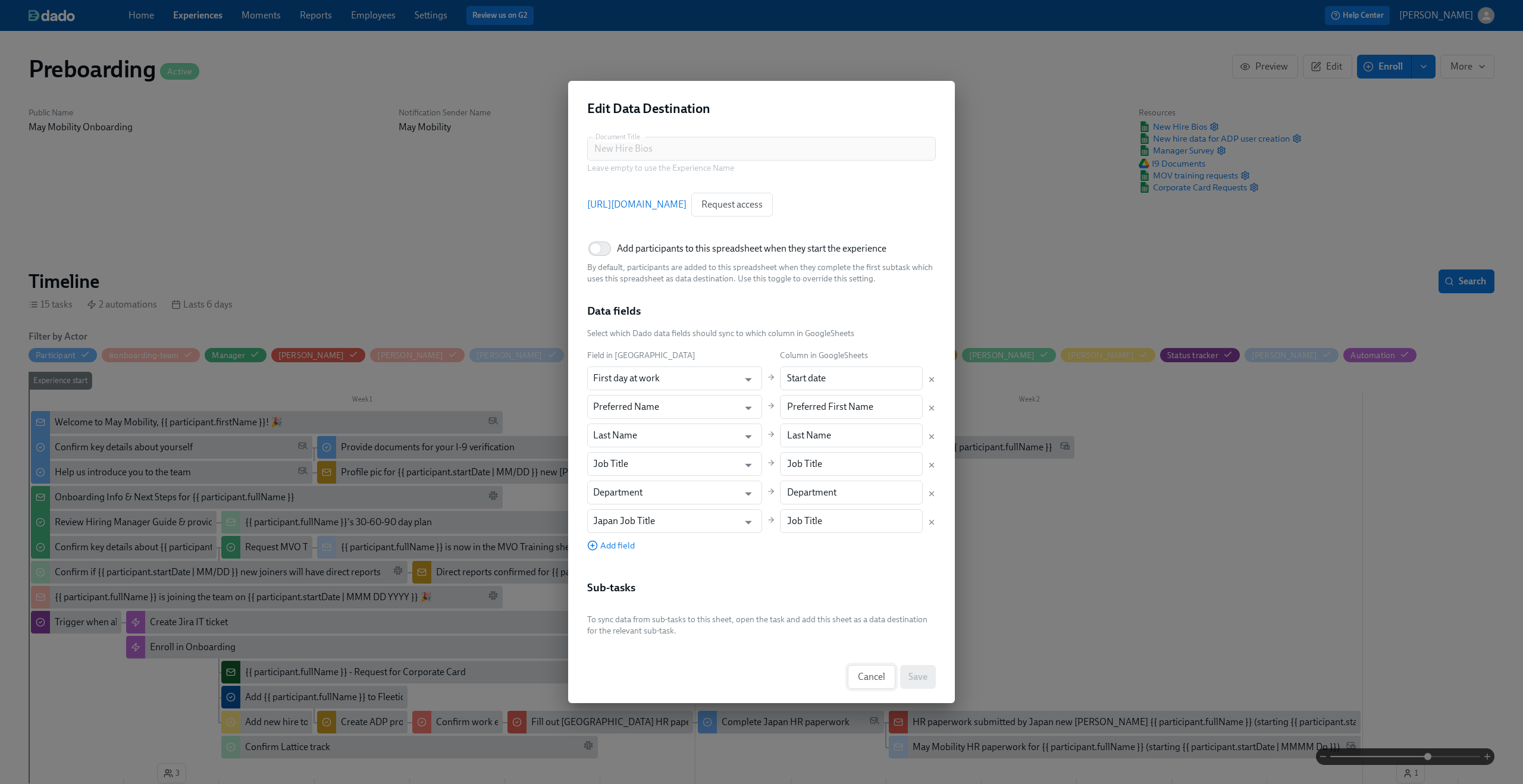
click at [877, 679] on span "Cancel" at bounding box center [871, 677] width 27 height 12
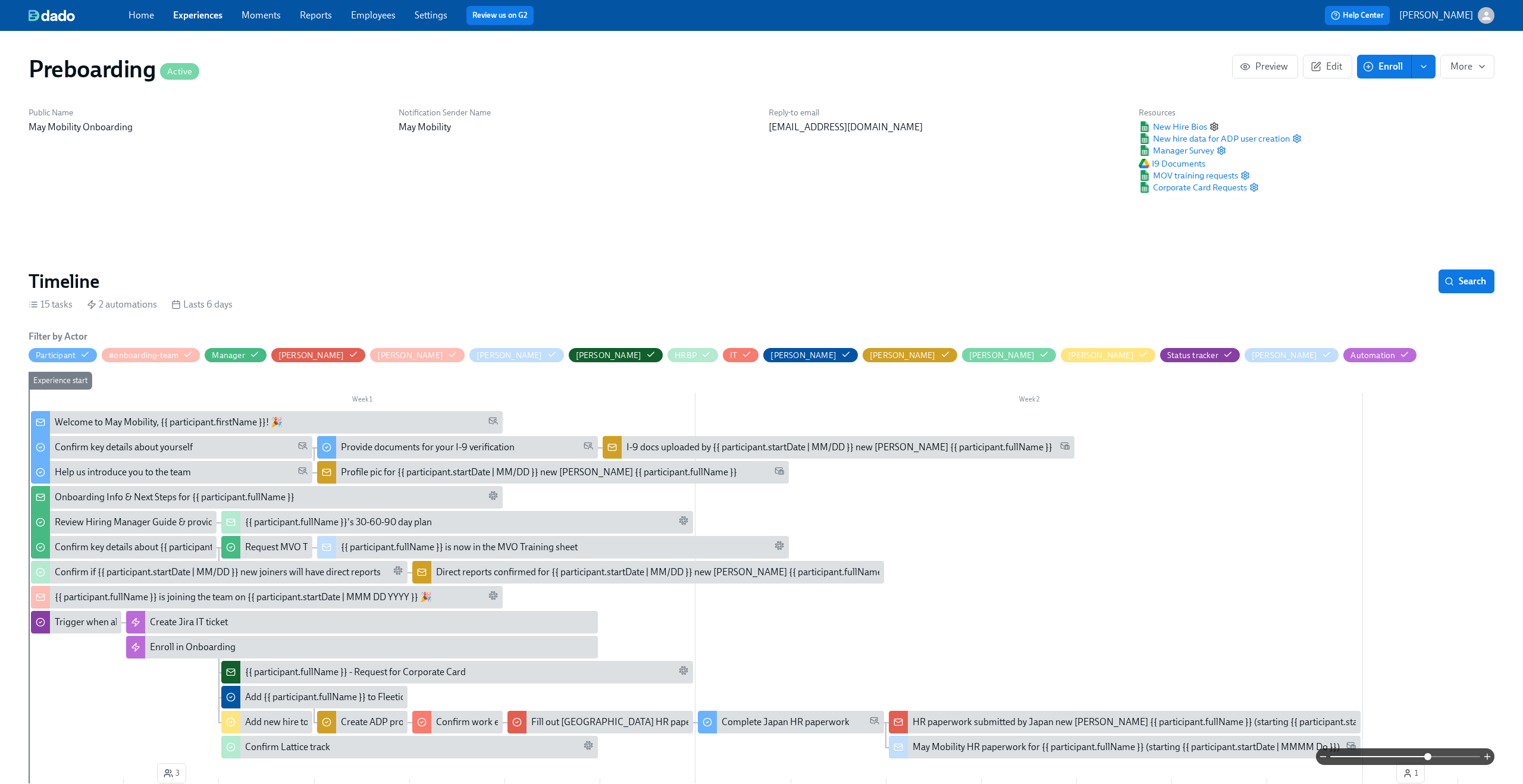
click at [1214, 127] on circle "button" at bounding box center [1214, 126] width 2 height 2
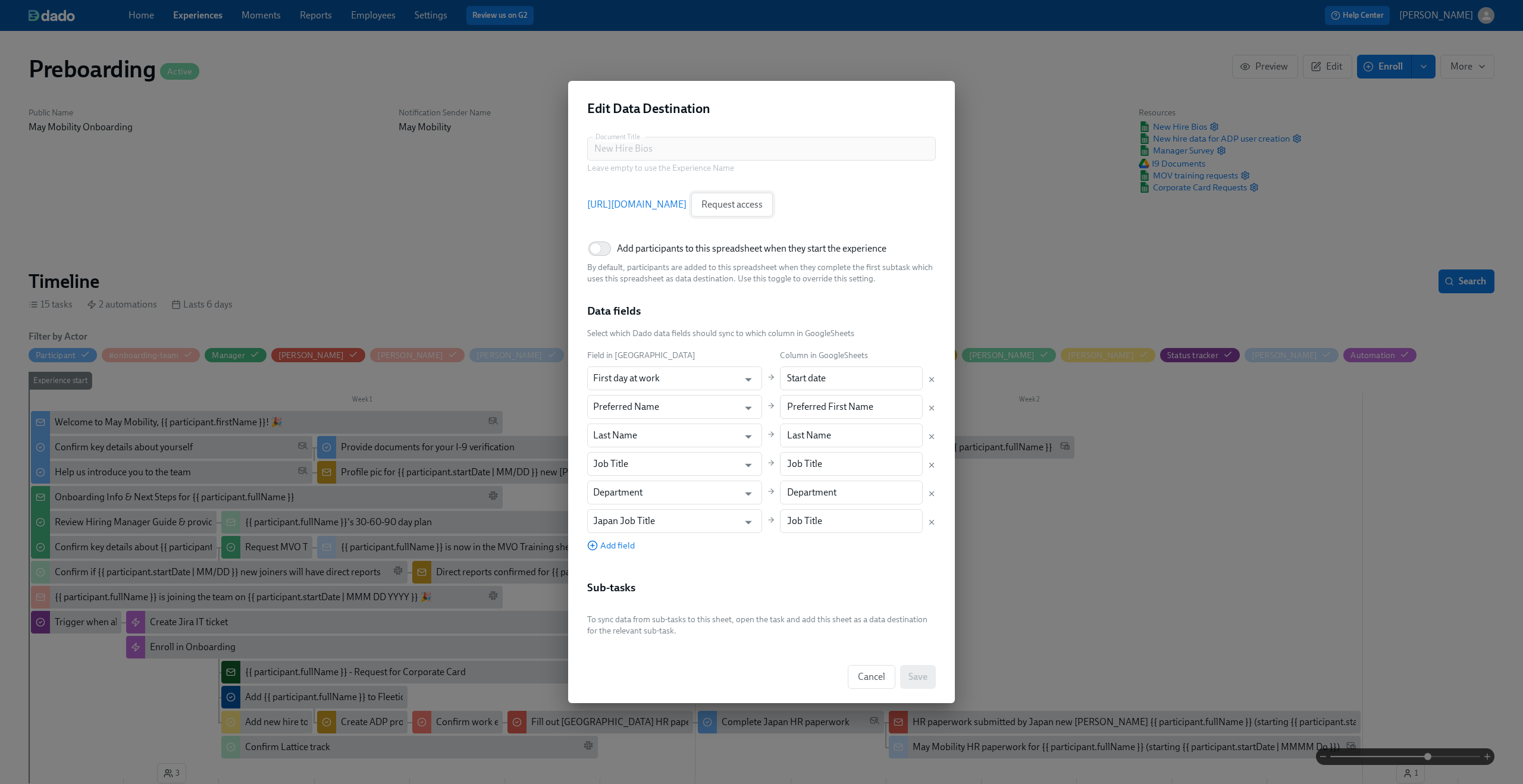
click at [763, 205] on span "Request access" at bounding box center [732, 204] width 61 height 12
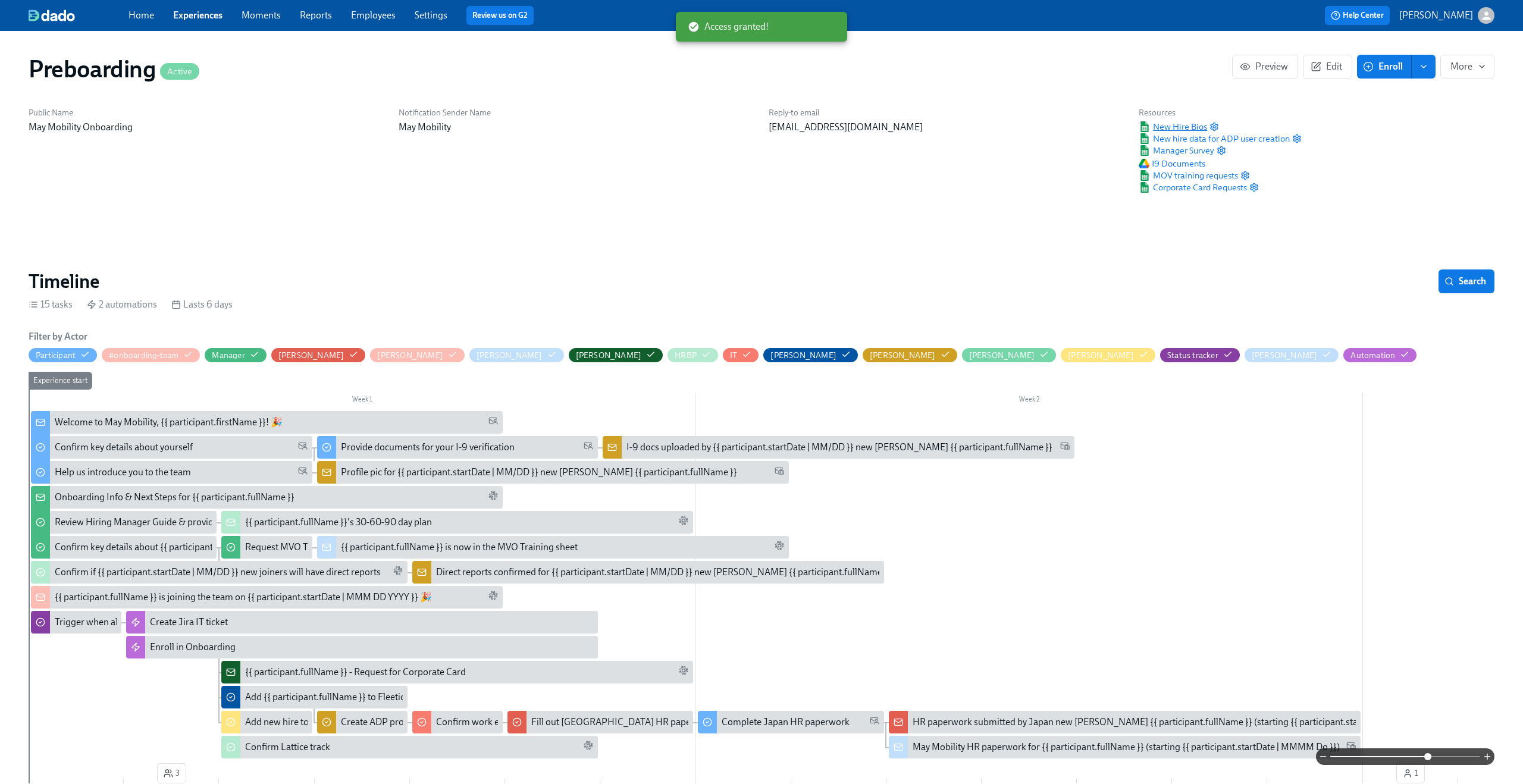
click at [1162, 130] on span "New Hire Bios" at bounding box center [1172, 126] width 68 height 12
click at [1341, 68] on span "Edit" at bounding box center [1327, 66] width 29 height 12
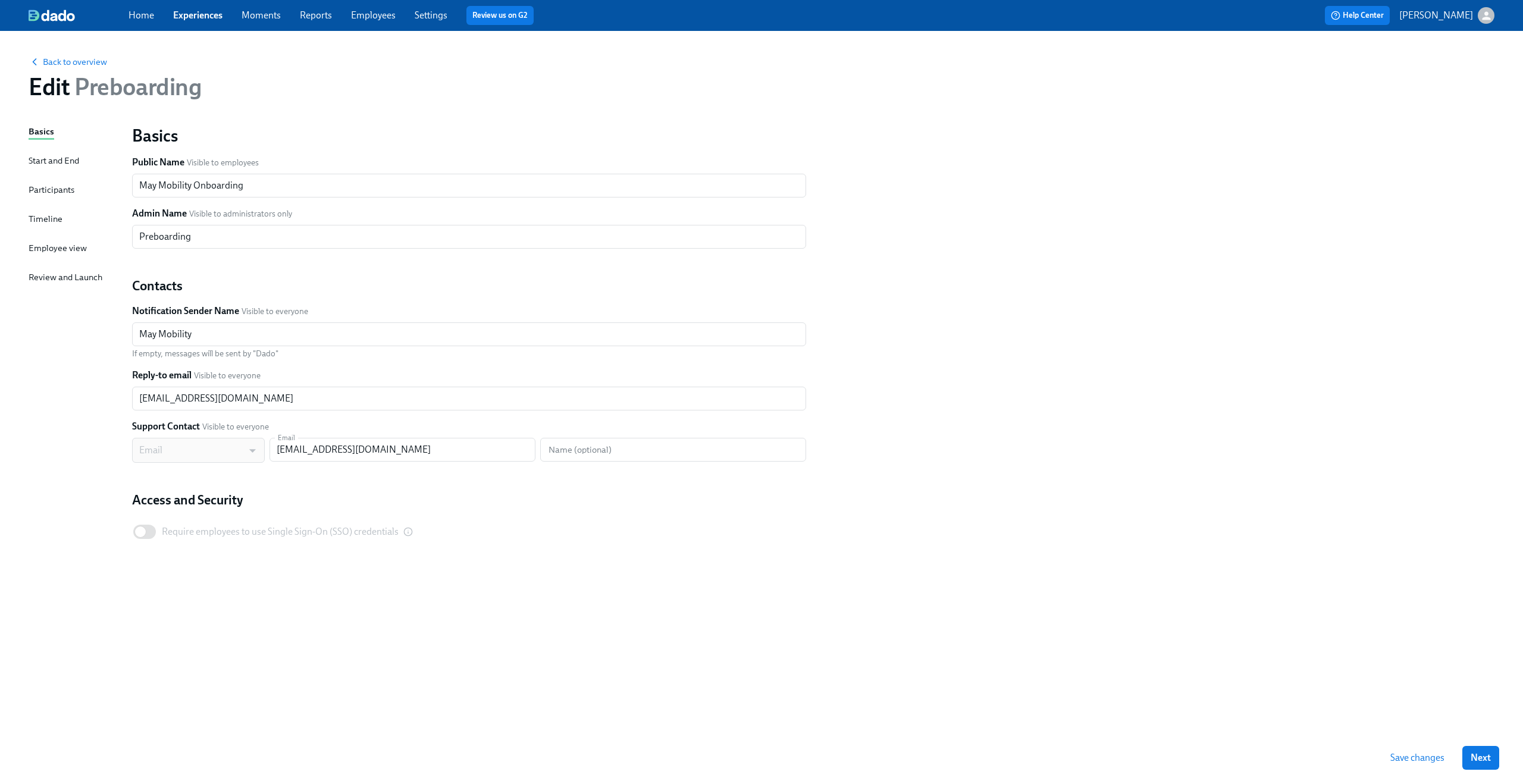
click at [25, 184] on div "Back to overview Edit Preboarding Basics Start and End Participants Timeline Em…" at bounding box center [761, 407] width 1523 height 752
click at [51, 191] on div "Participants" at bounding box center [51, 190] width 46 height 13
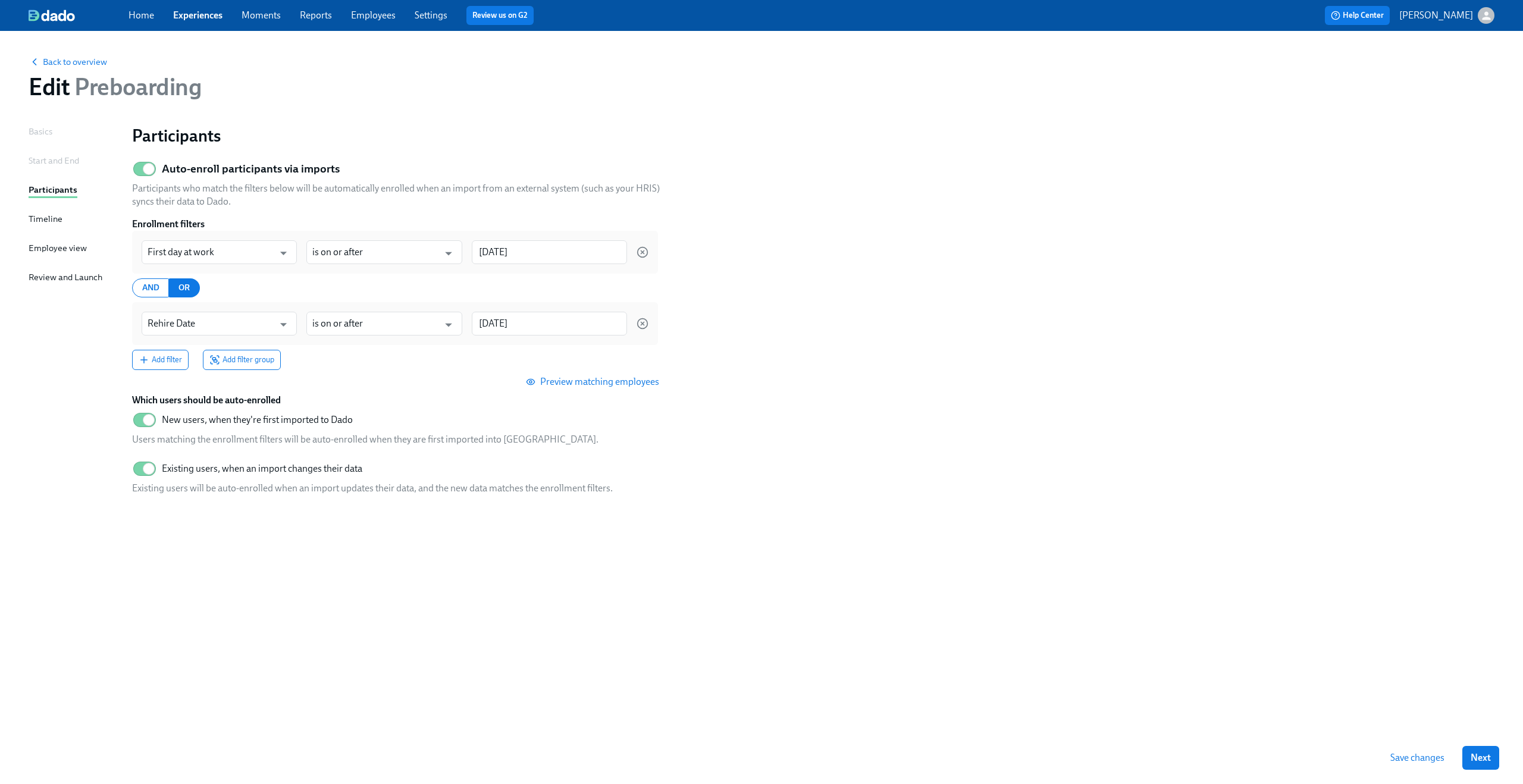
click at [431, 25] on div "Home Experiences Moments Reports Employees Settings Review us on G2 Help Center…" at bounding box center [761, 15] width 1523 height 31
click at [435, 20] on link "Settings" at bounding box center [430, 15] width 32 height 12
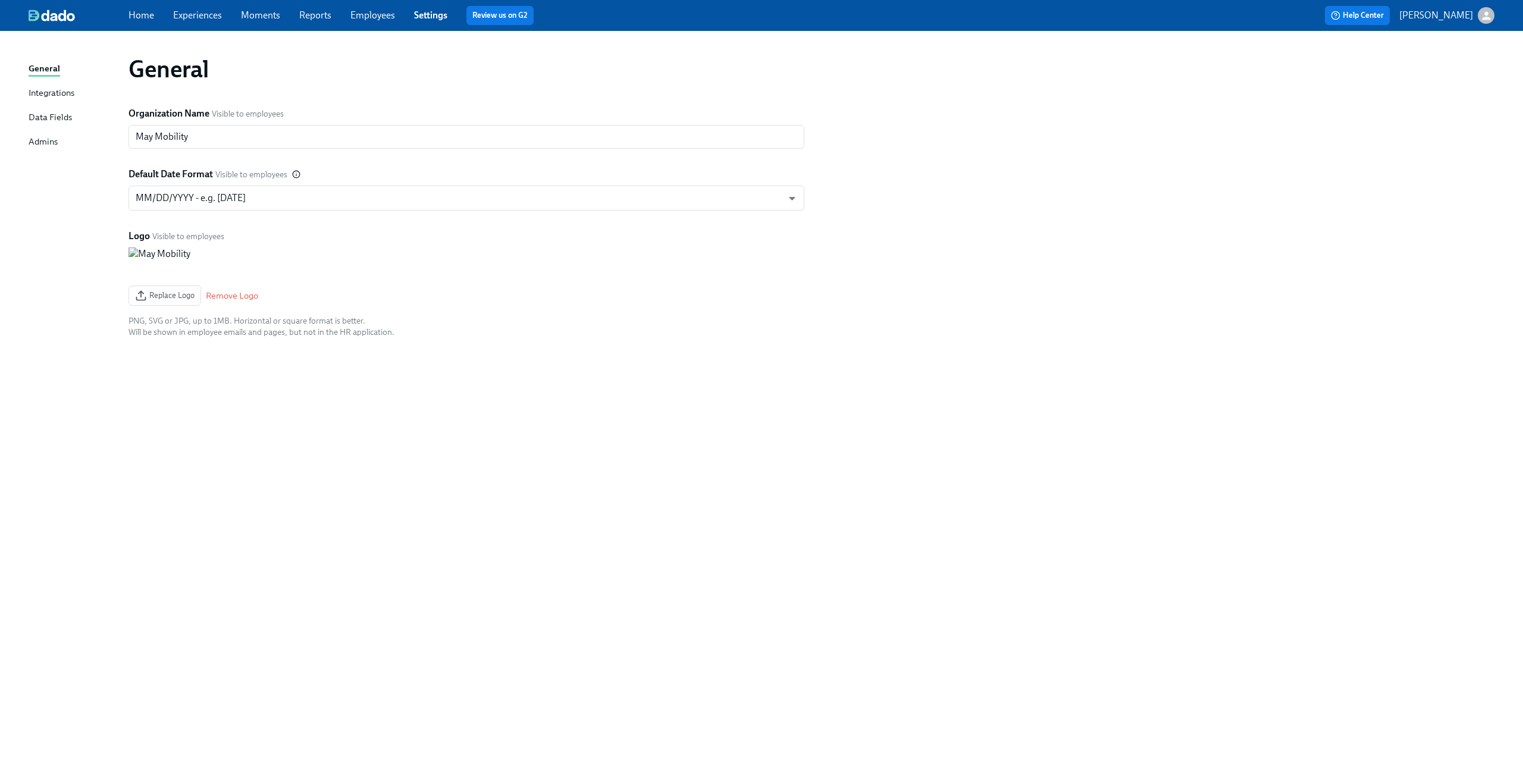
click at [47, 145] on div "Admins" at bounding box center [42, 143] width 29 height 15
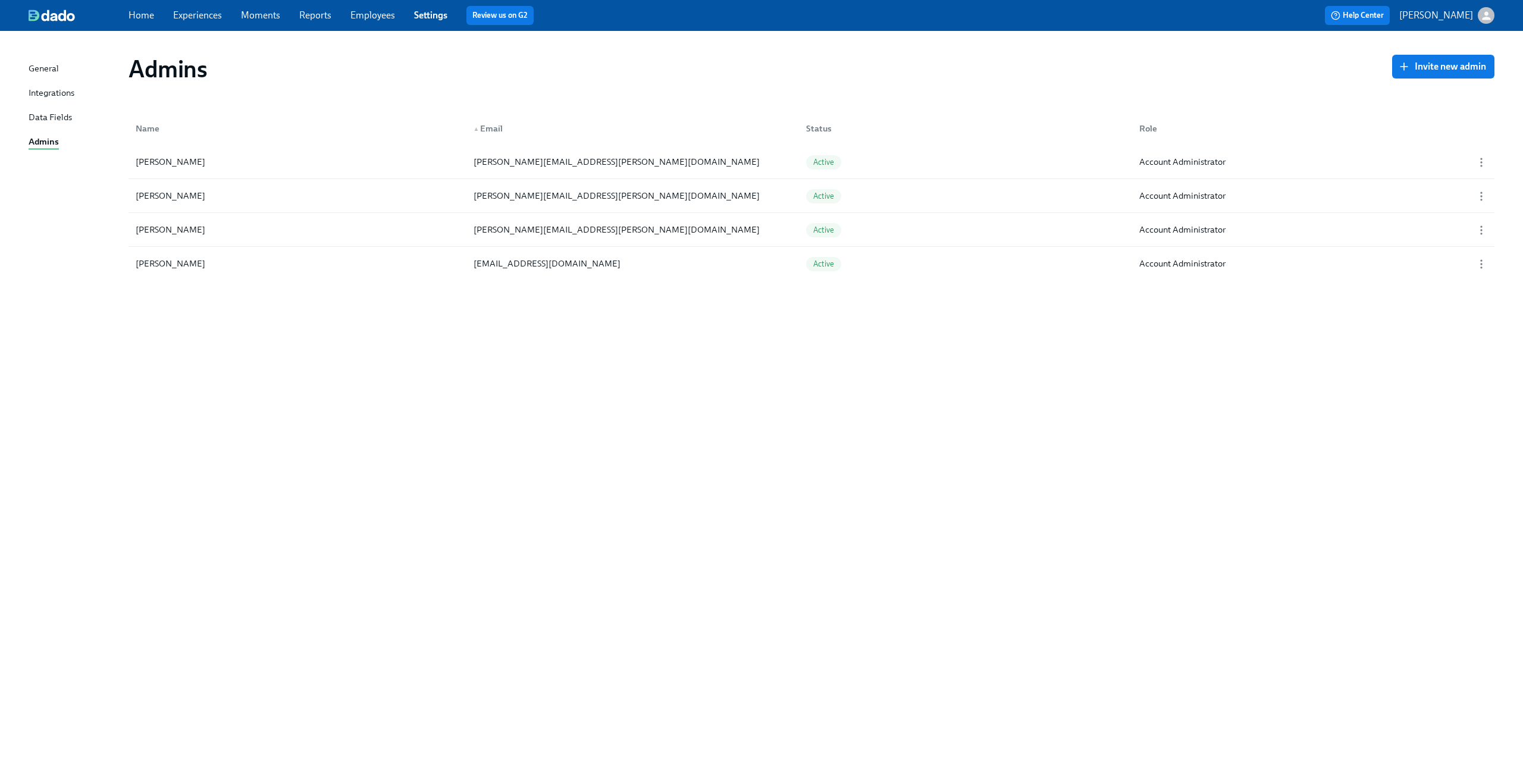
click at [52, 113] on div "Data Fields" at bounding box center [50, 118] width 43 height 15
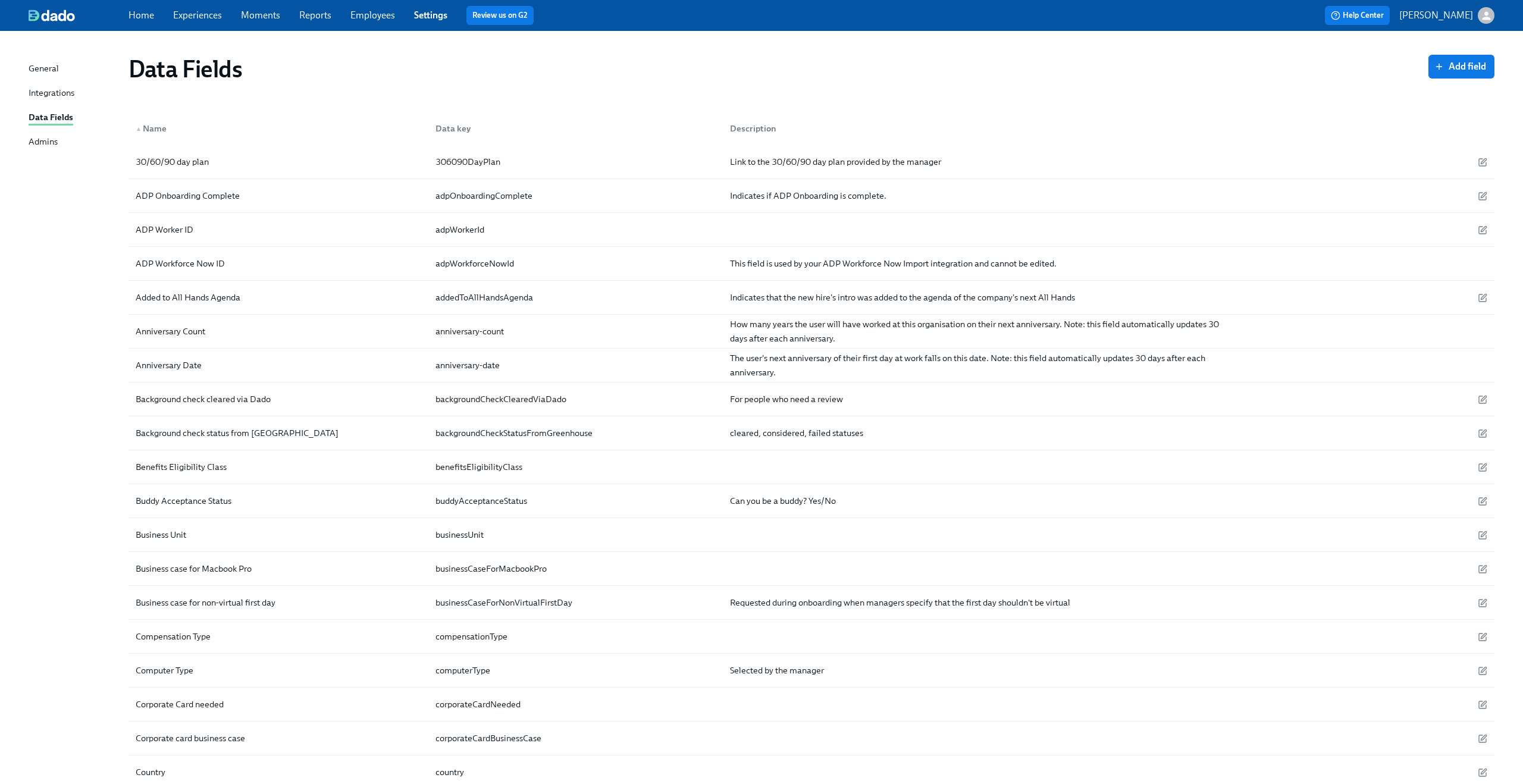
click at [47, 89] on div "Integrations" at bounding box center [51, 94] width 46 height 15
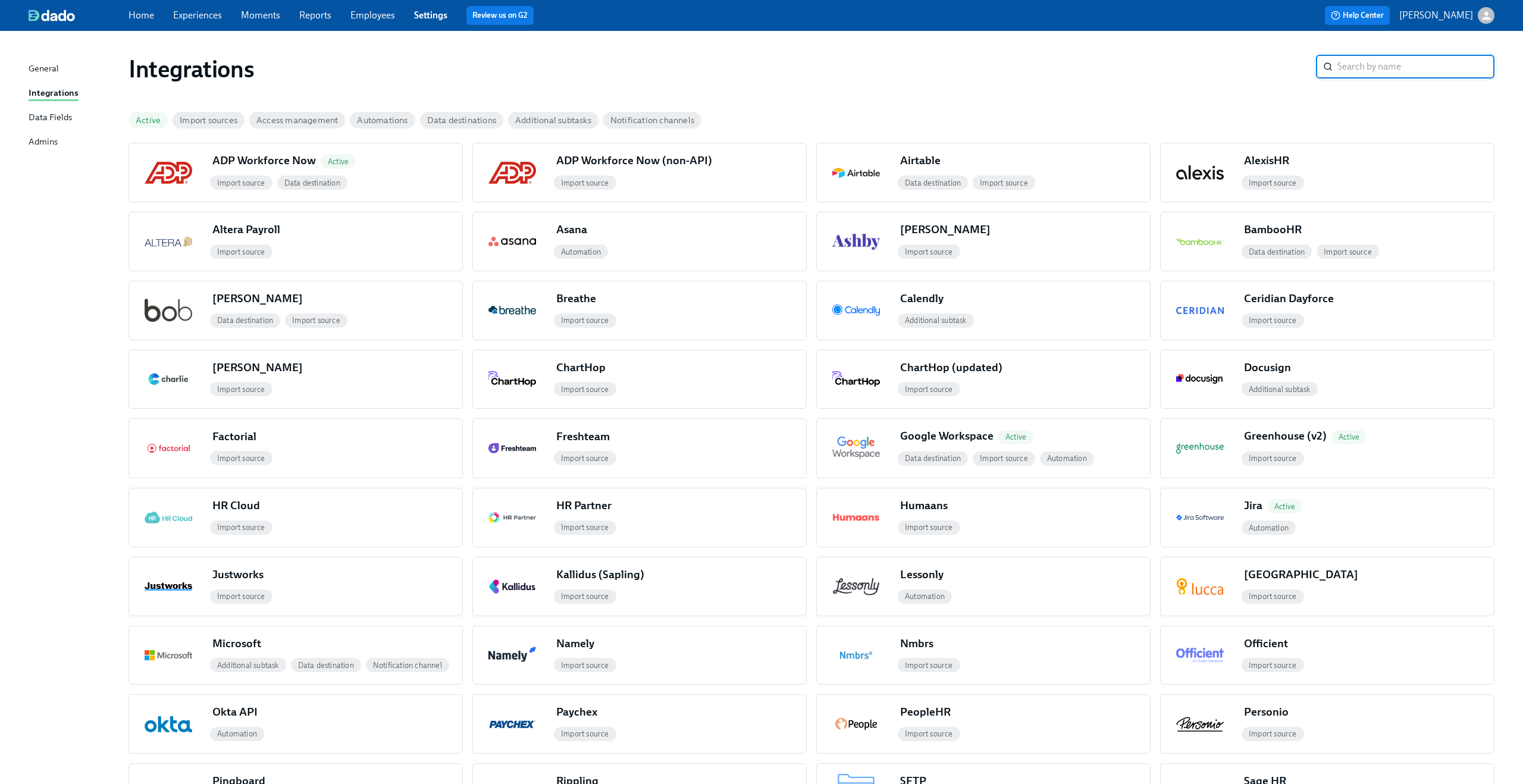
click at [381, 12] on link "Employees" at bounding box center [373, 15] width 45 height 12
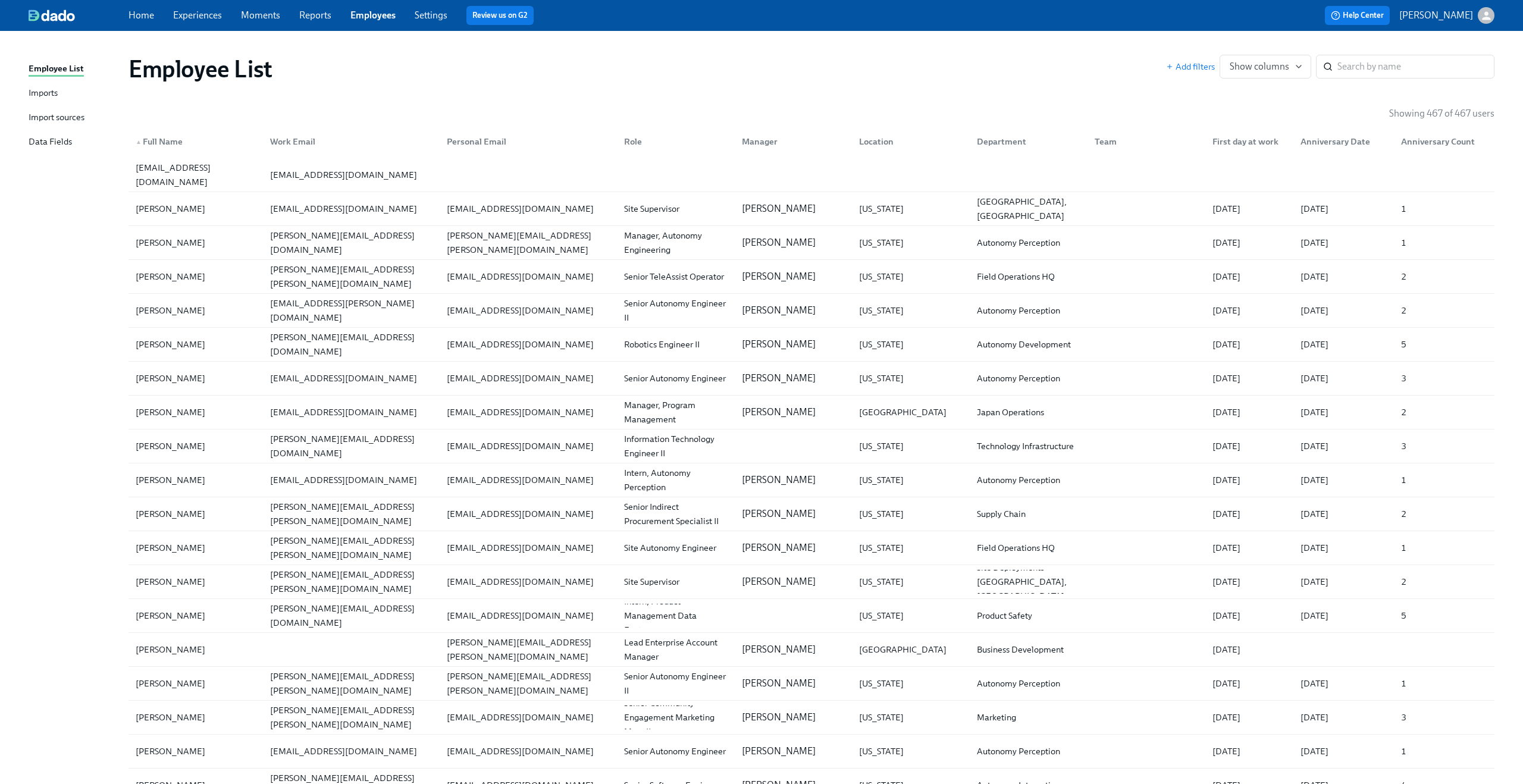
click at [41, 117] on div "Import sources" at bounding box center [56, 118] width 56 height 15
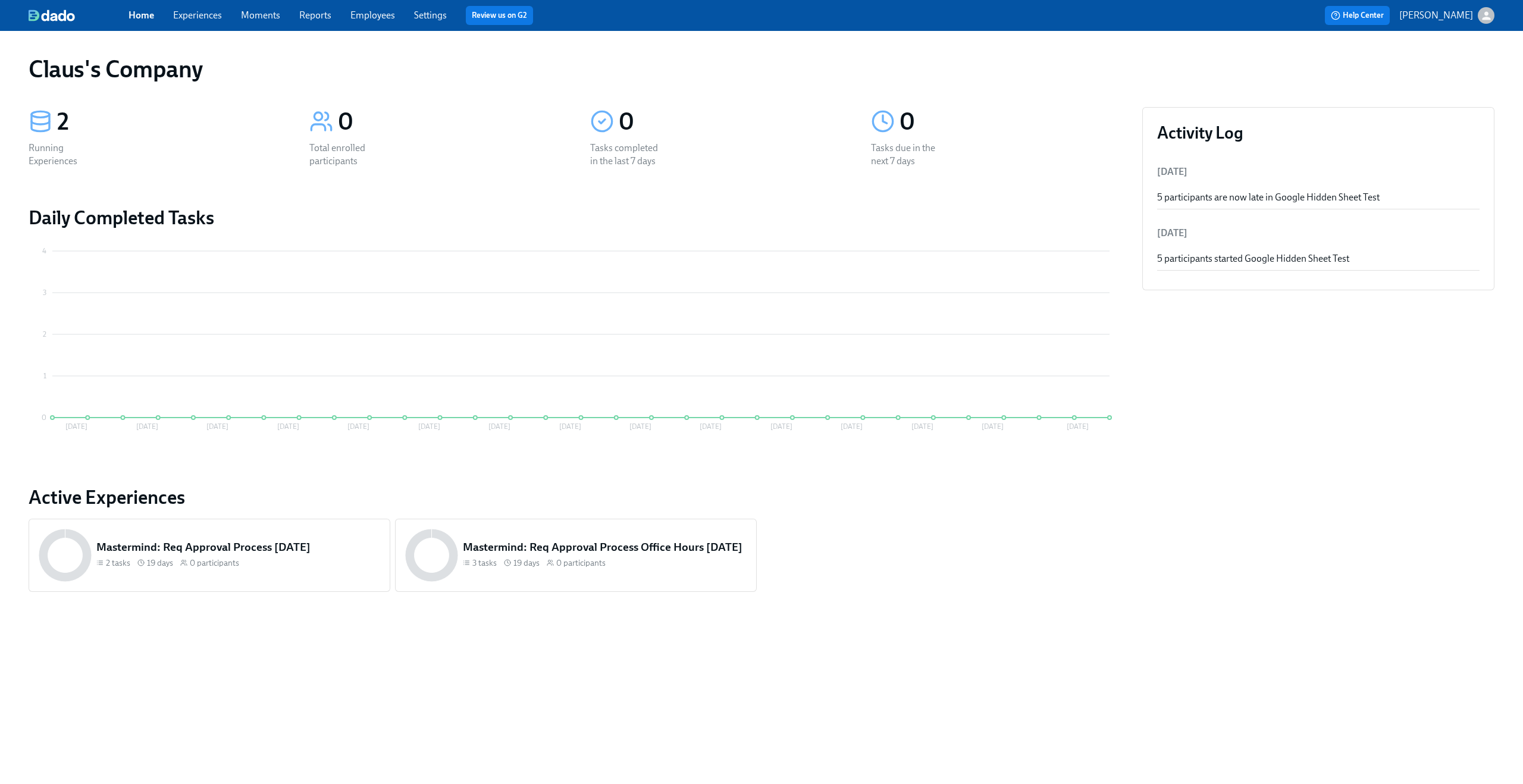
click at [1485, 13] on icon "button" at bounding box center [1486, 16] width 8 height 8
click at [1406, 79] on div "Switch organization..." at bounding box center [1429, 70] width 131 height 28
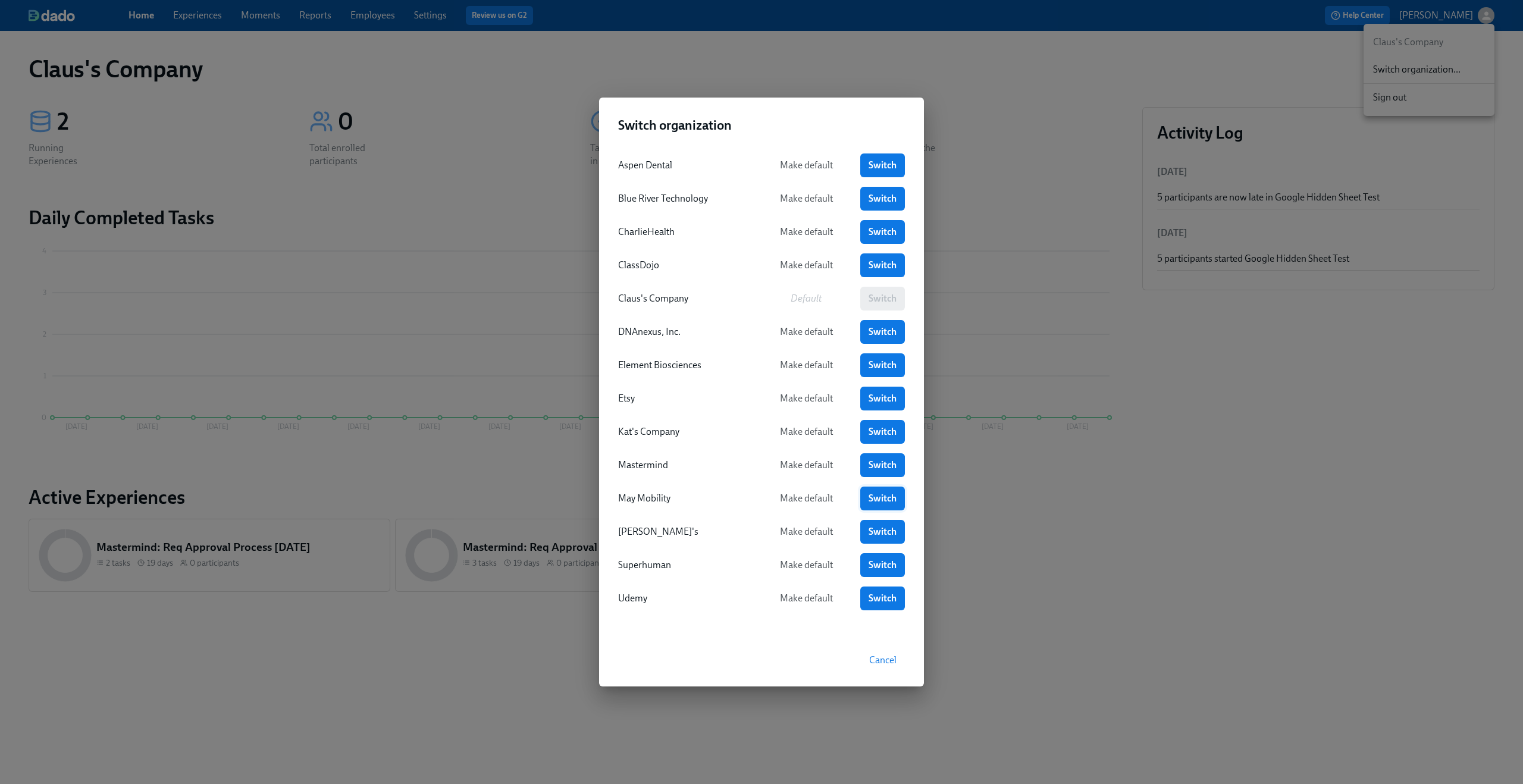
click at [874, 499] on span "Switch" at bounding box center [882, 498] width 28 height 12
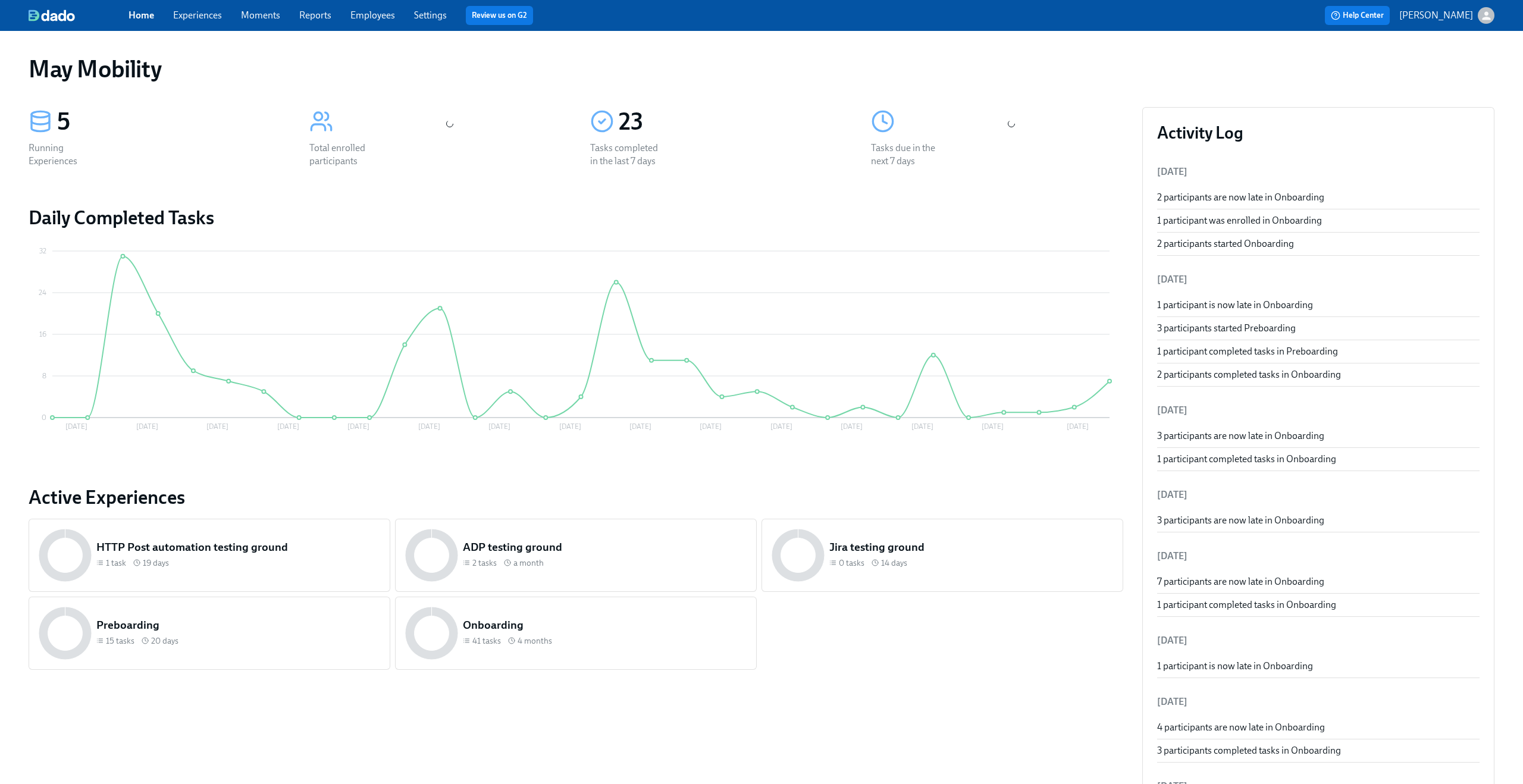
click at [204, 20] on link "Experiences" at bounding box center [197, 15] width 49 height 12
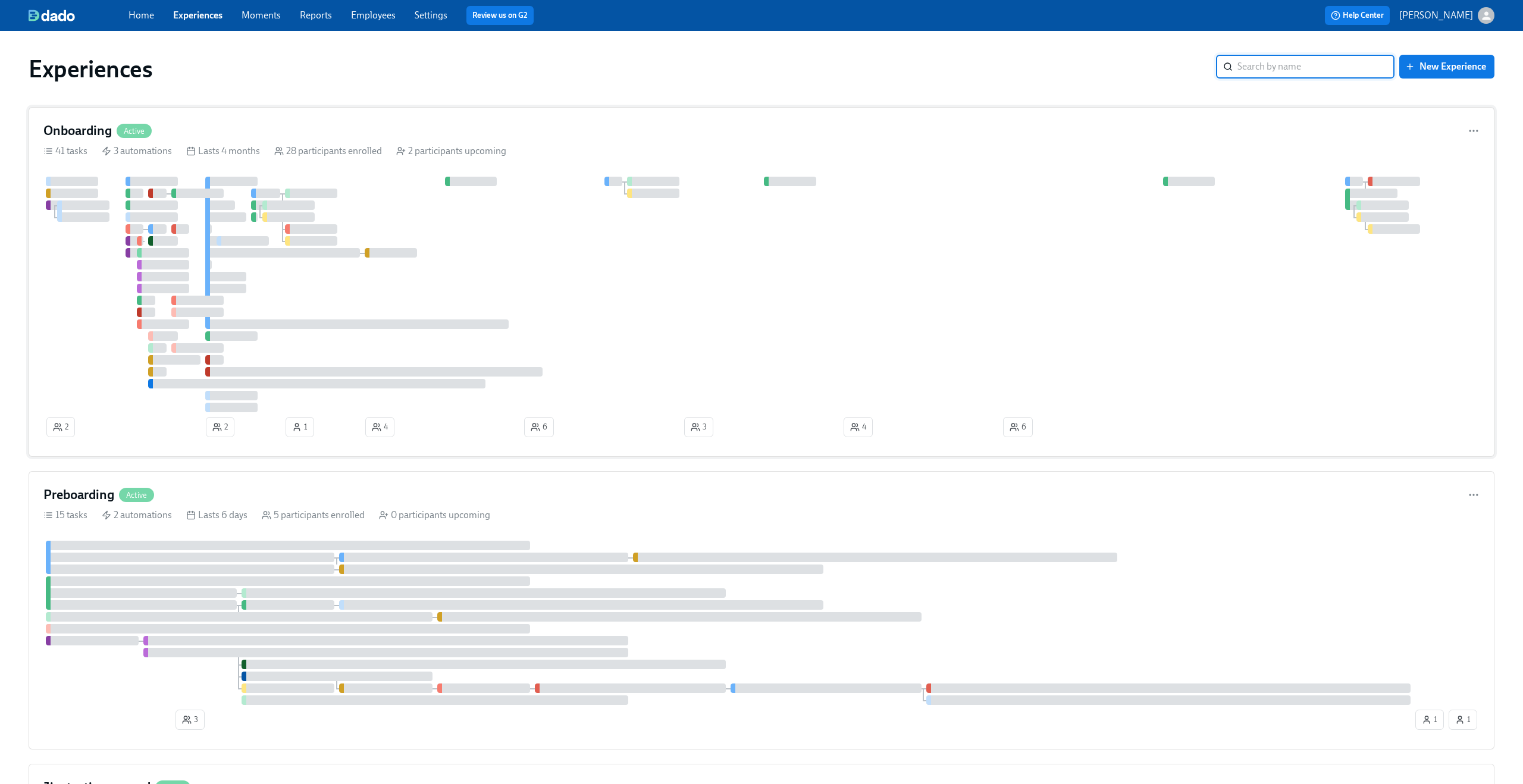
click at [651, 273] on div at bounding box center [761, 295] width 1436 height 236
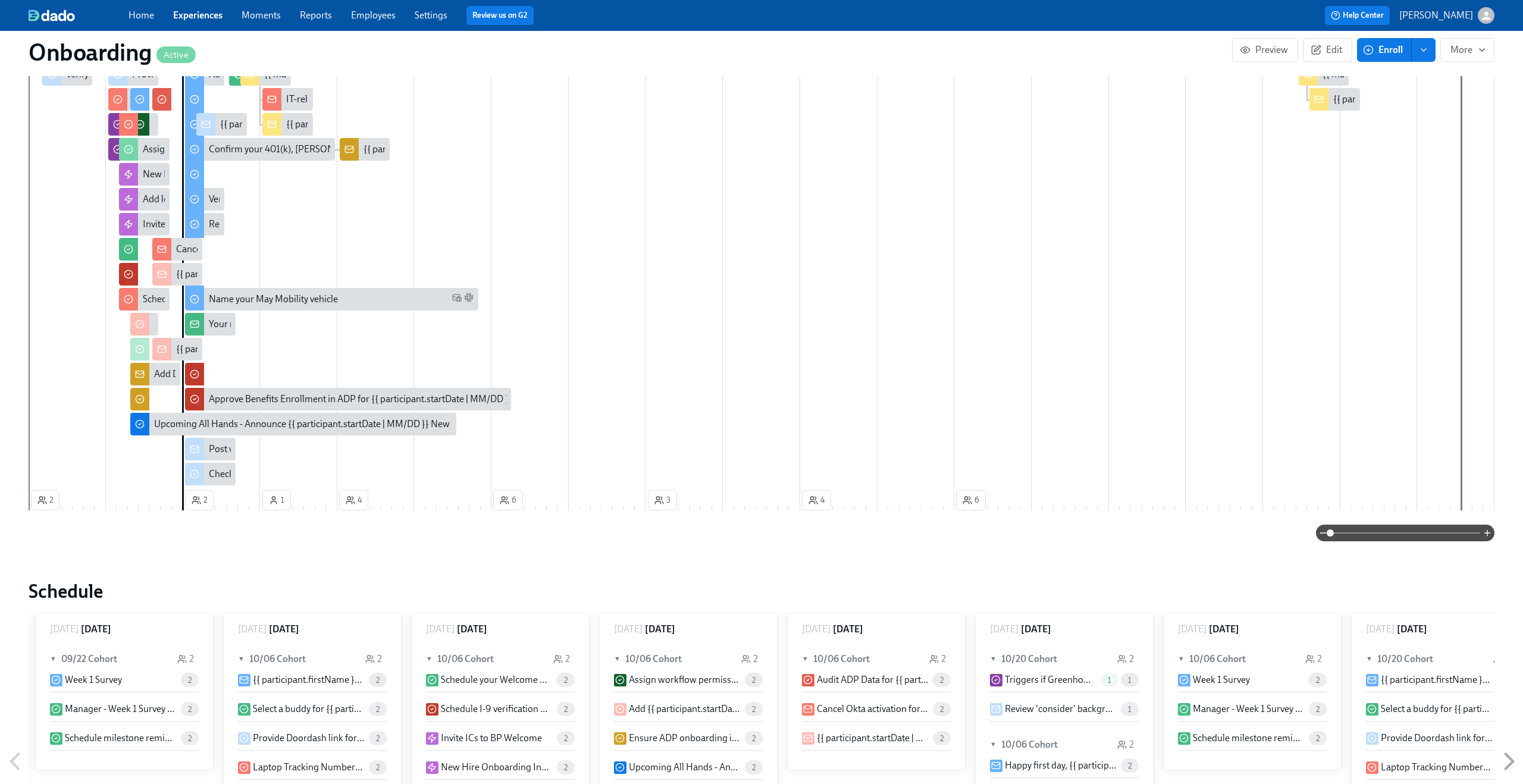
scroll to position [0, 8454]
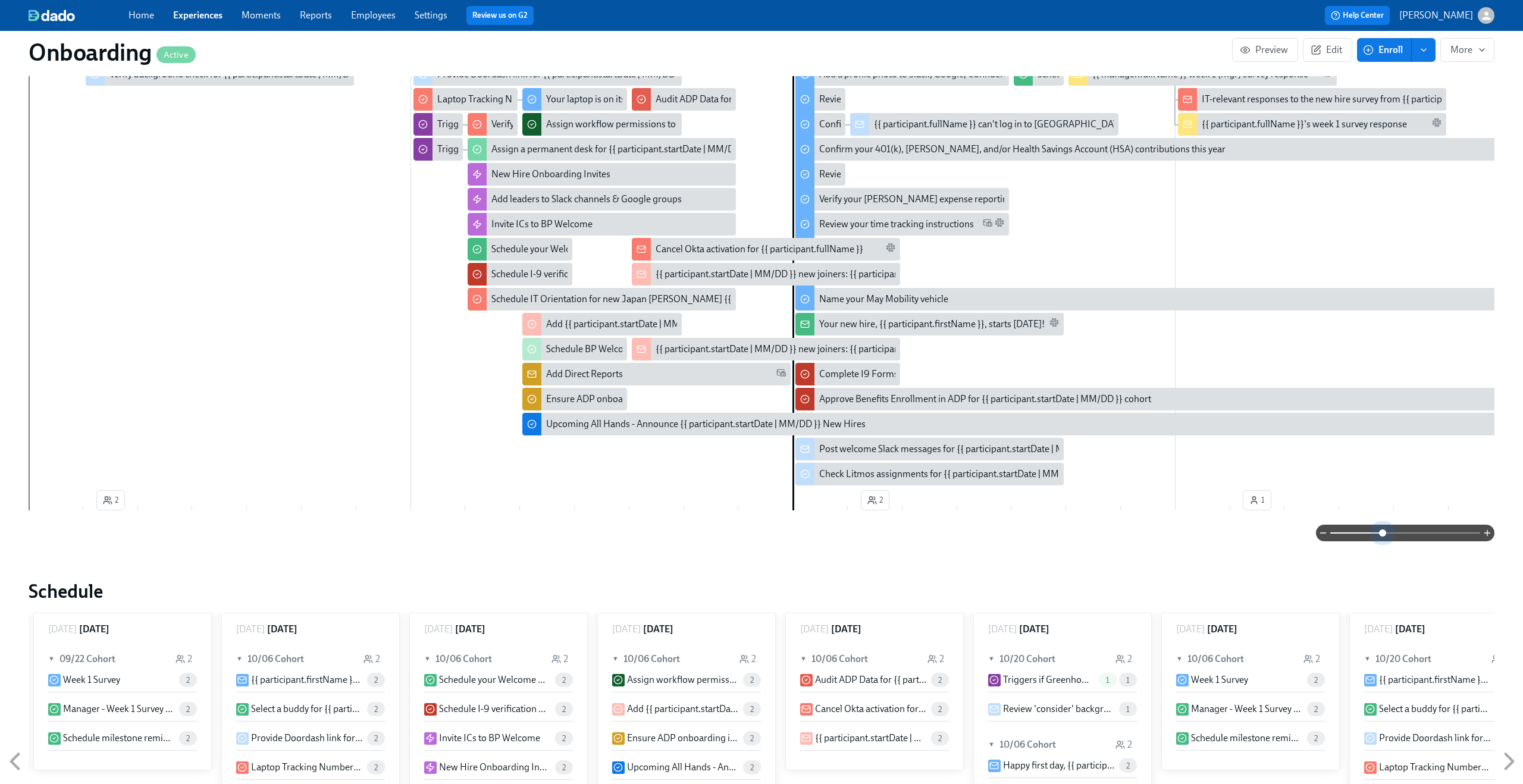
click at [1383, 534] on span at bounding box center [1405, 532] width 150 height 17
click at [188, 18] on link "Experiences" at bounding box center [197, 15] width 49 height 12
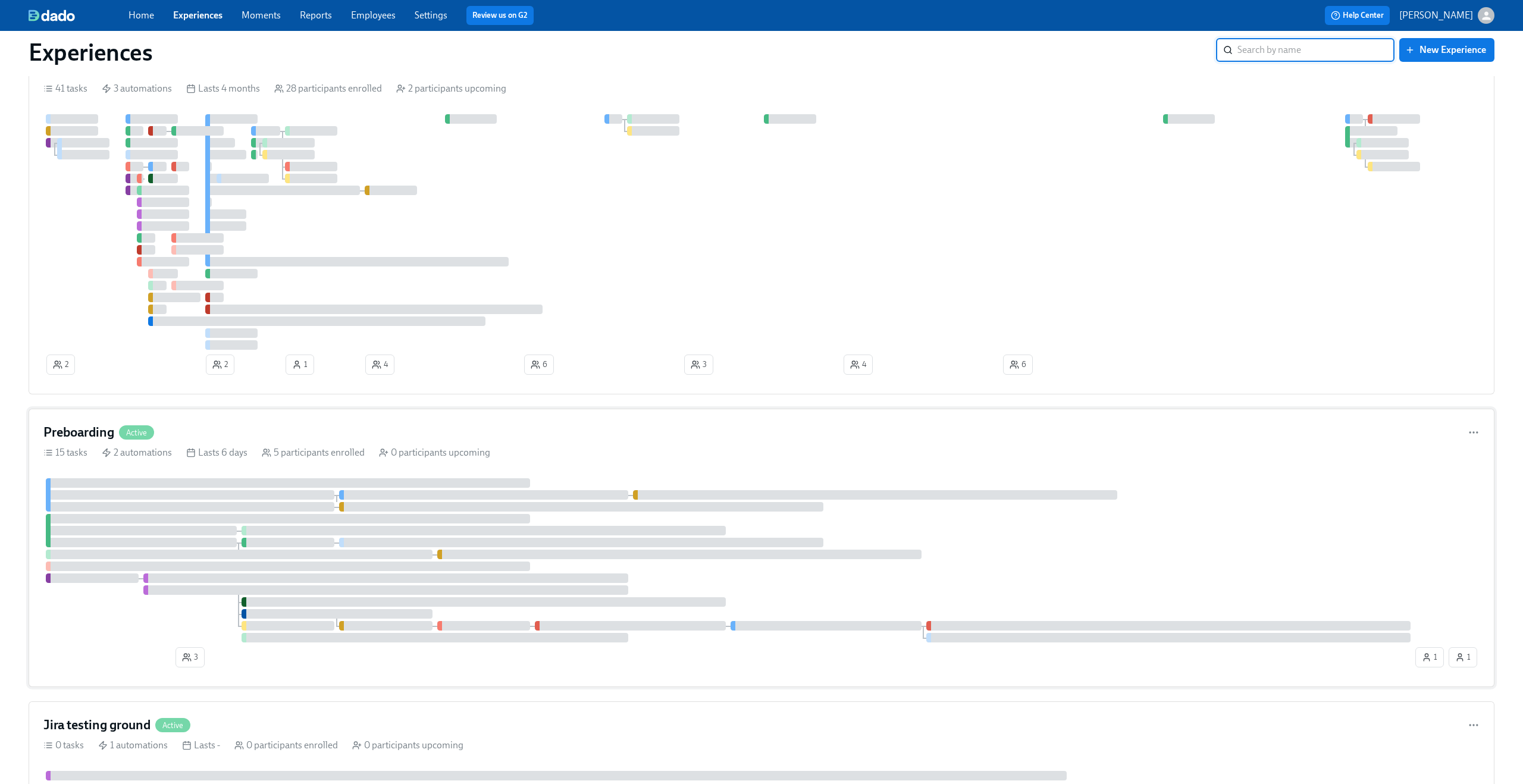
scroll to position [70, 0]
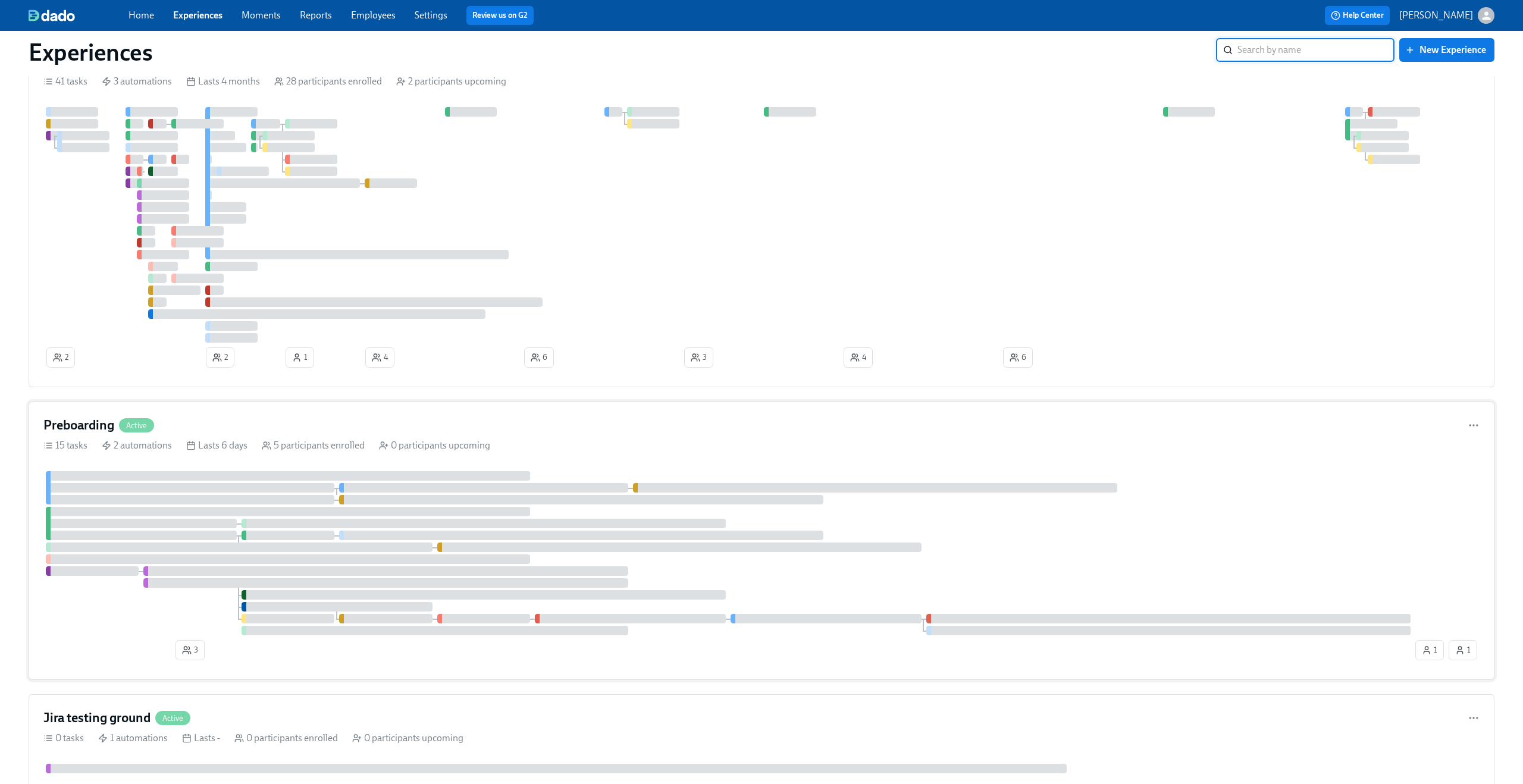
click at [648, 444] on div "15 tasks 2 automations Lasts 6 days 5 participants enrolled 0 participants upco…" at bounding box center [761, 445] width 1436 height 13
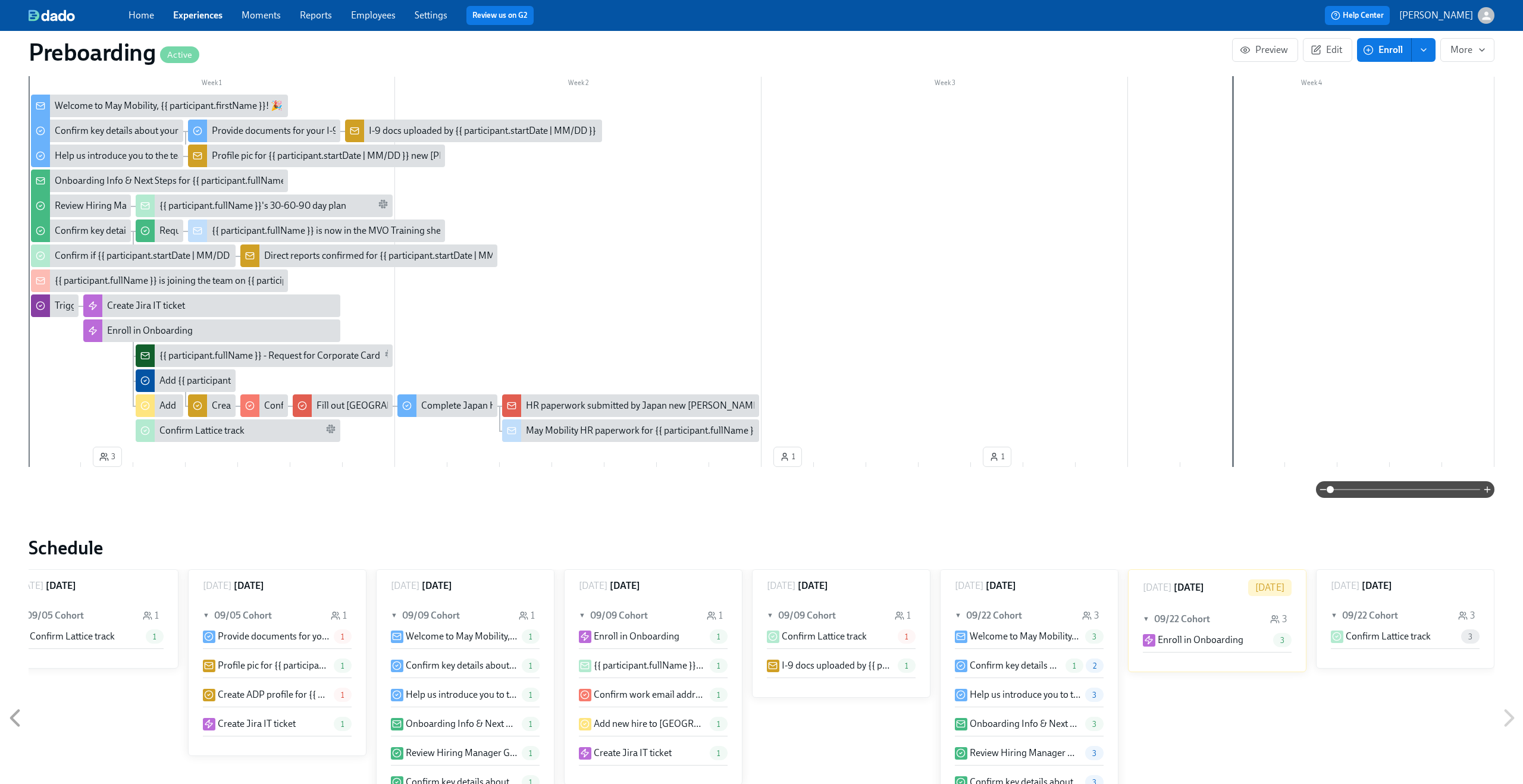
scroll to position [345, 0]
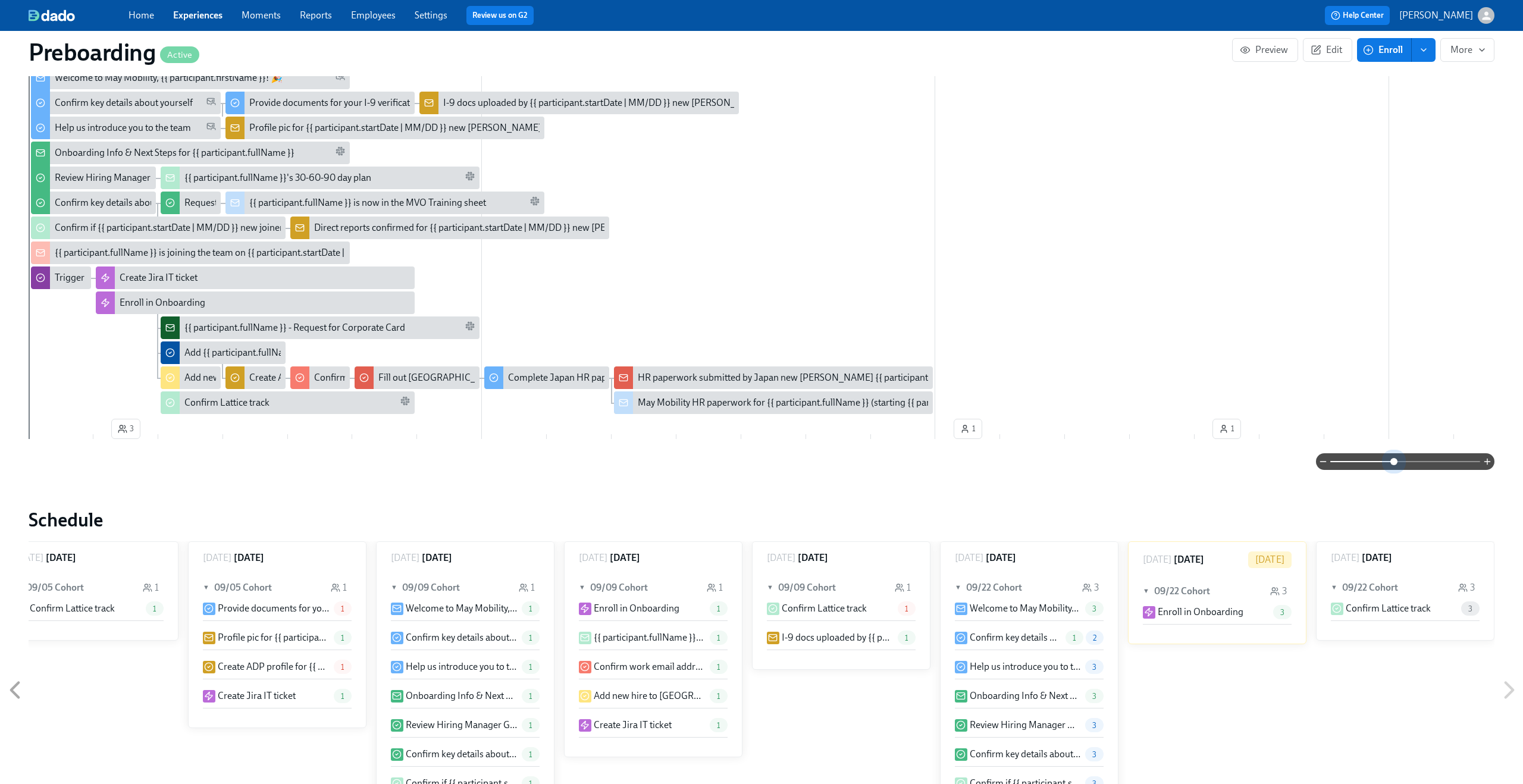
click at [1396, 459] on span at bounding box center [1405, 462] width 150 height 17
click at [1450, 468] on span at bounding box center [1405, 462] width 150 height 17
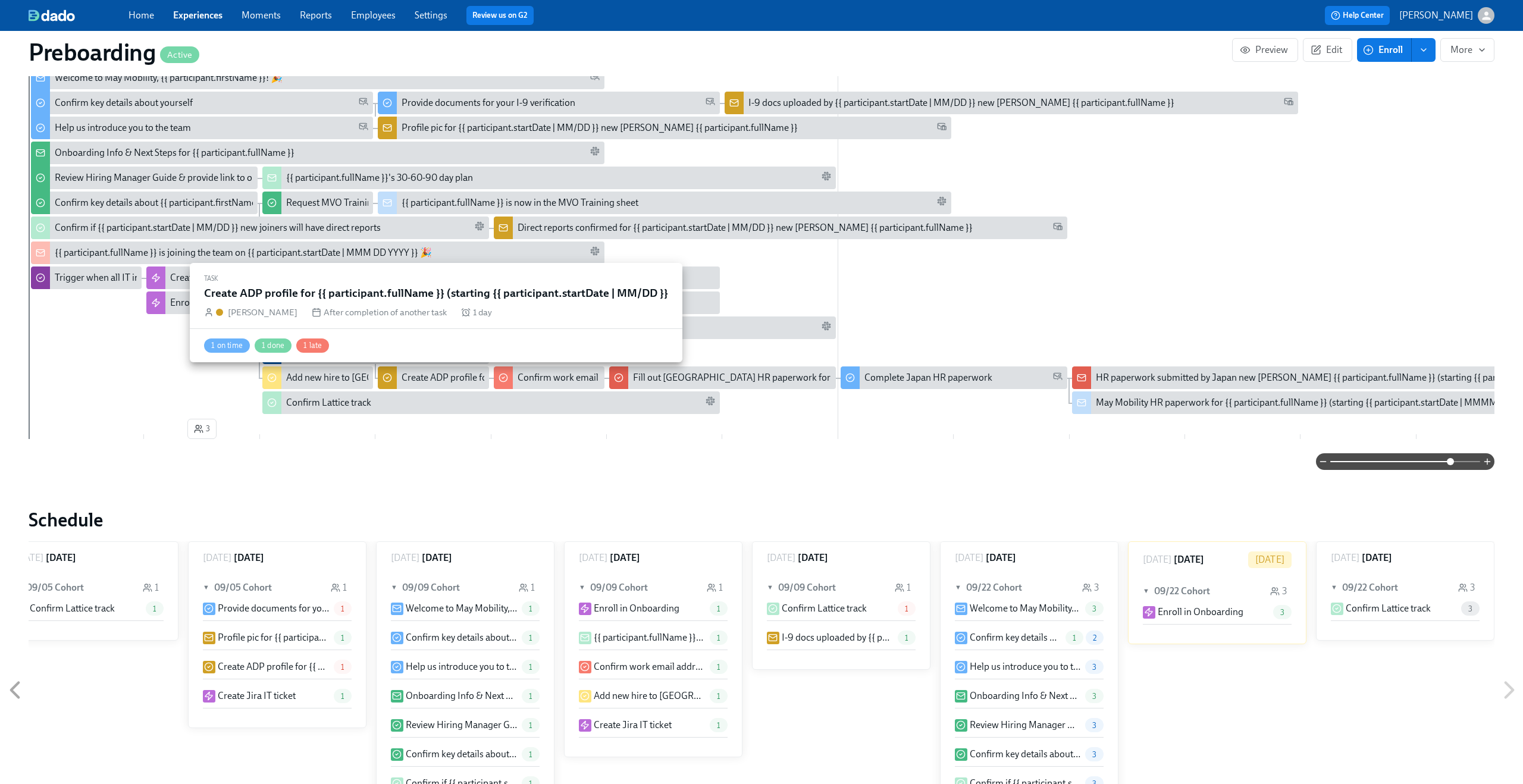
click at [426, 376] on div "Create ADP profile for {{ participant.fullName }} (starting {{ participant.star…" at bounding box center [587, 378] width 372 height 13
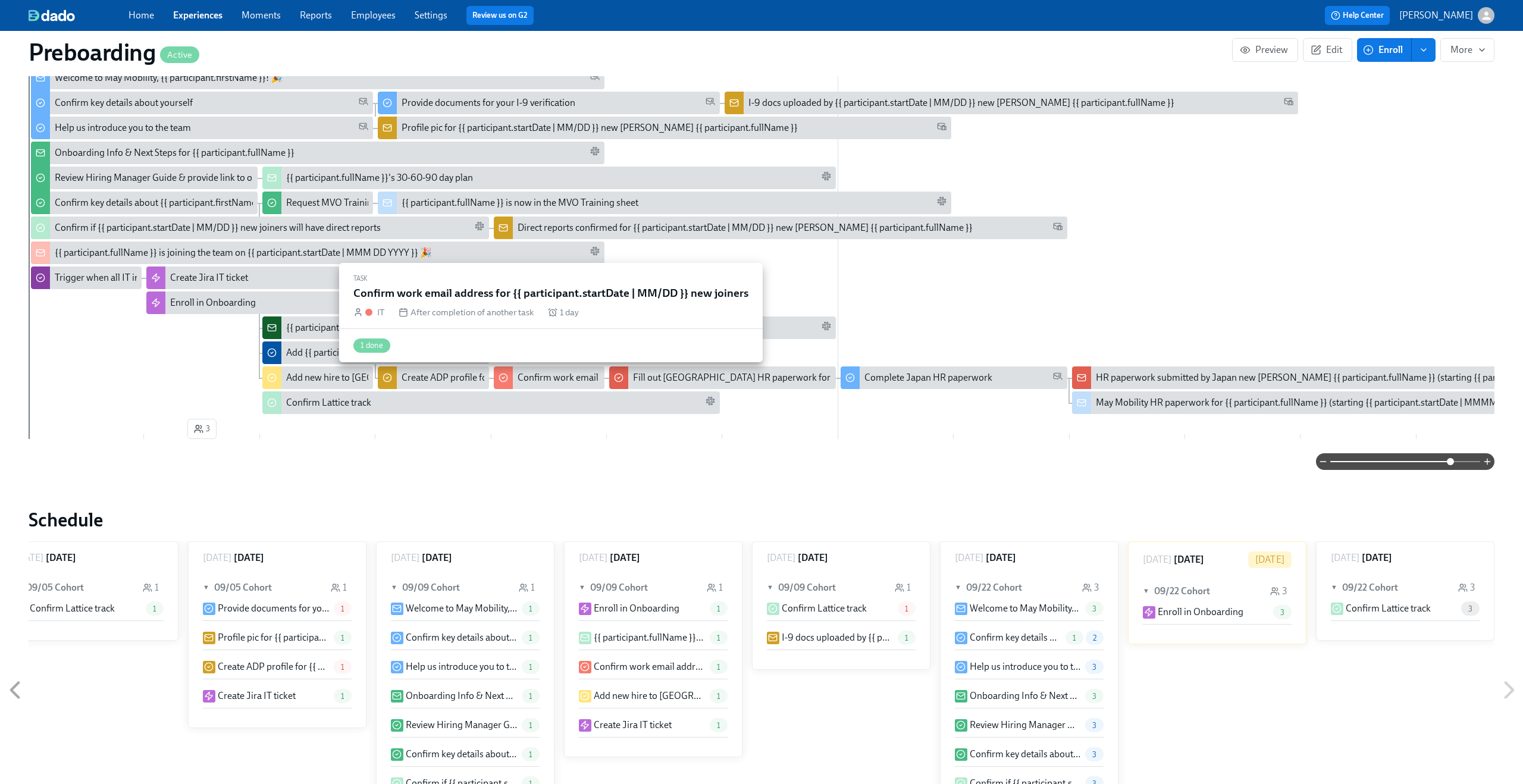
click at [526, 370] on div "Confirm work email address for {{ participant.startDate | MM/DD }} new joiners" at bounding box center [548, 377] width 111 height 22
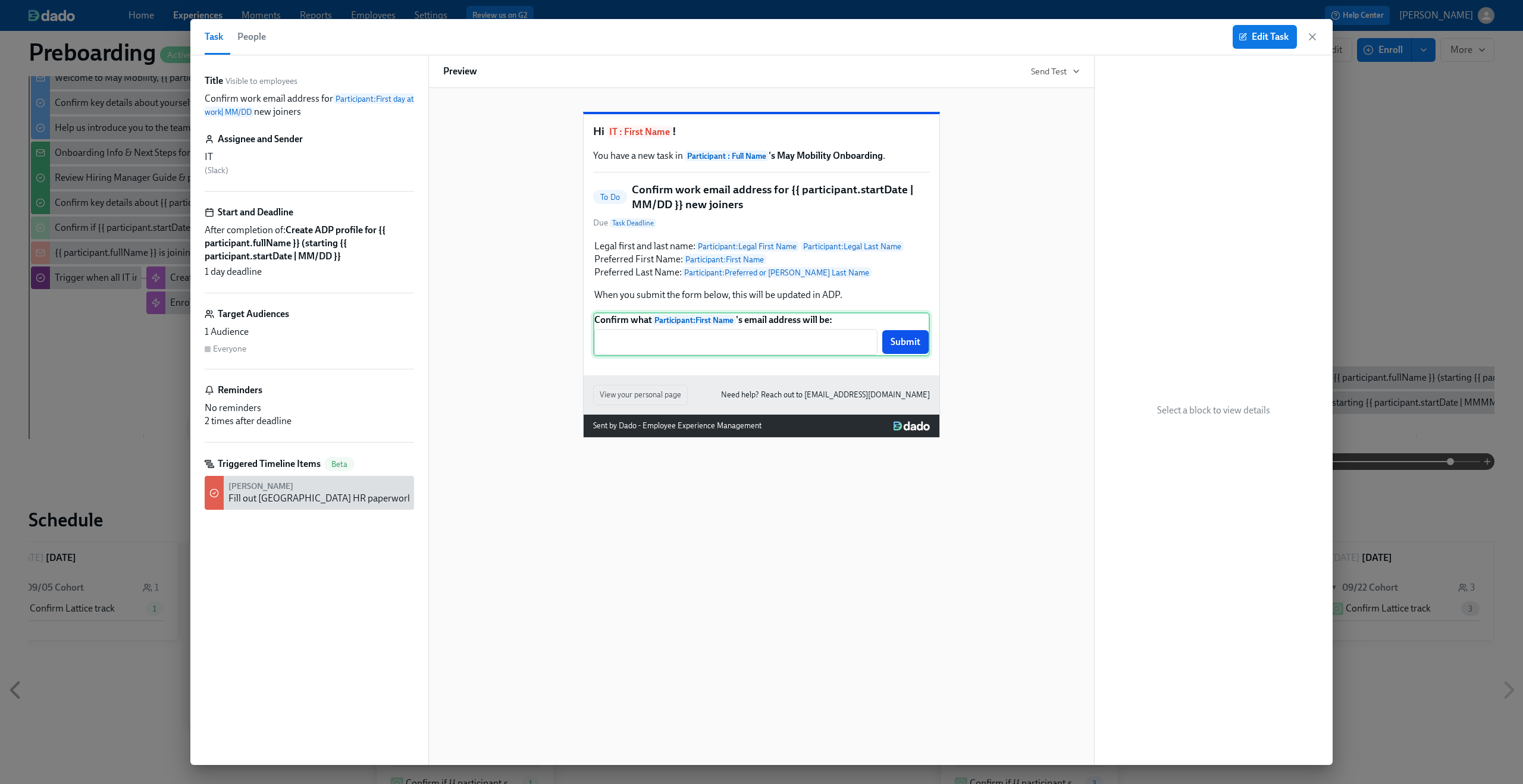
click at [701, 356] on div "Confirm what Participant : First Name 's email address will be: ​ Submit" at bounding box center [761, 334] width 337 height 44
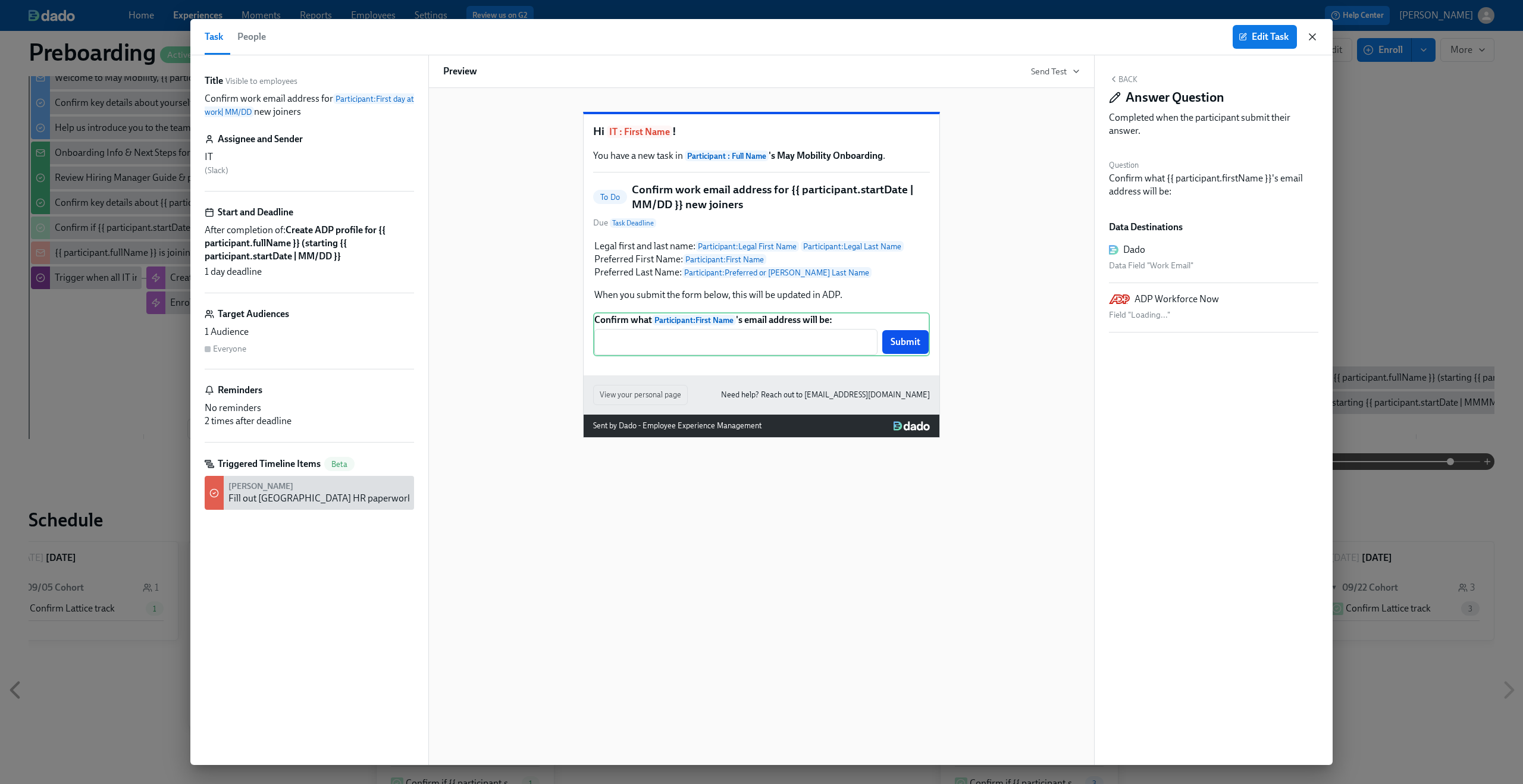
click at [1312, 39] on icon "button" at bounding box center [1312, 37] width 12 height 12
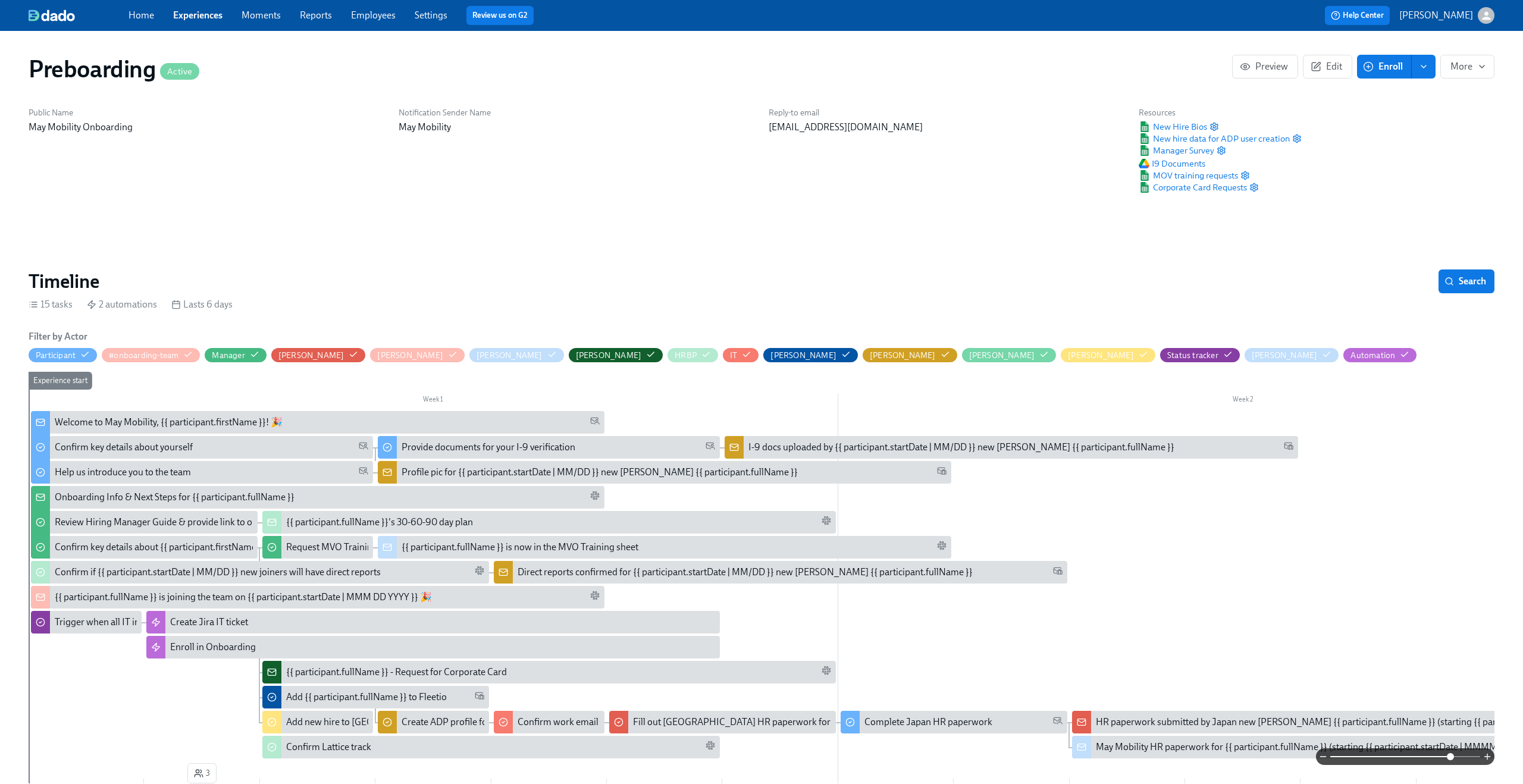
click at [200, 15] on link "Experiences" at bounding box center [197, 15] width 49 height 12
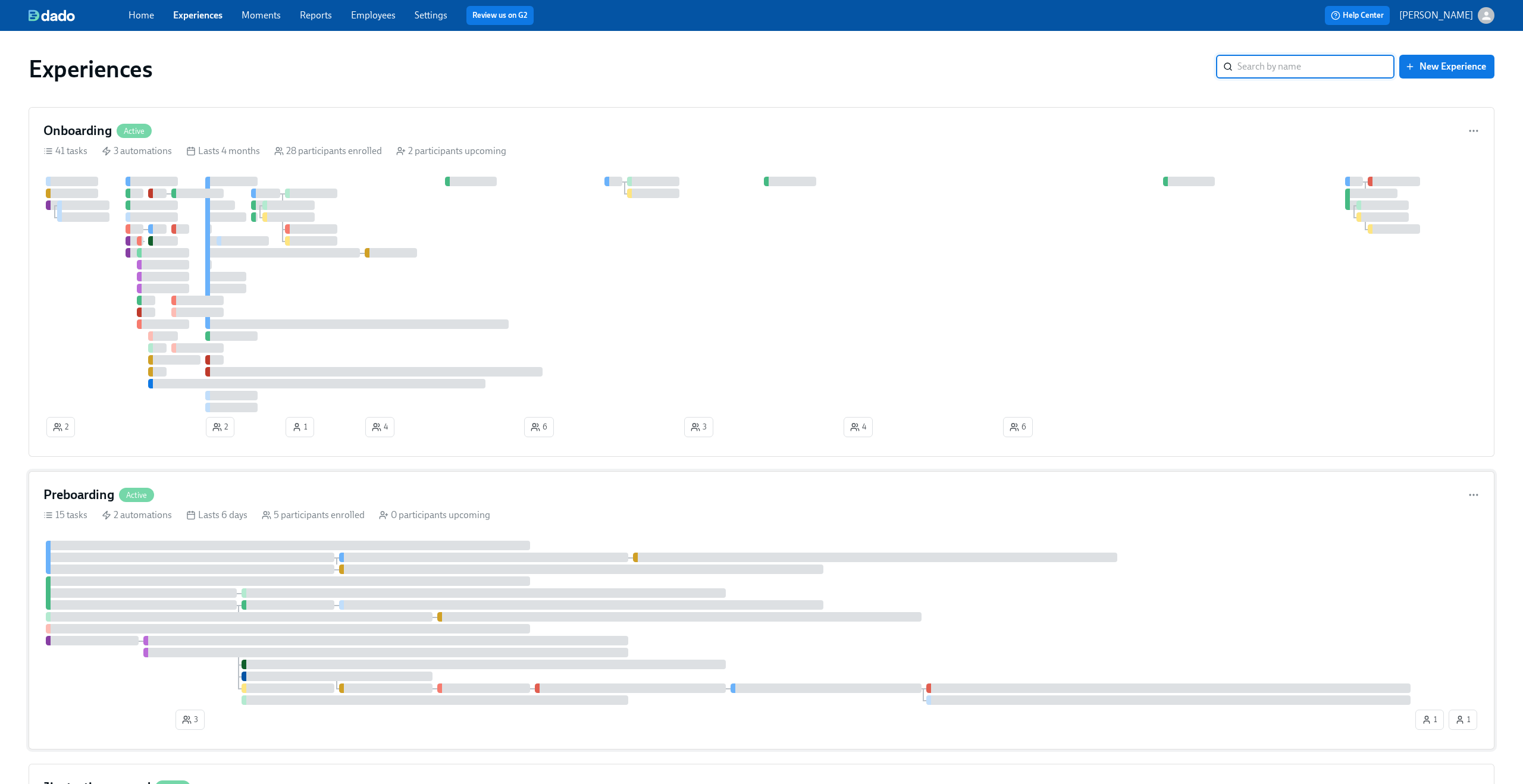
click at [560, 512] on div "15 tasks 2 automations Lasts 6 days 5 participants enrolled 0 participants upco…" at bounding box center [761, 515] width 1436 height 13
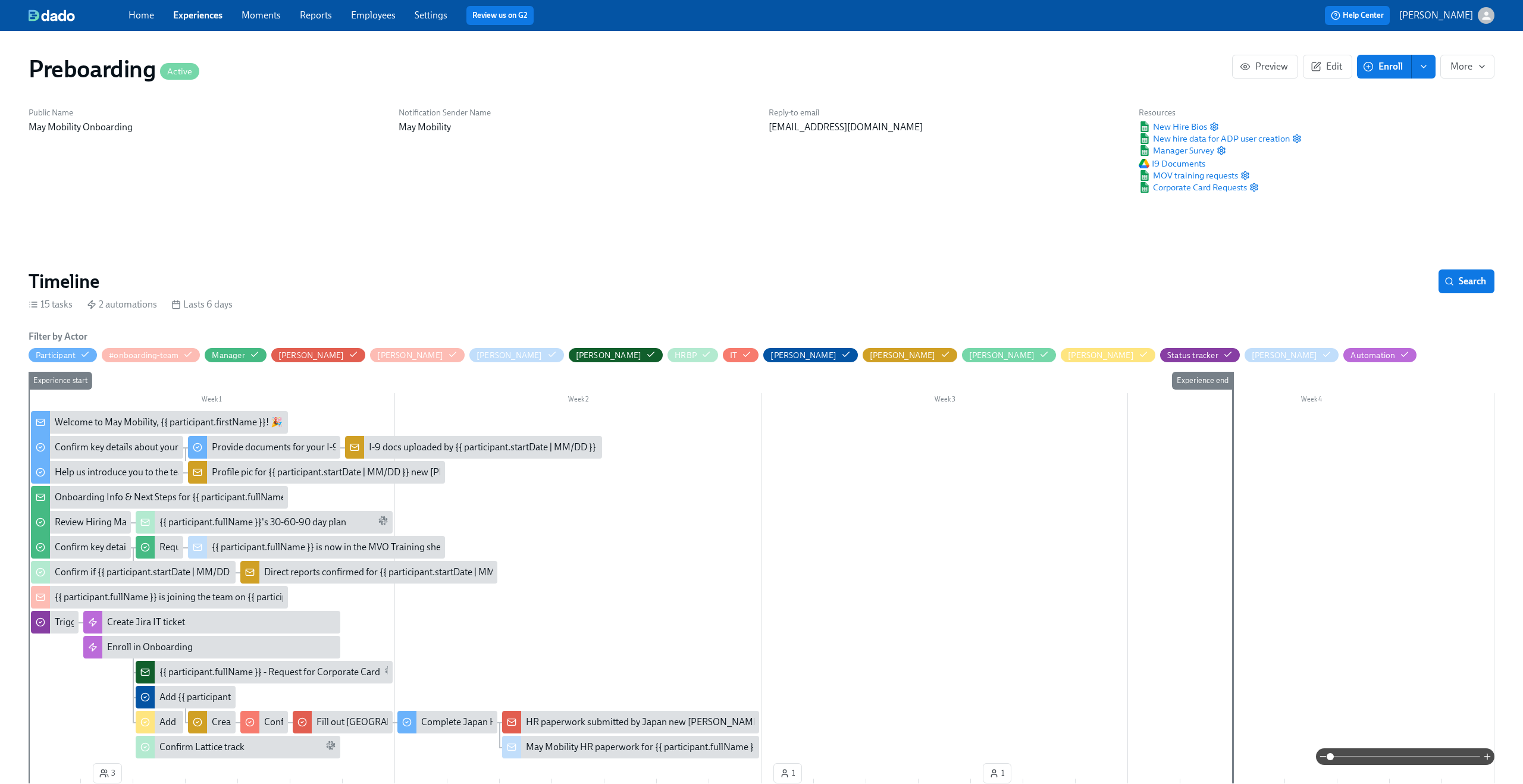
scroll to position [0, 405]
click at [210, 18] on link "Experiences" at bounding box center [197, 15] width 49 height 12
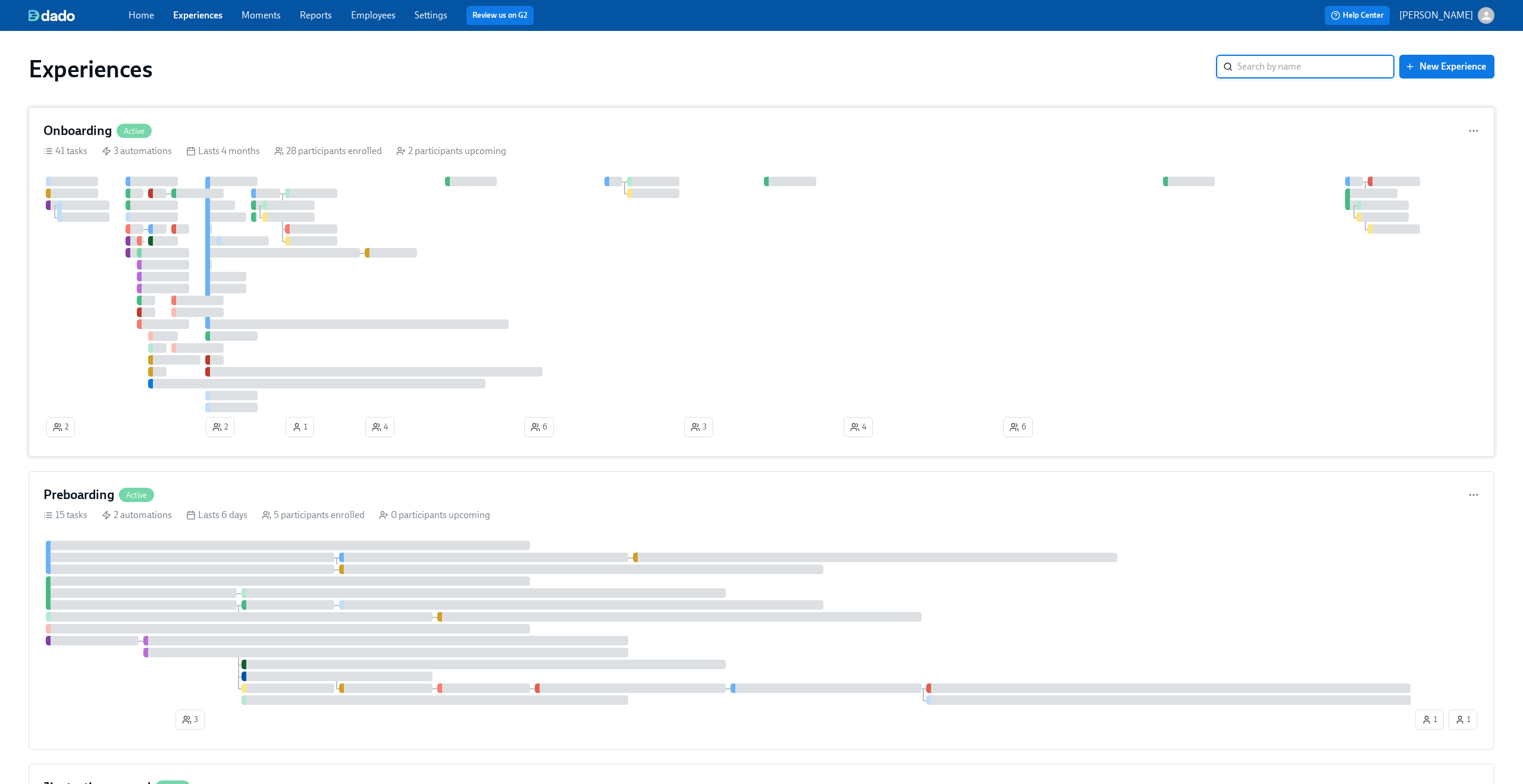
click at [744, 256] on div at bounding box center [761, 295] width 1436 height 236
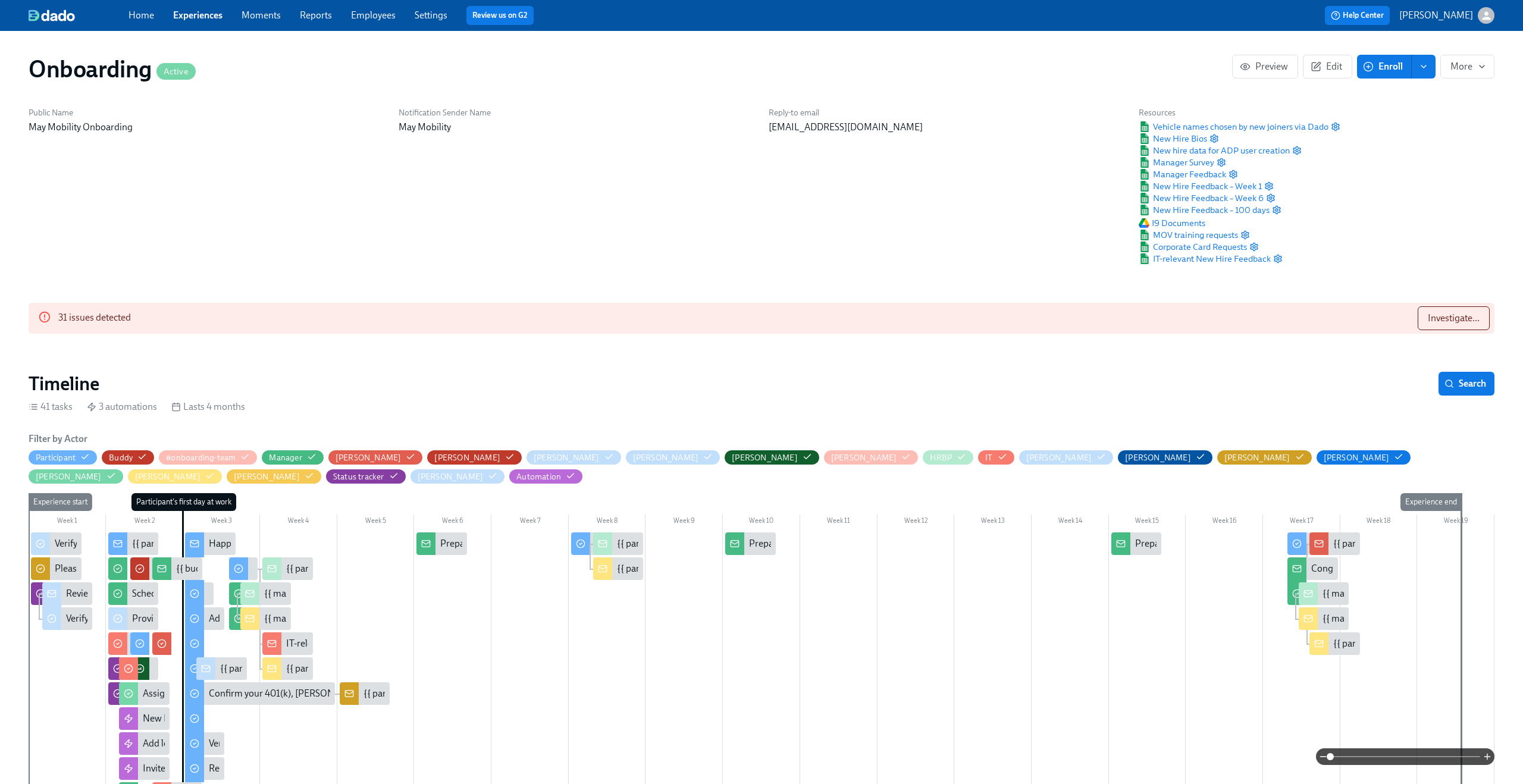
scroll to position [0, 8454]
click at [1425, 755] on span at bounding box center [1405, 757] width 150 height 17
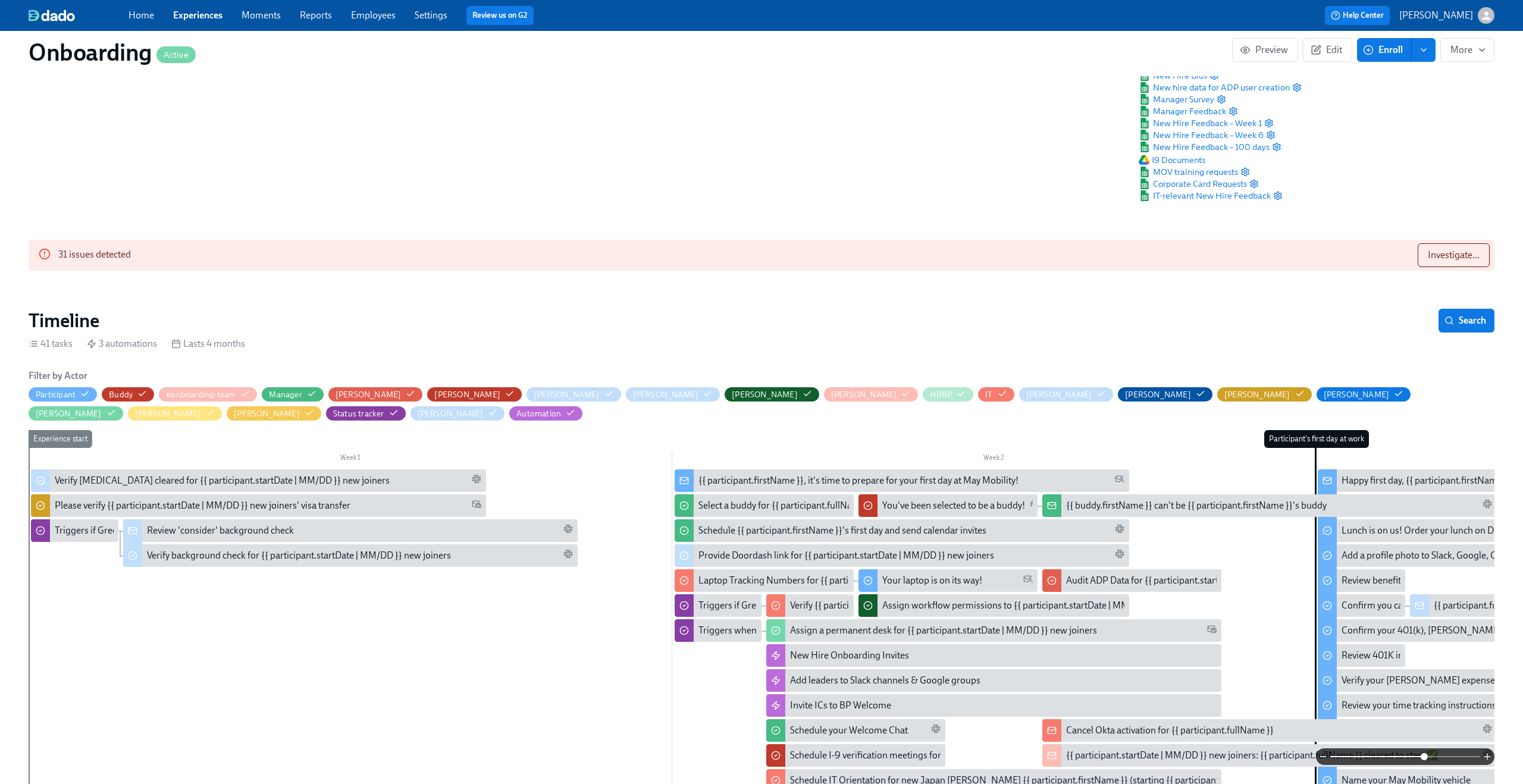
scroll to position [0, 0]
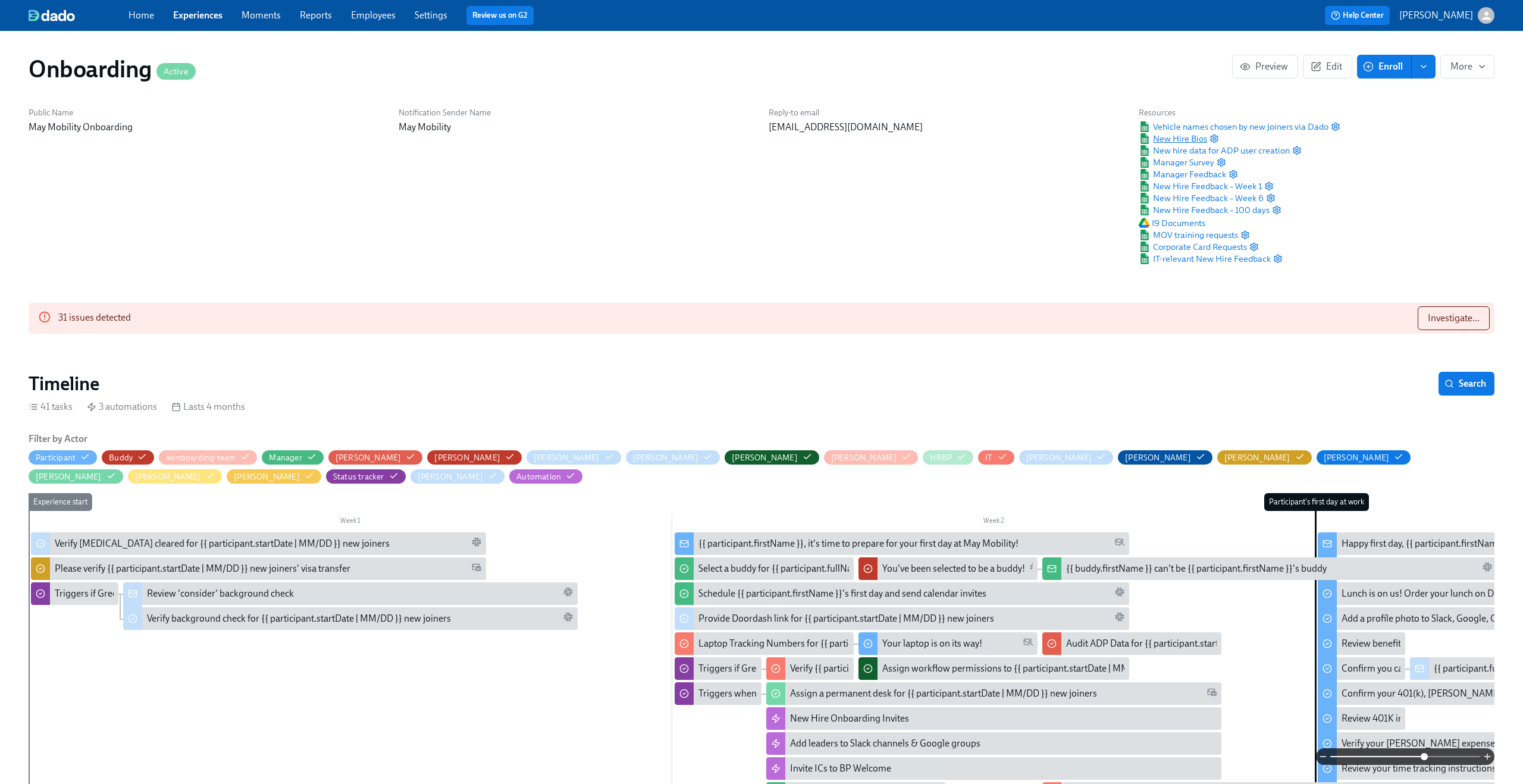
click at [1188, 141] on span "New Hire Bios" at bounding box center [1172, 139] width 68 height 12
click at [1334, 125] on circle "button" at bounding box center [1335, 126] width 2 height 2
click at [1328, 67] on span "Edit" at bounding box center [1327, 66] width 29 height 12
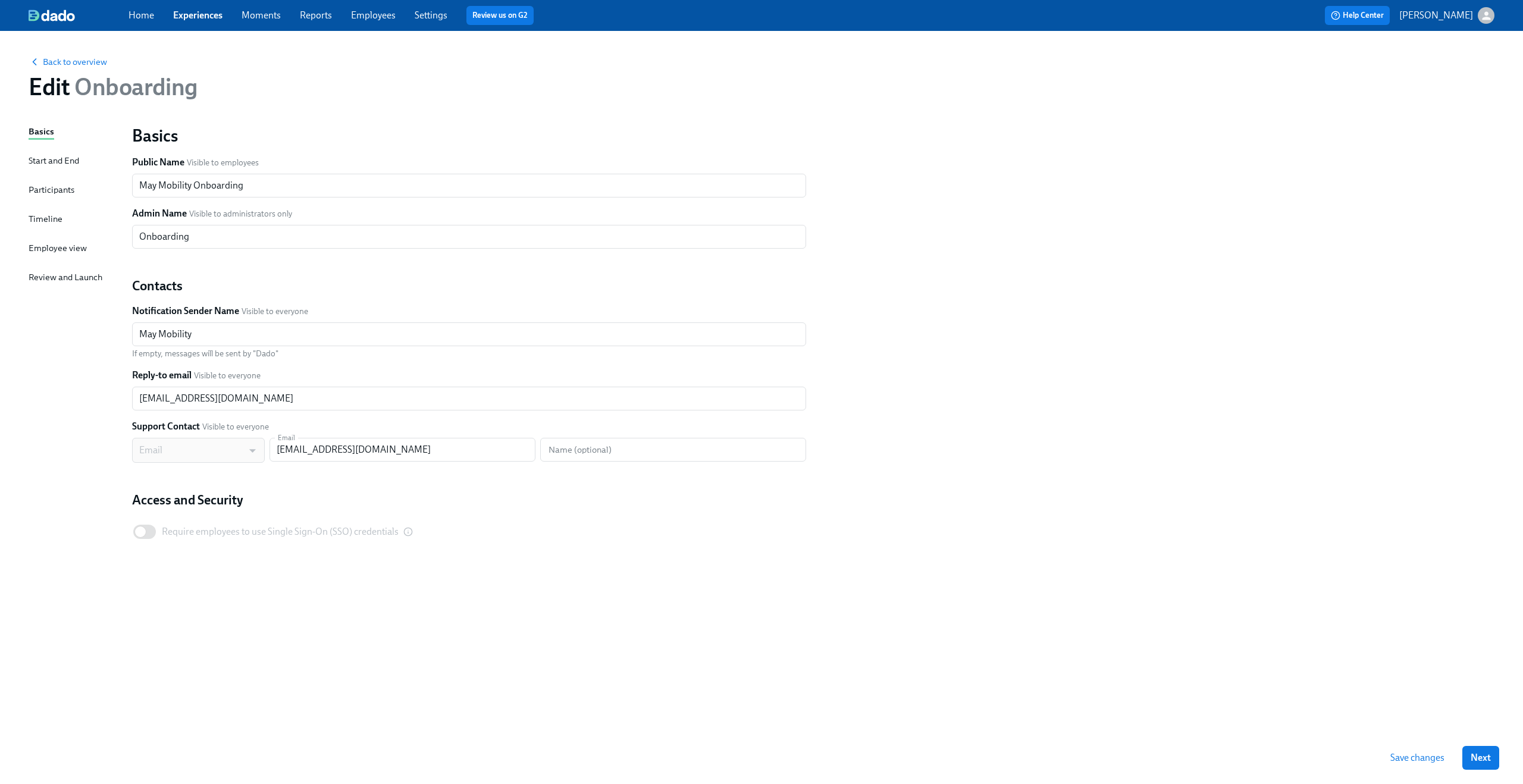
click at [42, 194] on div "Participants" at bounding box center [51, 190] width 46 height 13
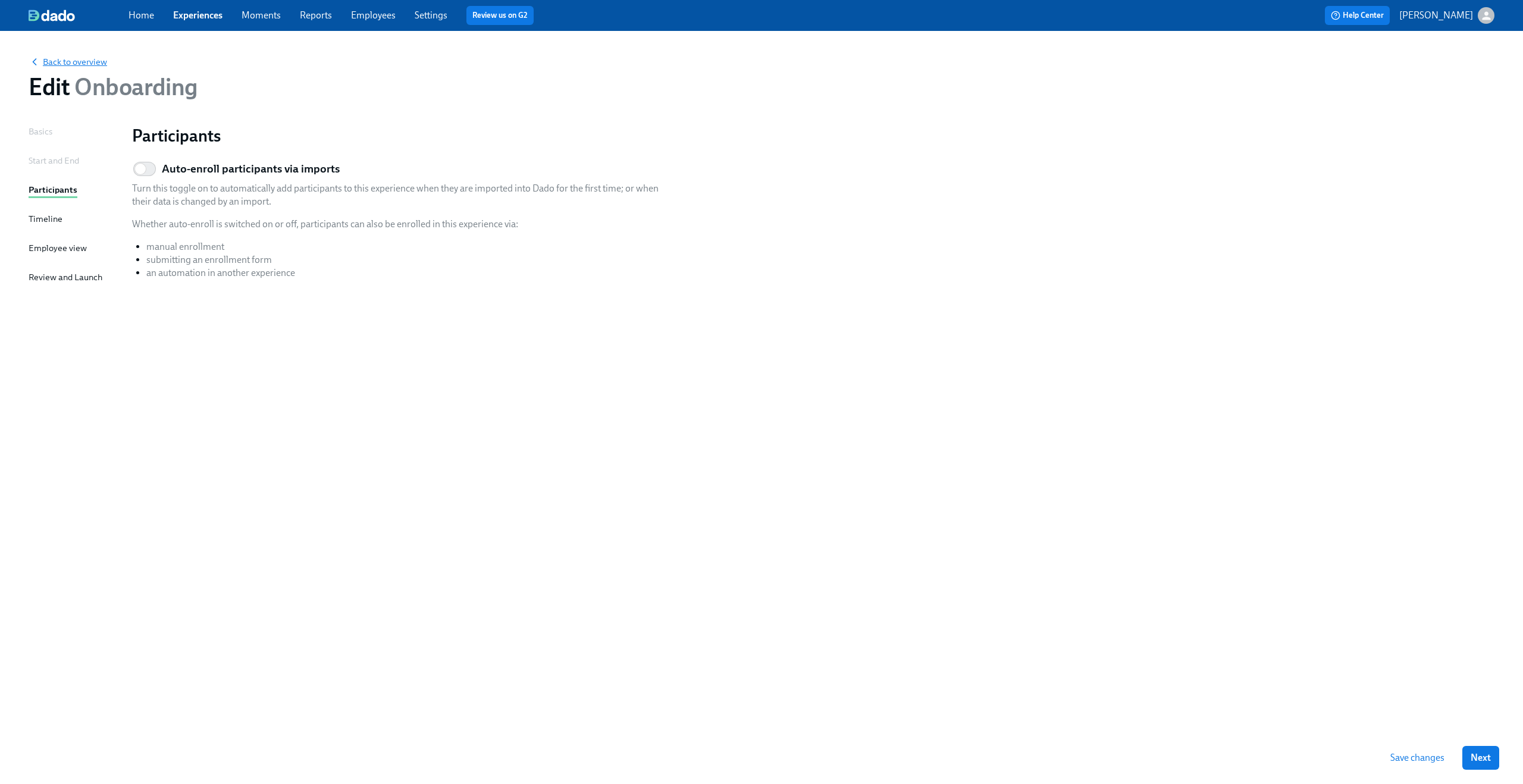
click at [66, 60] on span "Back to overview" at bounding box center [67, 61] width 79 height 12
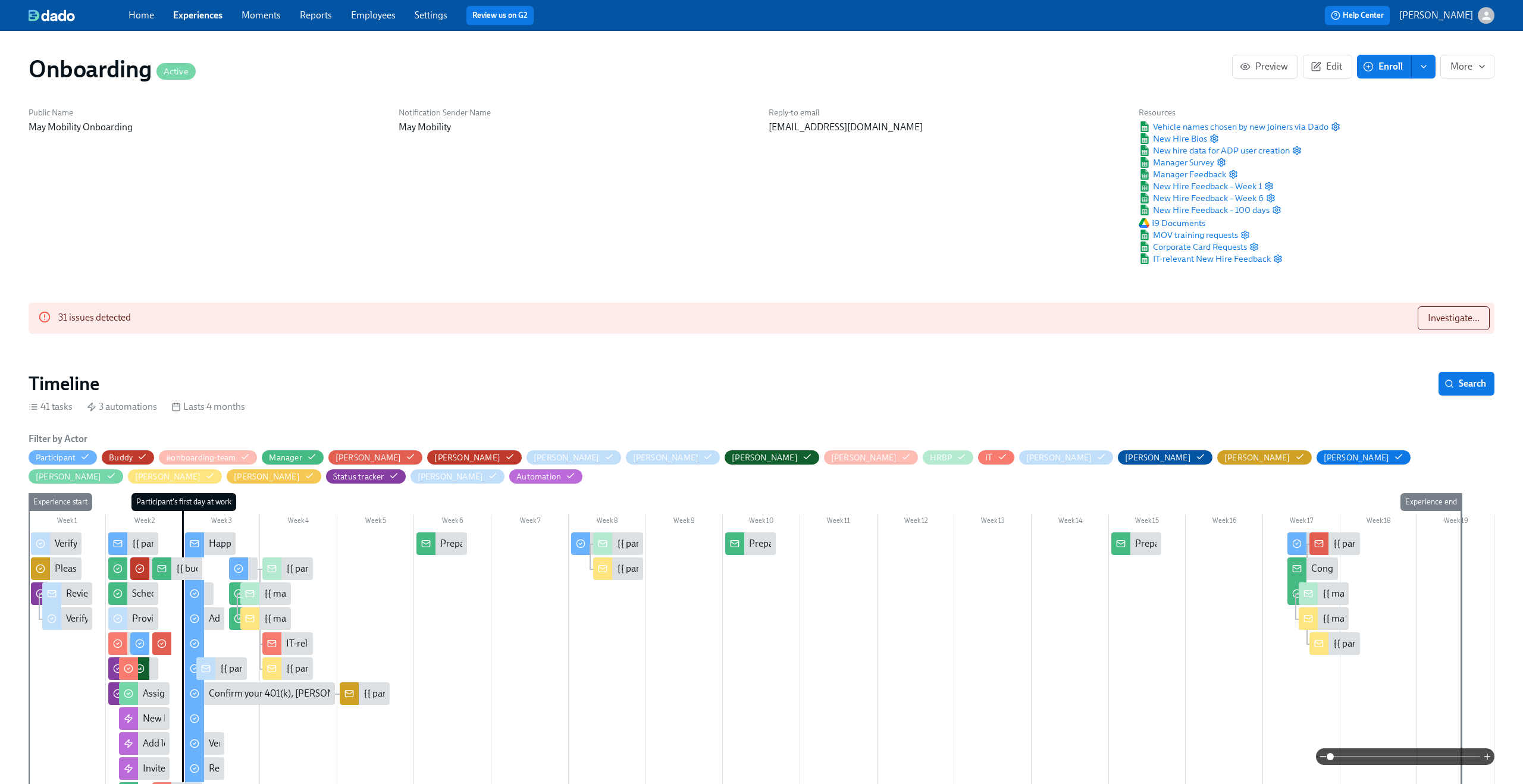
scroll to position [0, 8454]
click at [205, 12] on link "Experiences" at bounding box center [197, 15] width 49 height 12
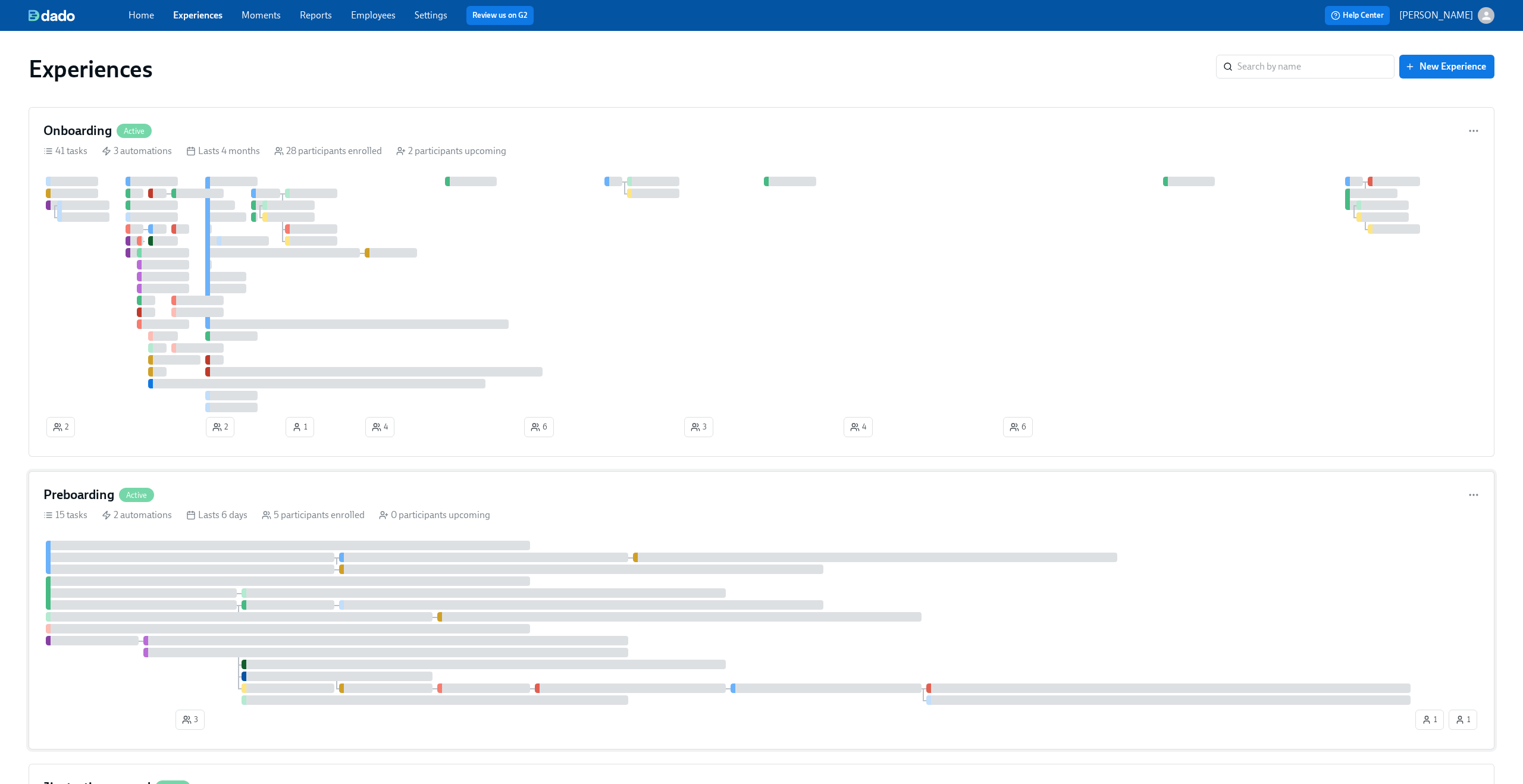
click at [379, 483] on div "Preboarding Active 15 tasks 2 automations Lasts 6 days 5 participants enrolled …" at bounding box center [761, 610] width 1466 height 278
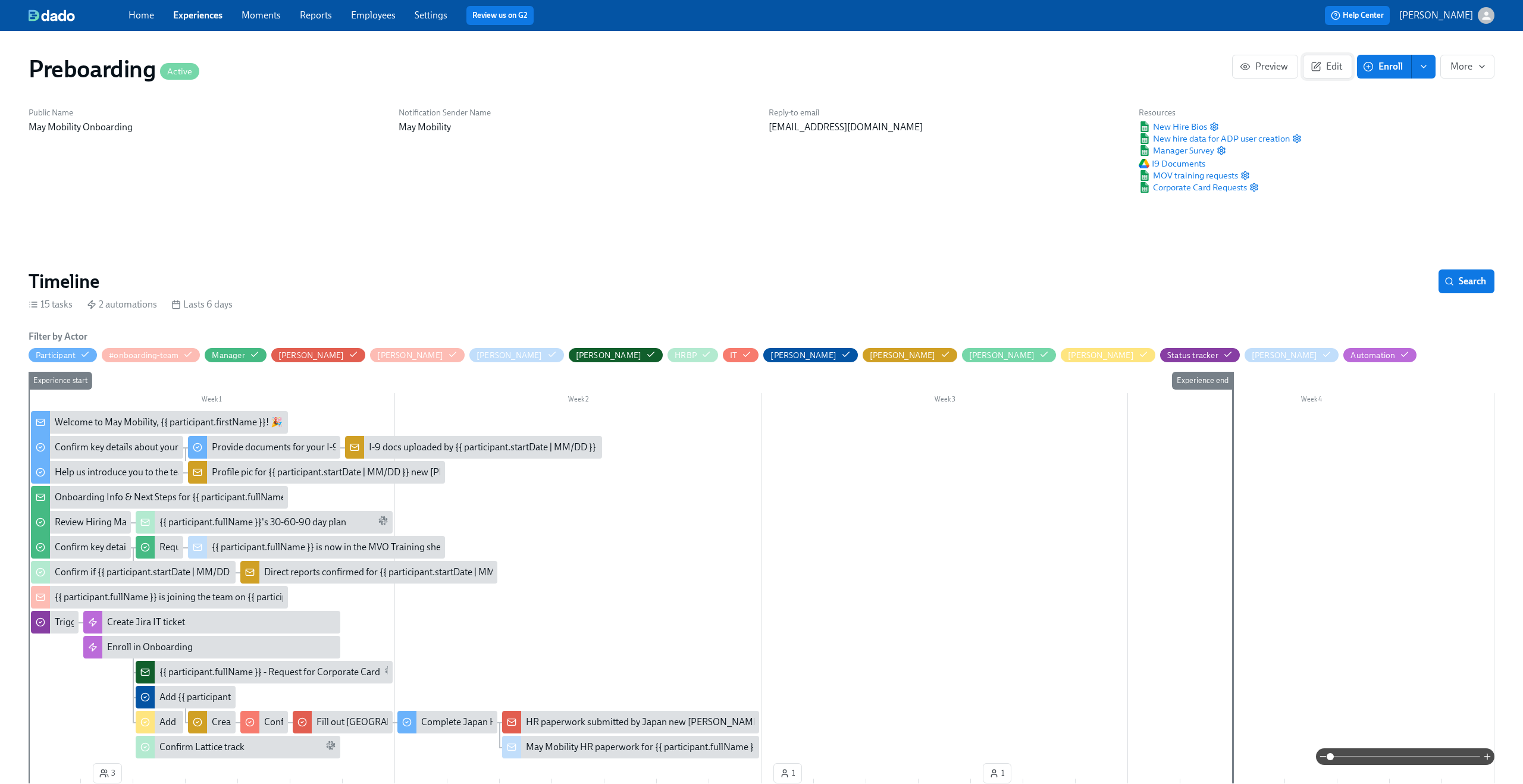
click at [1336, 64] on span "Edit" at bounding box center [1327, 66] width 29 height 12
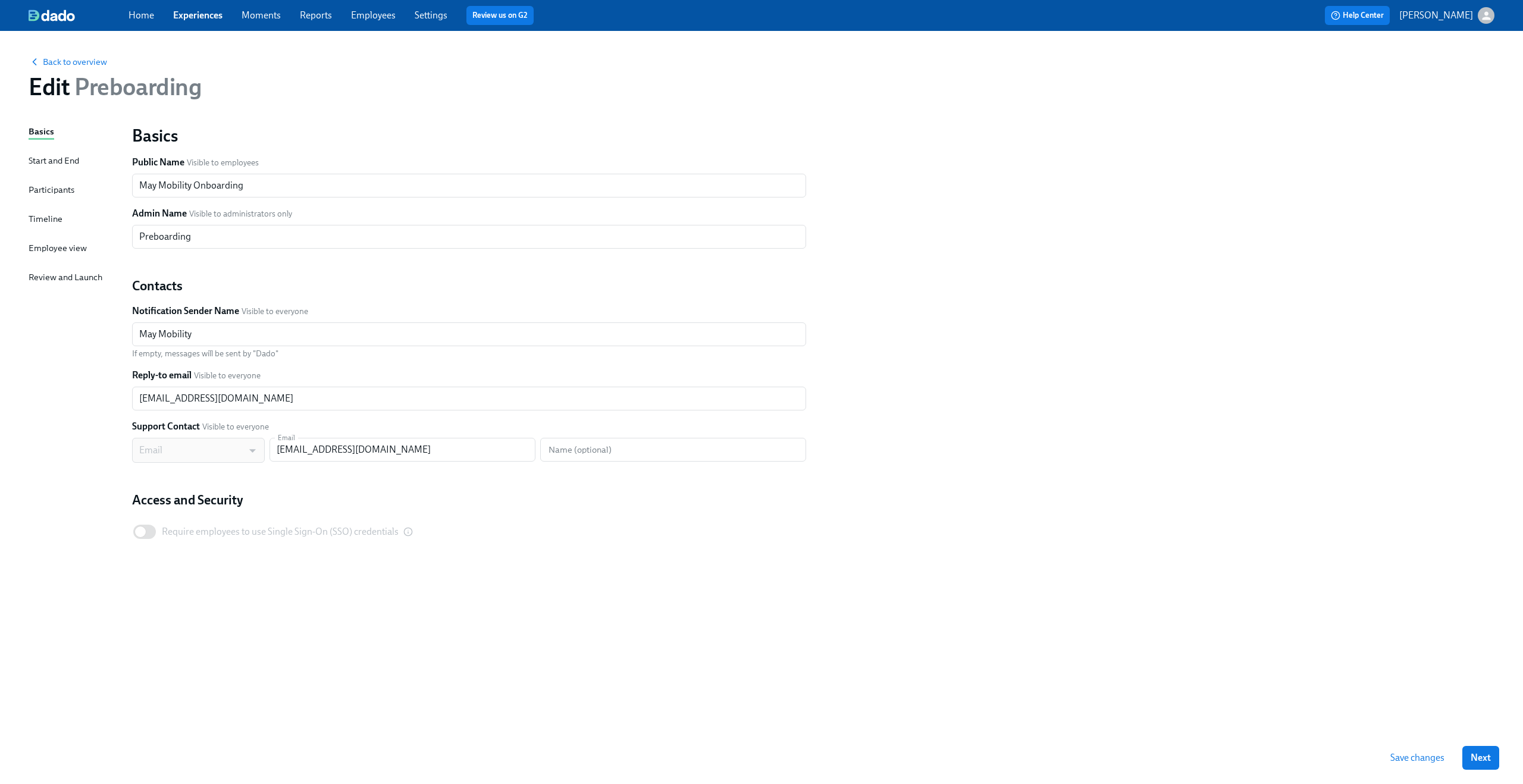
click at [58, 189] on div "Participants" at bounding box center [51, 190] width 46 height 13
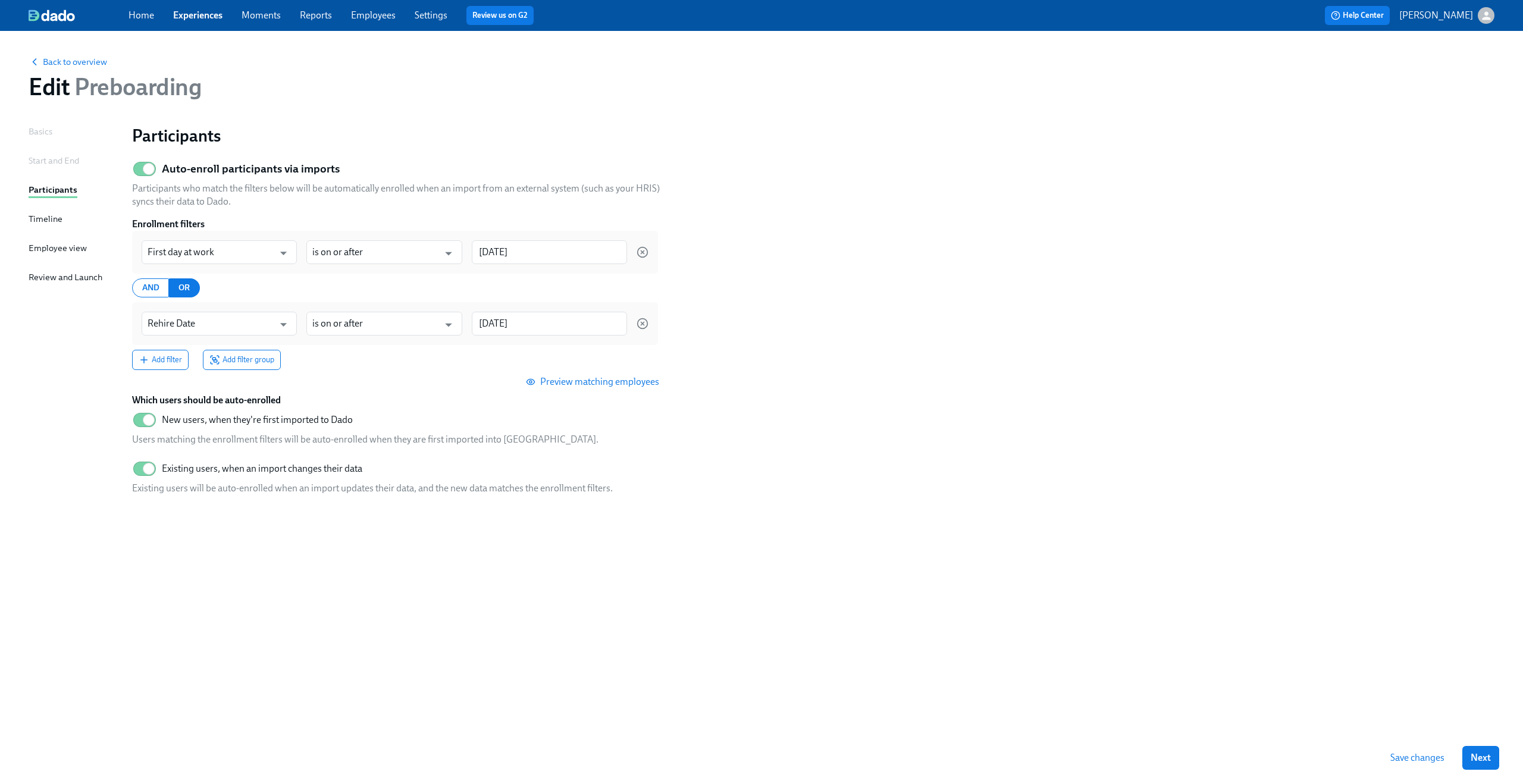
click at [43, 125] on div "Basics" at bounding box center [40, 131] width 24 height 13
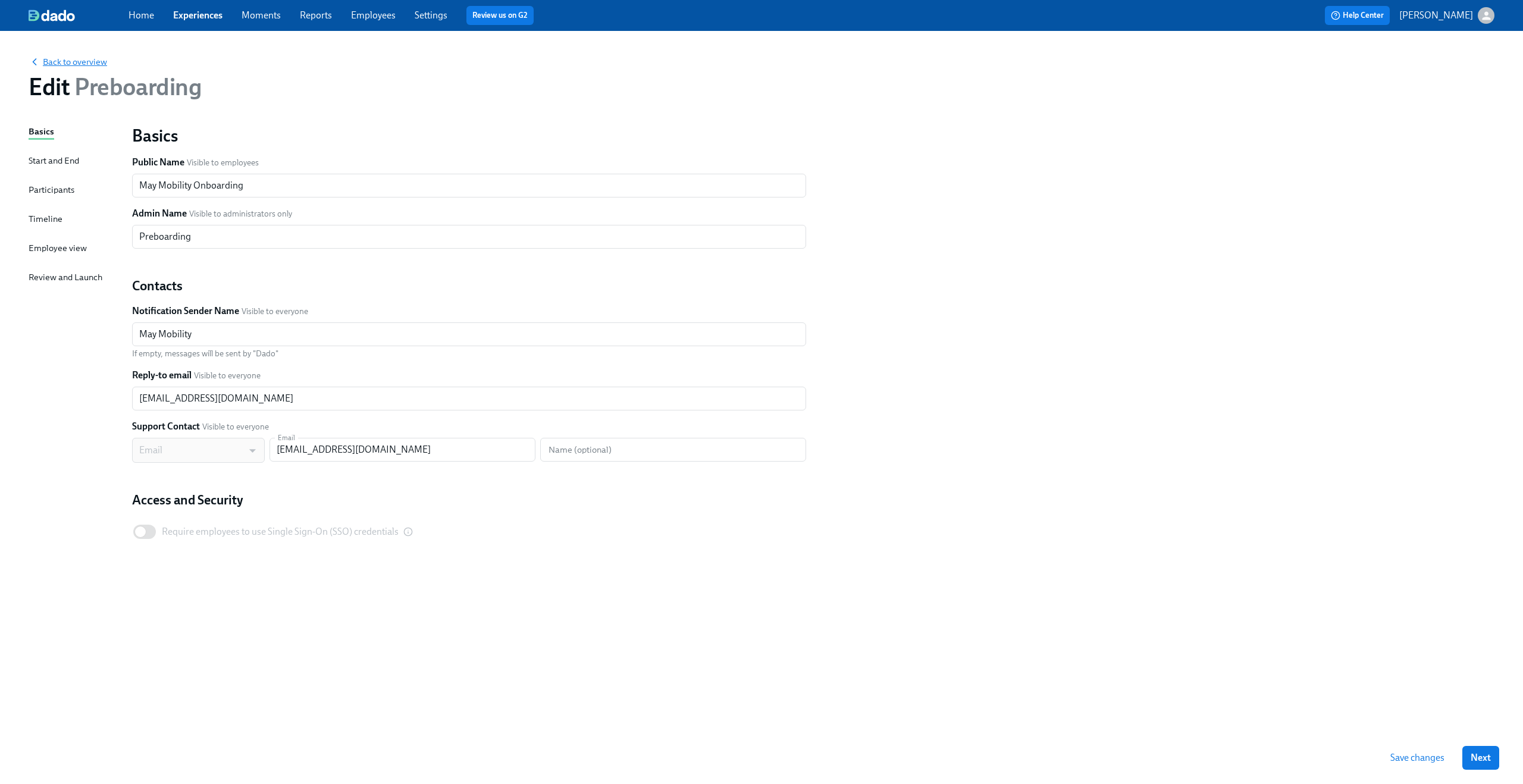
click at [66, 59] on span "Back to overview" at bounding box center [67, 61] width 79 height 12
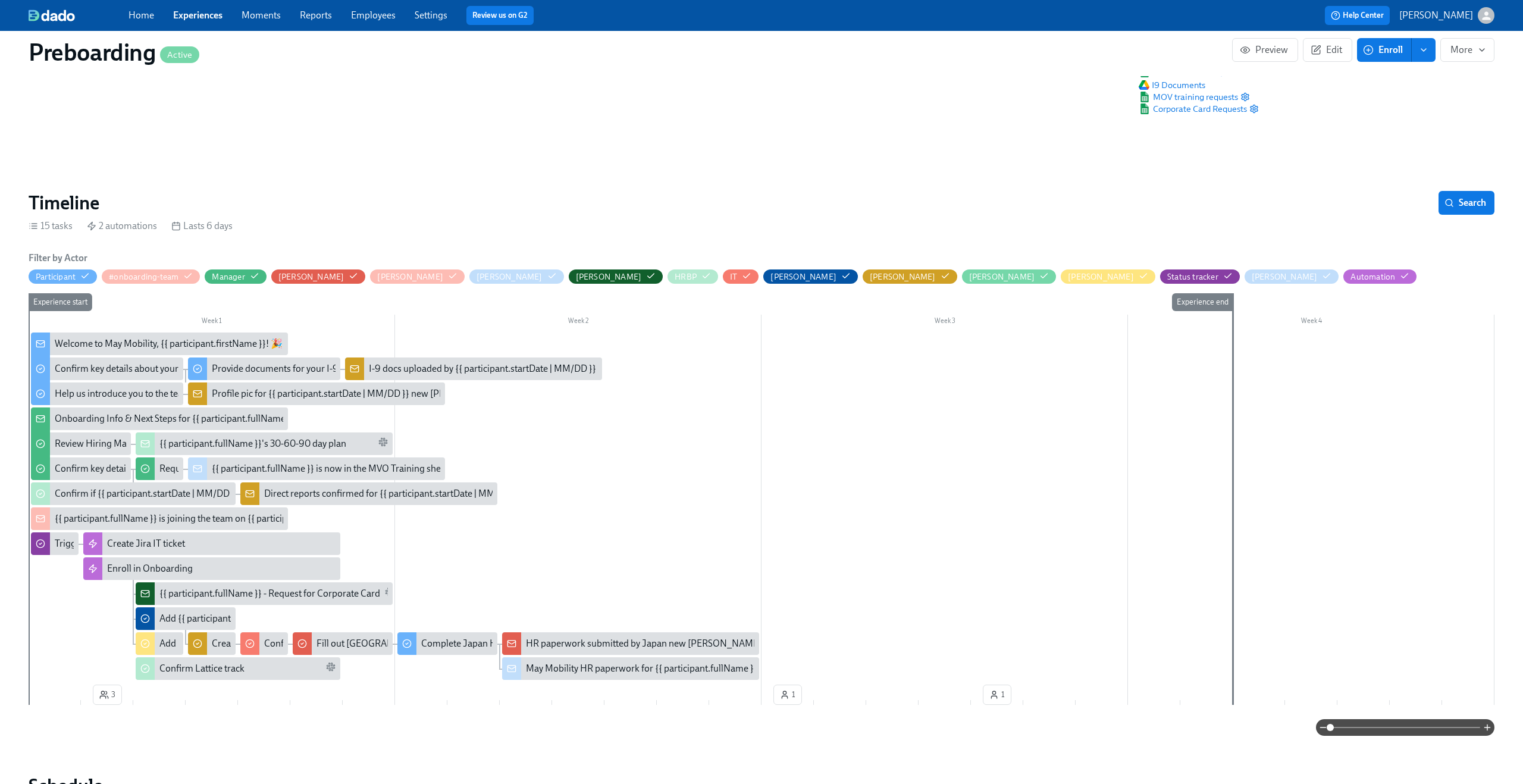
scroll to position [133, 0]
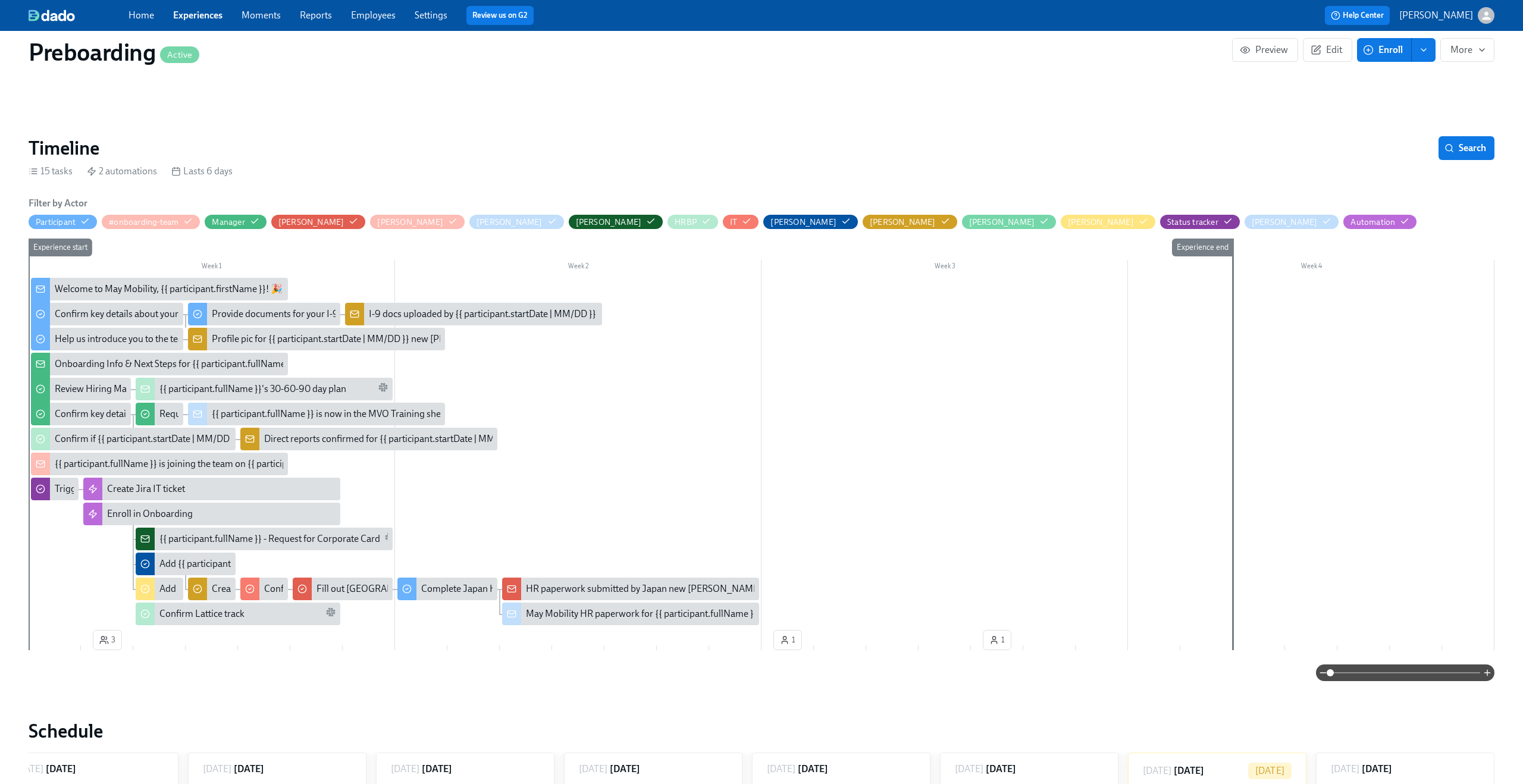
click at [1383, 671] on span at bounding box center [1405, 673] width 150 height 17
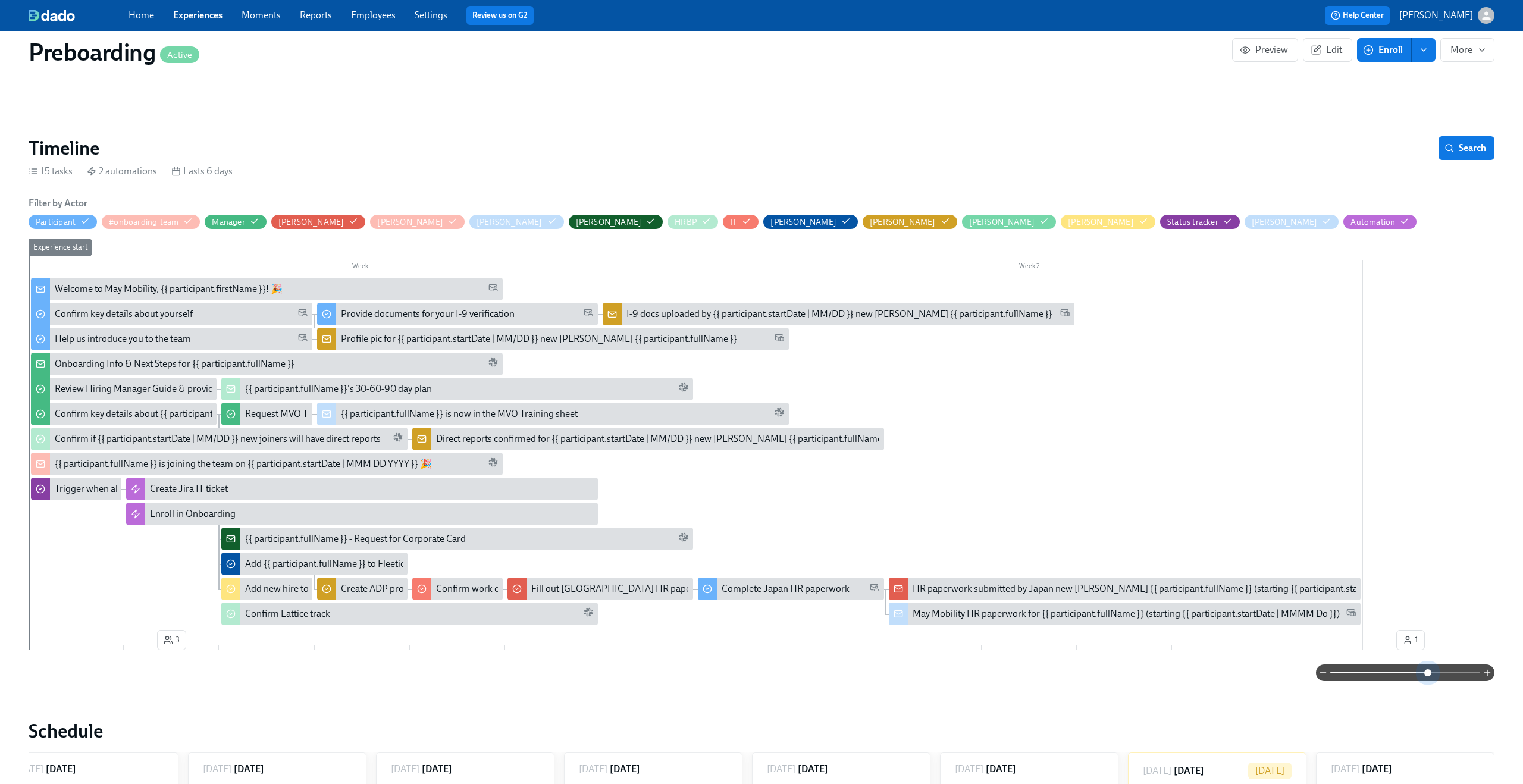
click at [1427, 675] on span at bounding box center [1405, 673] width 150 height 17
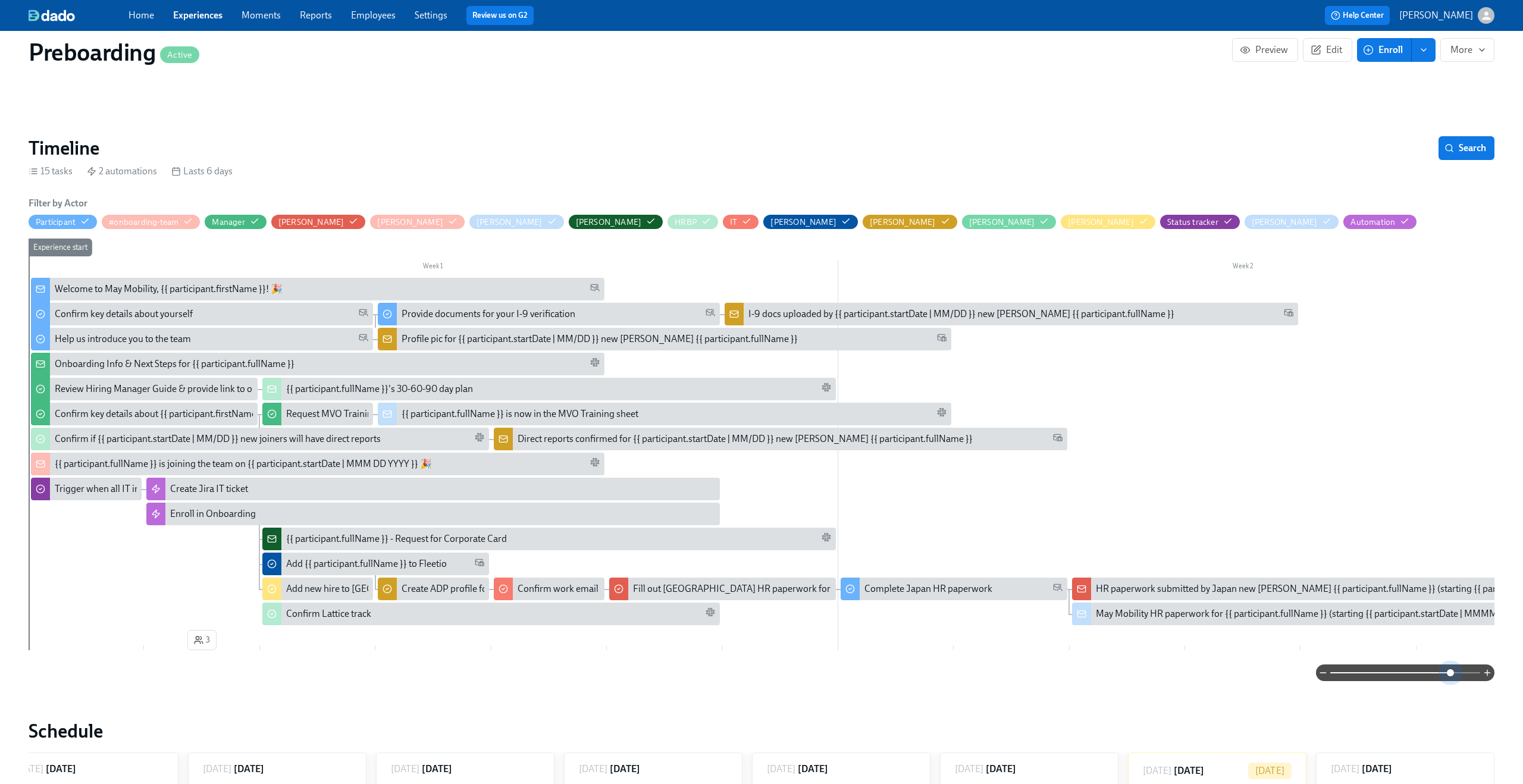
click at [1450, 674] on span at bounding box center [1405, 673] width 150 height 17
click at [523, 332] on div "Profile pic for {{ participant.startDate | MM/DD }} new joiner {{ participant.f…" at bounding box center [599, 339] width 396 height 13
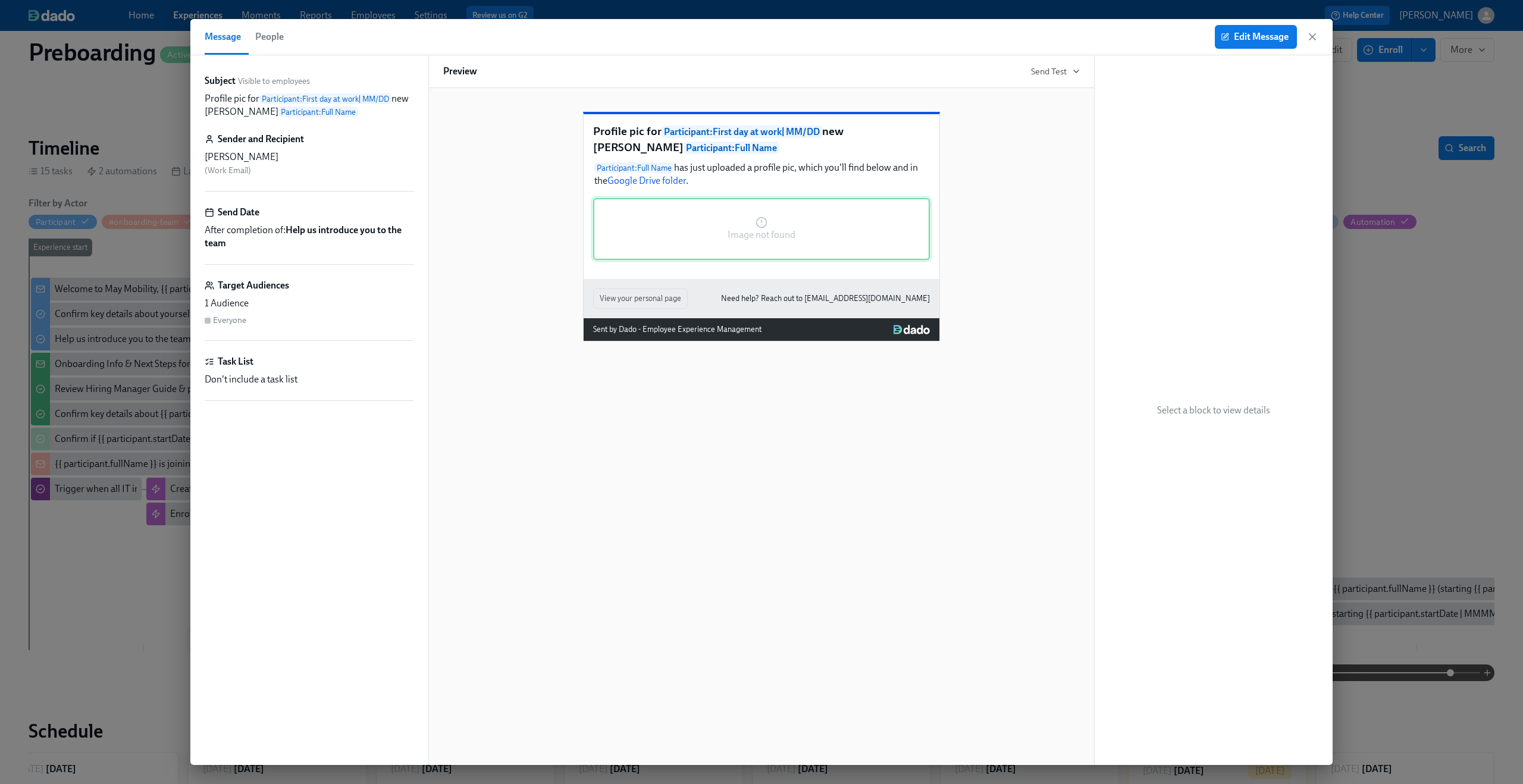
click at [695, 233] on div "Image not found" at bounding box center [761, 228] width 337 height 61
click at [1235, 31] on span "Edit Message" at bounding box center [1255, 37] width 66 height 12
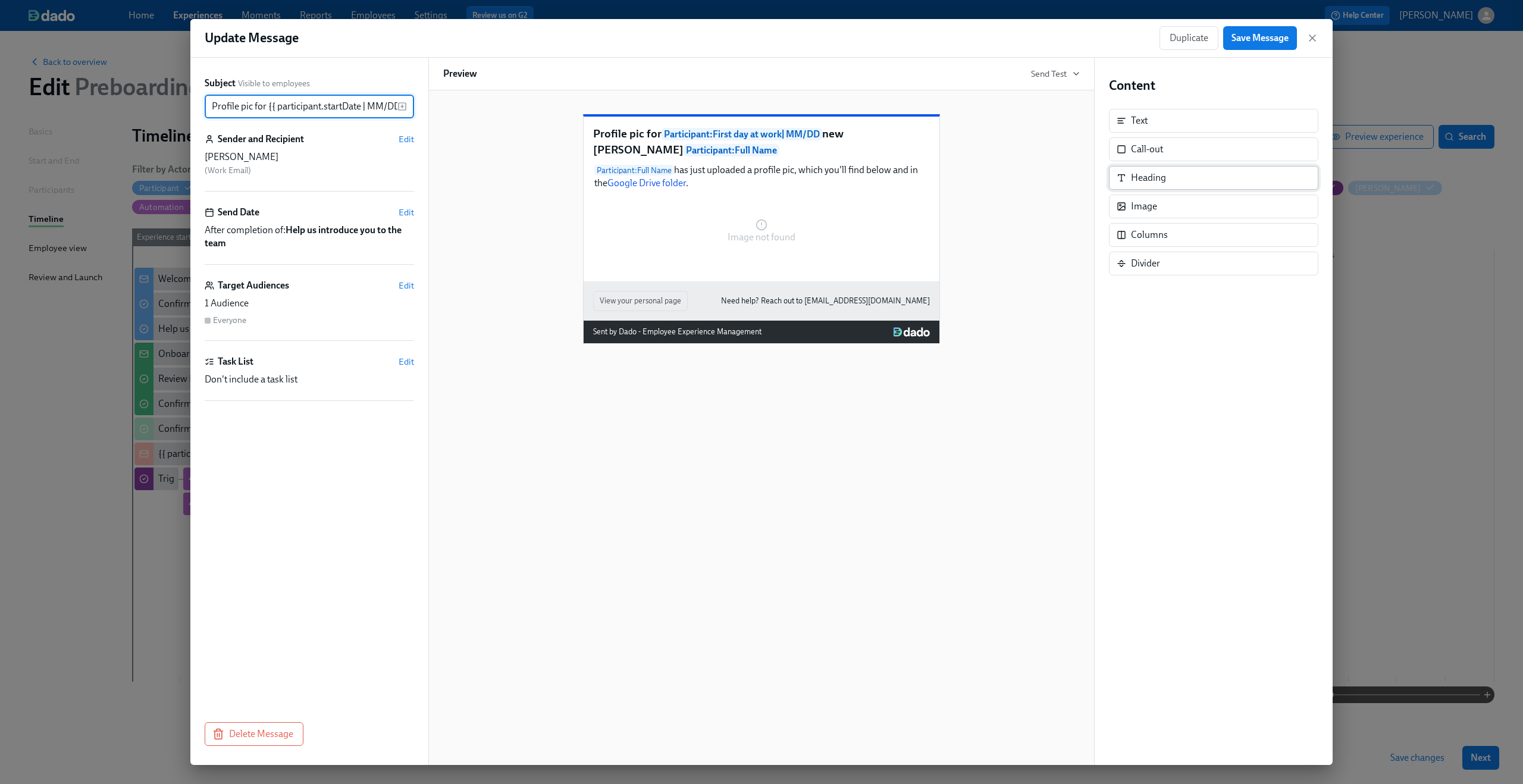
scroll to position [0, 161]
click at [777, 191] on div "Participant : Full Name has just uploaded a profile pic, which you'll find belo…" at bounding box center [761, 176] width 337 height 28
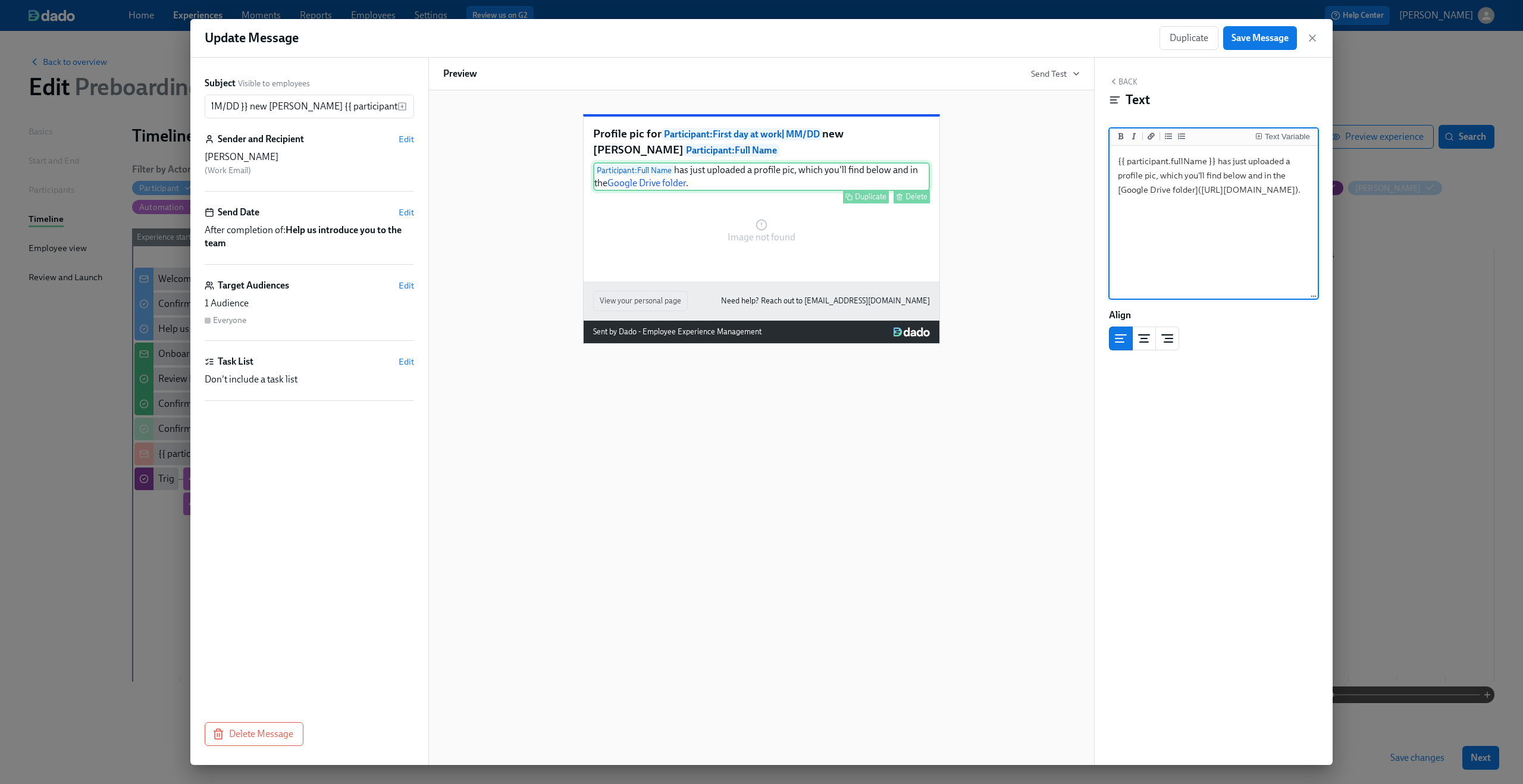
scroll to position [0, 0]
click at [724, 254] on div "Image not found Duplicate Delete" at bounding box center [761, 231] width 337 height 61
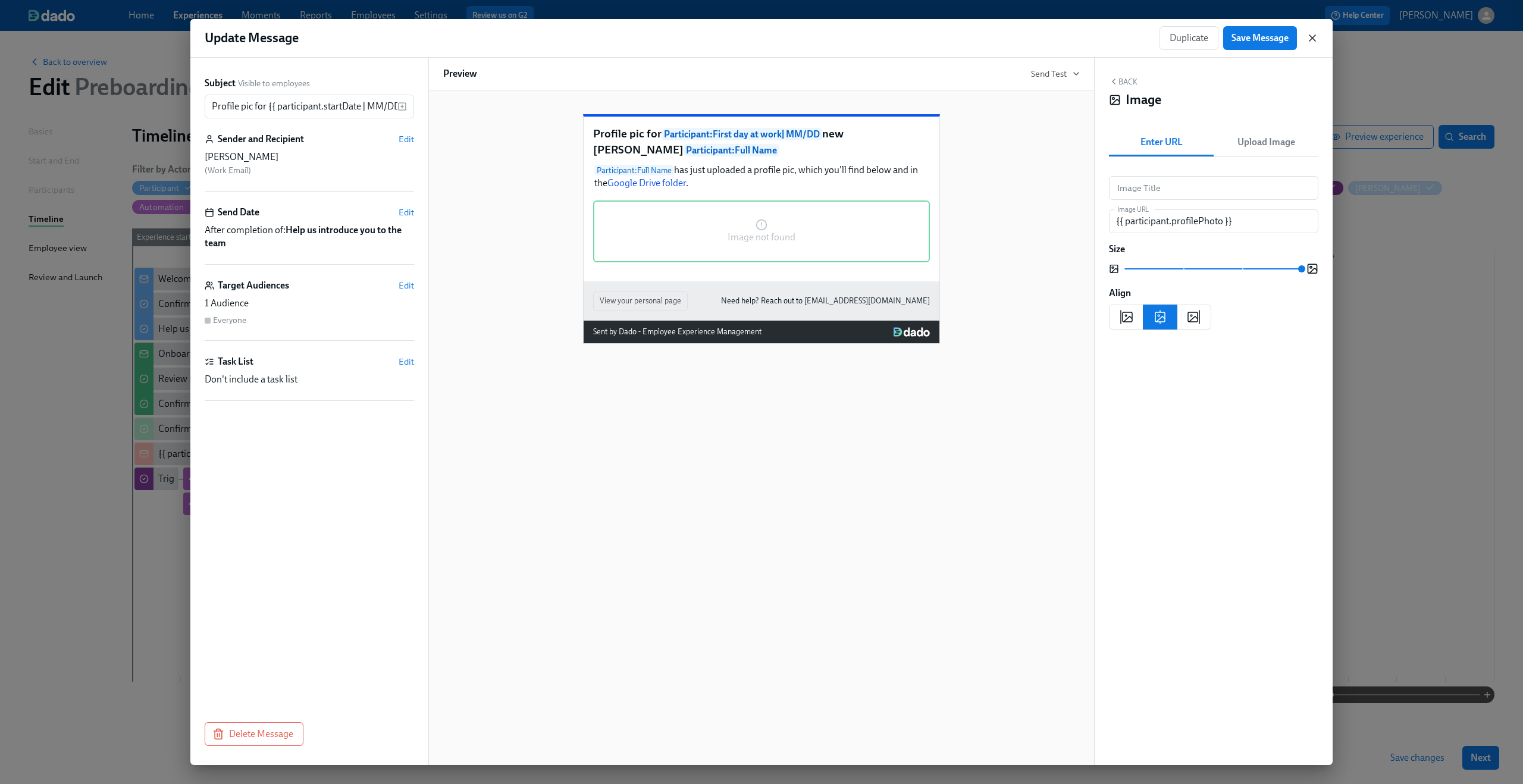
click at [1312, 39] on icon "button" at bounding box center [1312, 38] width 12 height 12
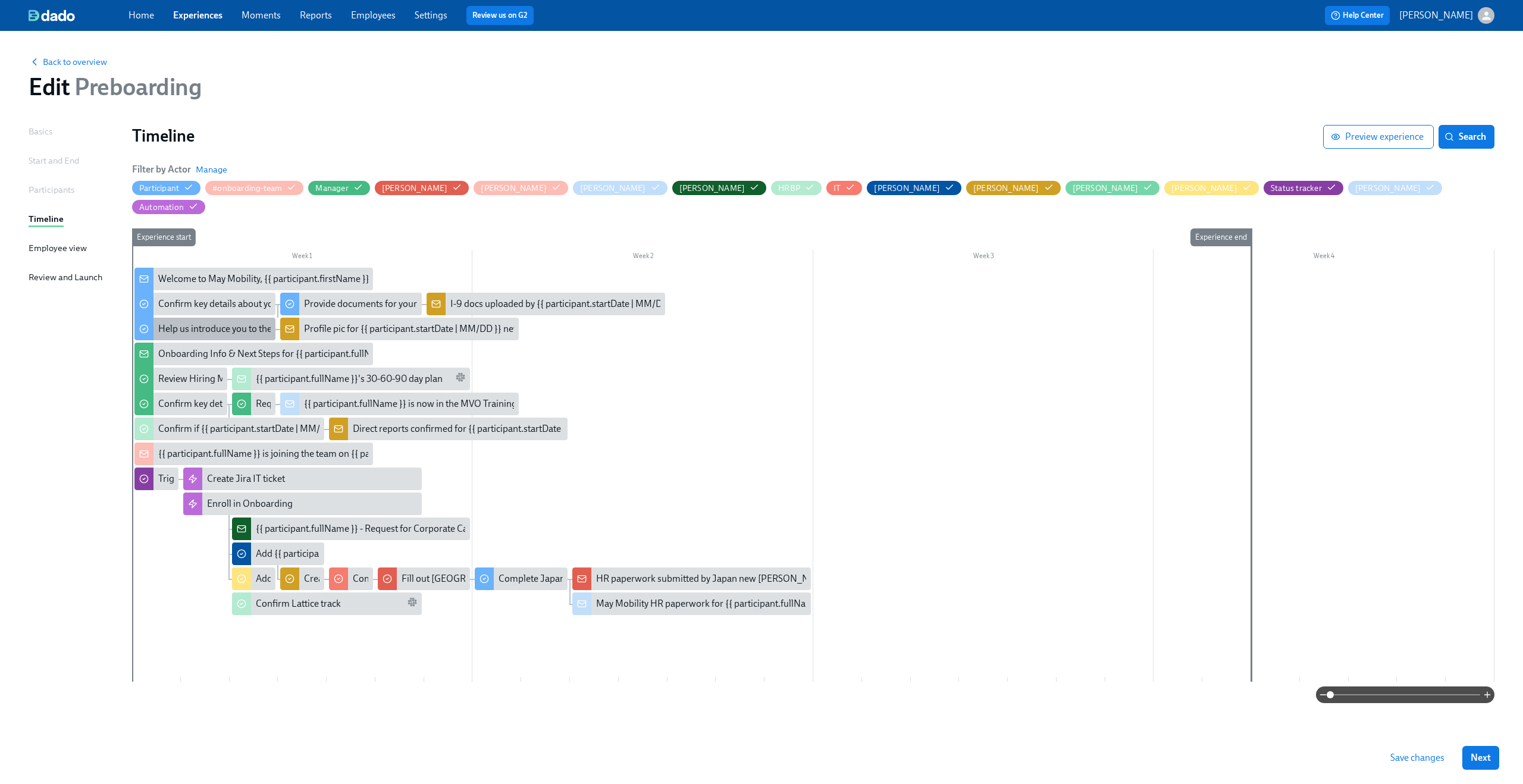
click at [219, 322] on div "Help us introduce you to the team" at bounding box center [226, 329] width 136 height 13
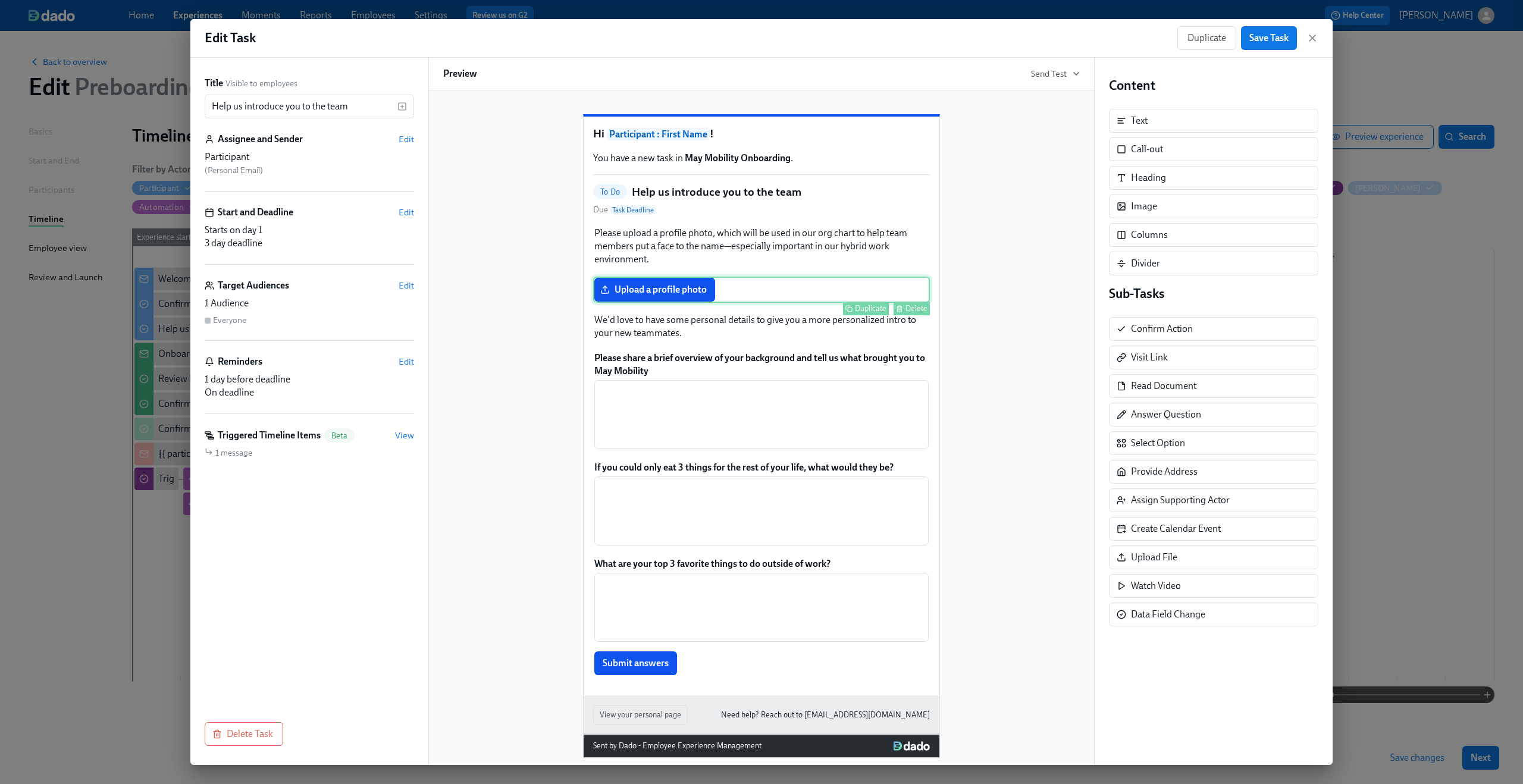
click at [667, 315] on div "Duplicate Delete" at bounding box center [763, 308] width 334 height 13
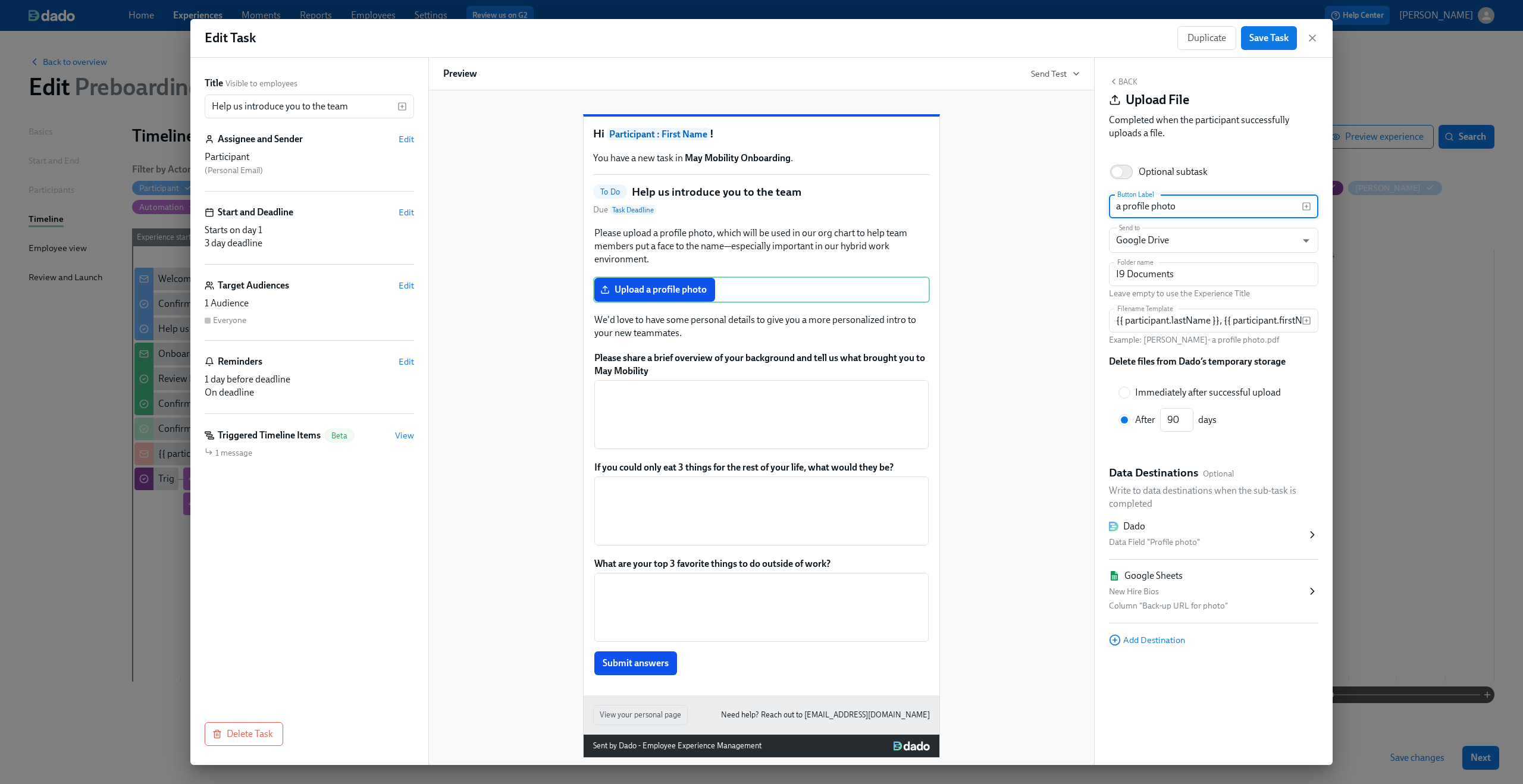
click at [1239, 592] on div "New Hire Bios" at bounding box center [1208, 591] width 198 height 14
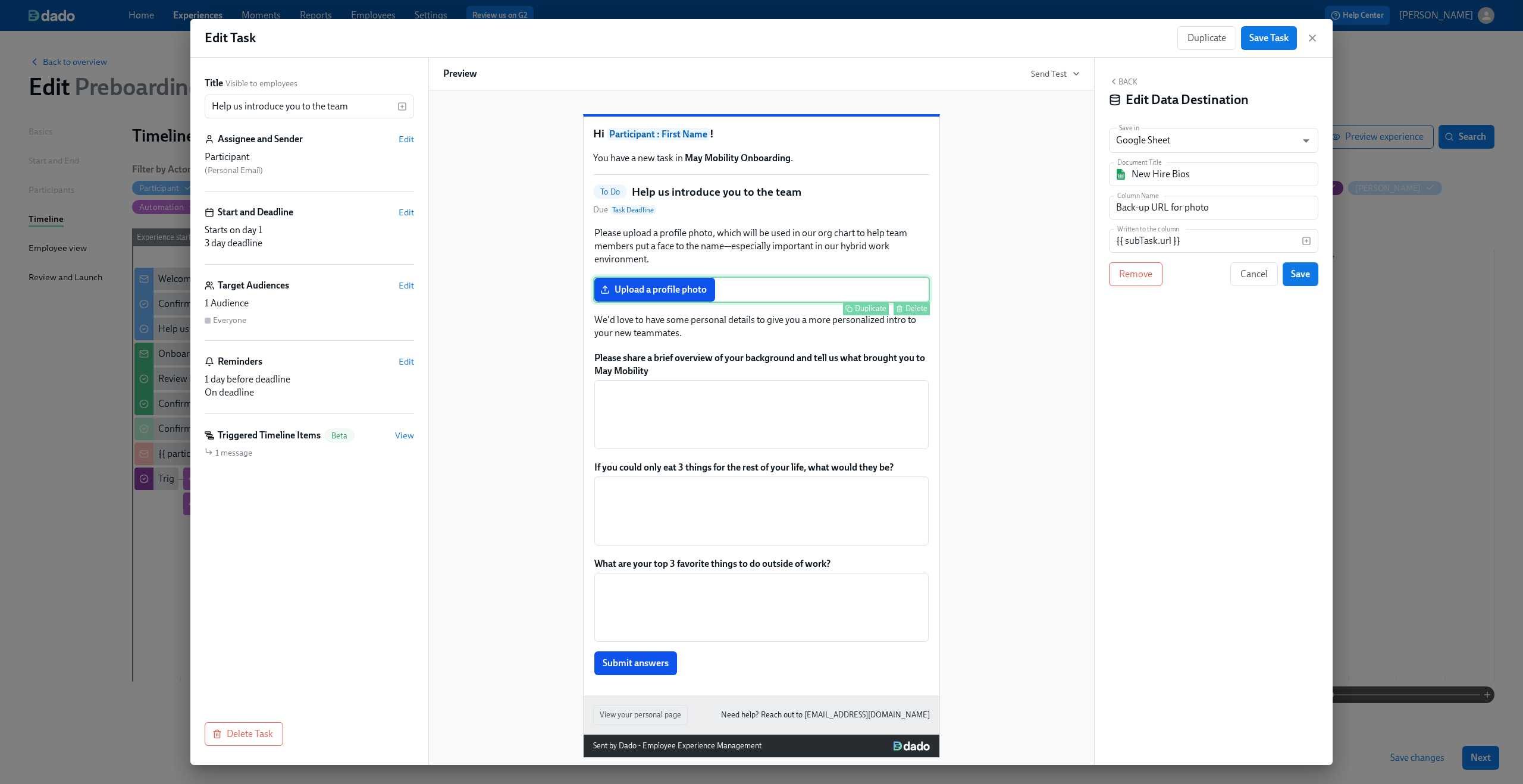
click at [791, 302] on div "Upload a profile photo Duplicate Delete" at bounding box center [761, 290] width 337 height 27
click at [1123, 84] on button "Back" at bounding box center [1123, 81] width 28 height 9
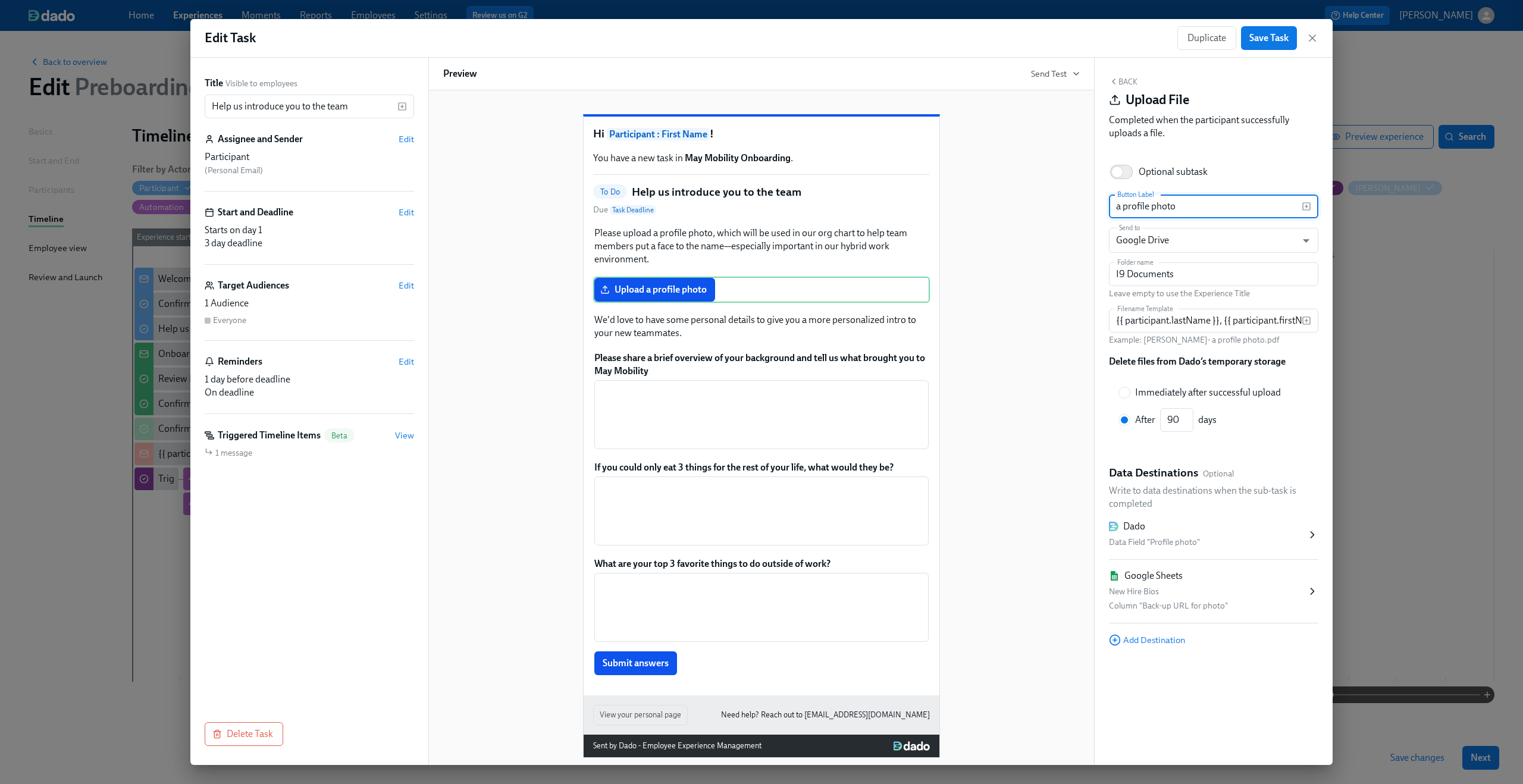
click at [1067, 406] on div "Hi Participant : First Name ! You have a new task in May Mobility Onboarding . …" at bounding box center [761, 427] width 636 height 663
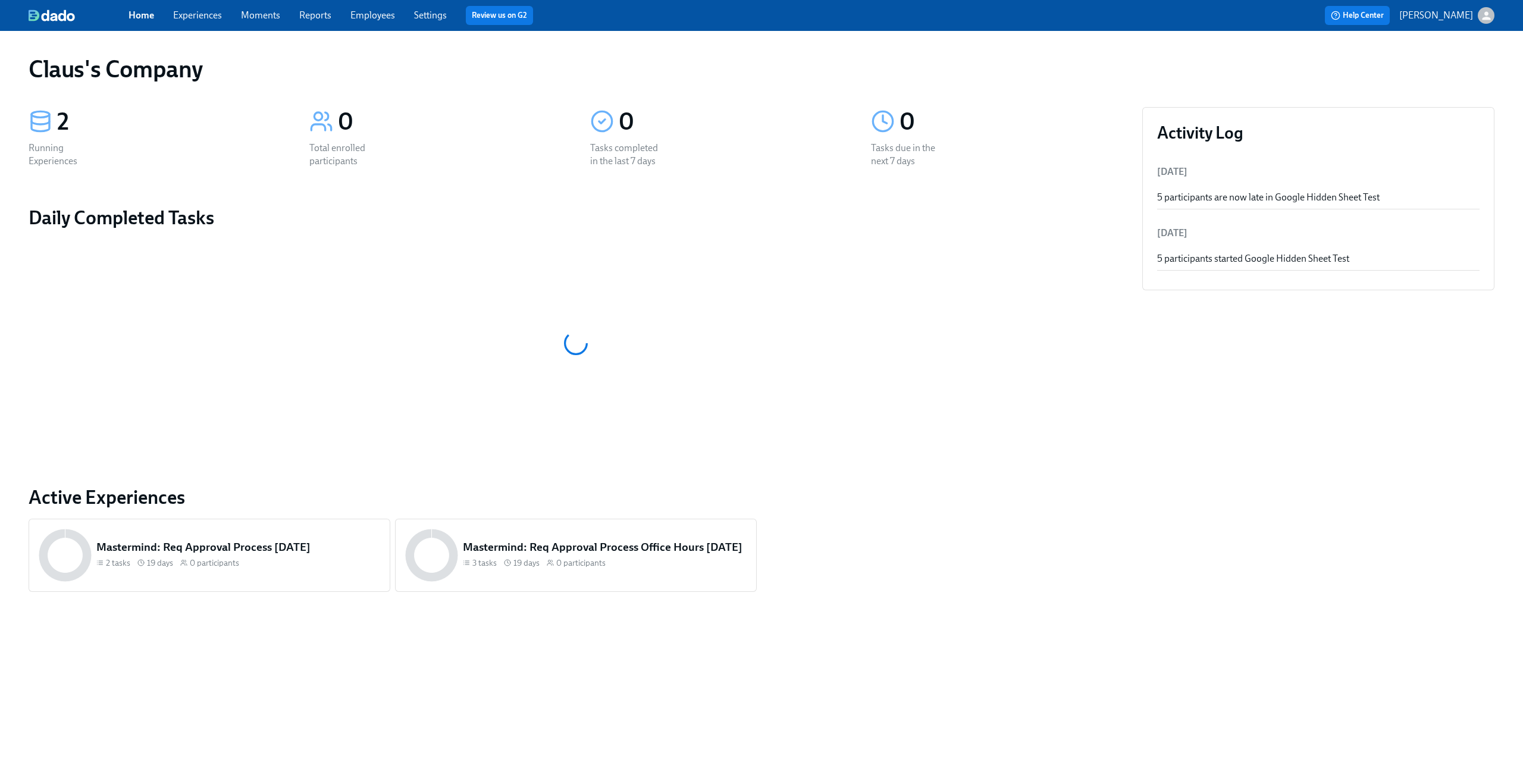
click at [1488, 16] on icon "button" at bounding box center [1486, 15] width 12 height 12
click at [1447, 66] on span "Switch organization..." at bounding box center [1428, 70] width 112 height 13
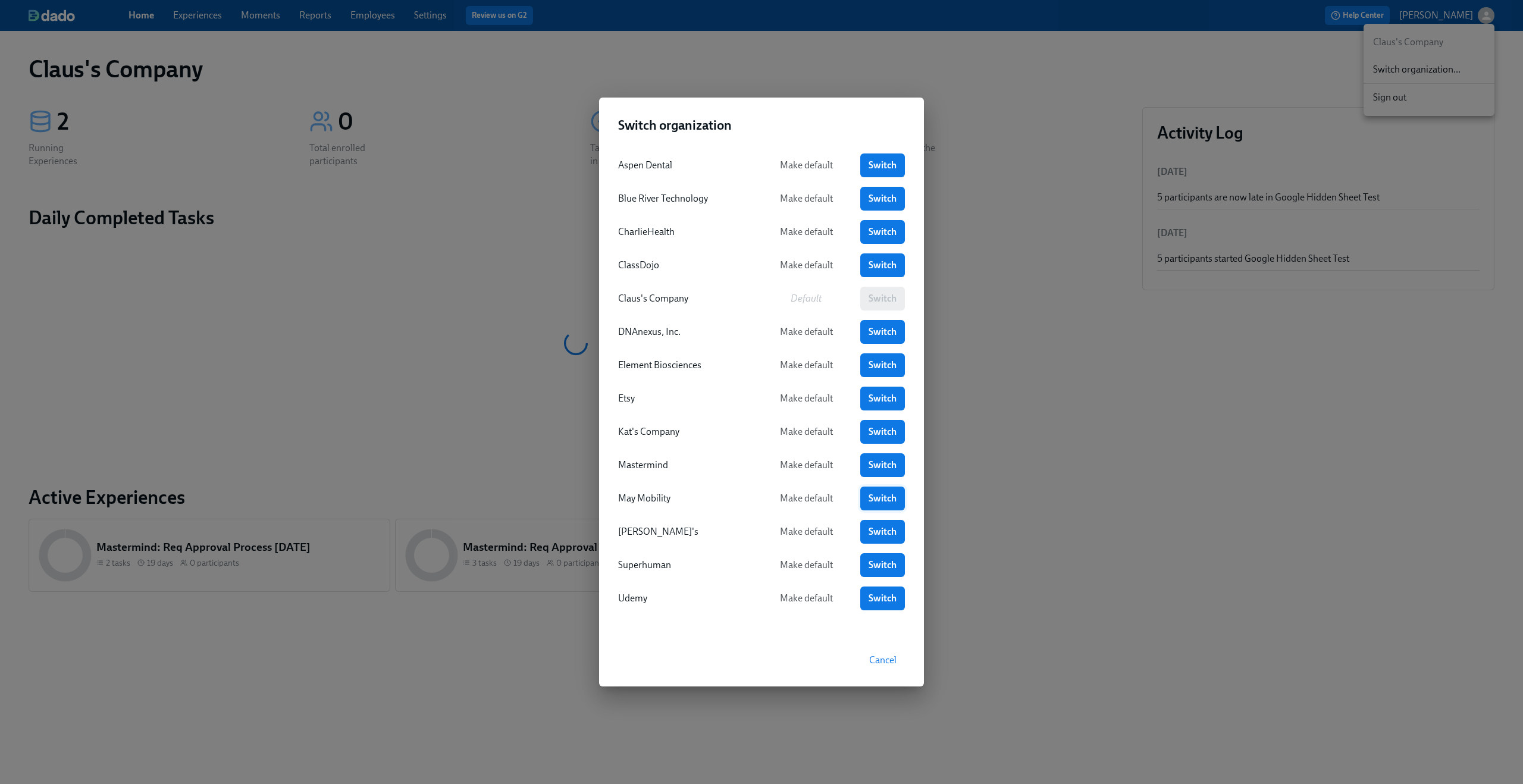
click at [878, 497] on span "Switch" at bounding box center [882, 498] width 28 height 12
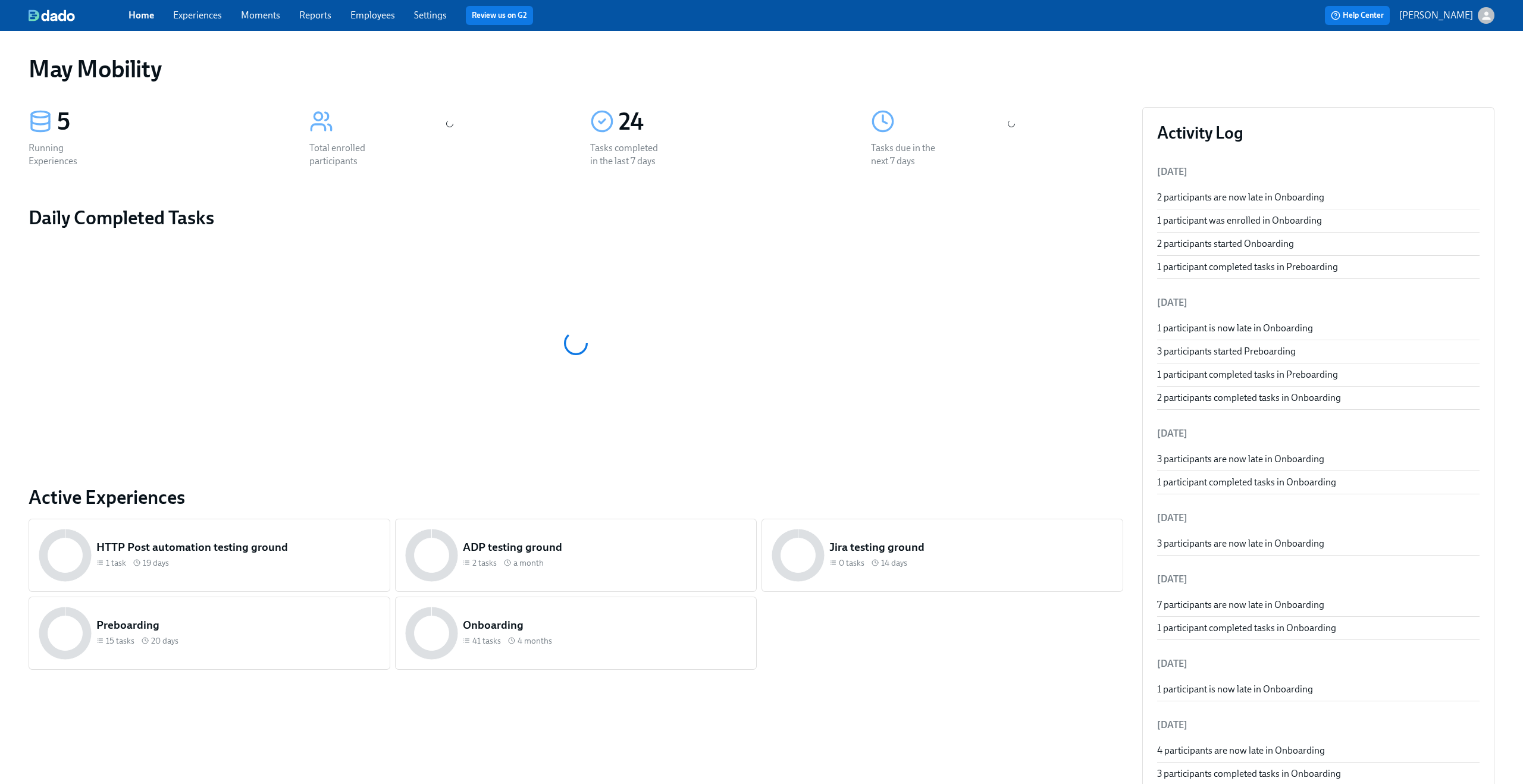
click at [189, 9] on span "Experiences" at bounding box center [197, 16] width 49 height 13
click at [190, 12] on link "Experiences" at bounding box center [197, 15] width 49 height 12
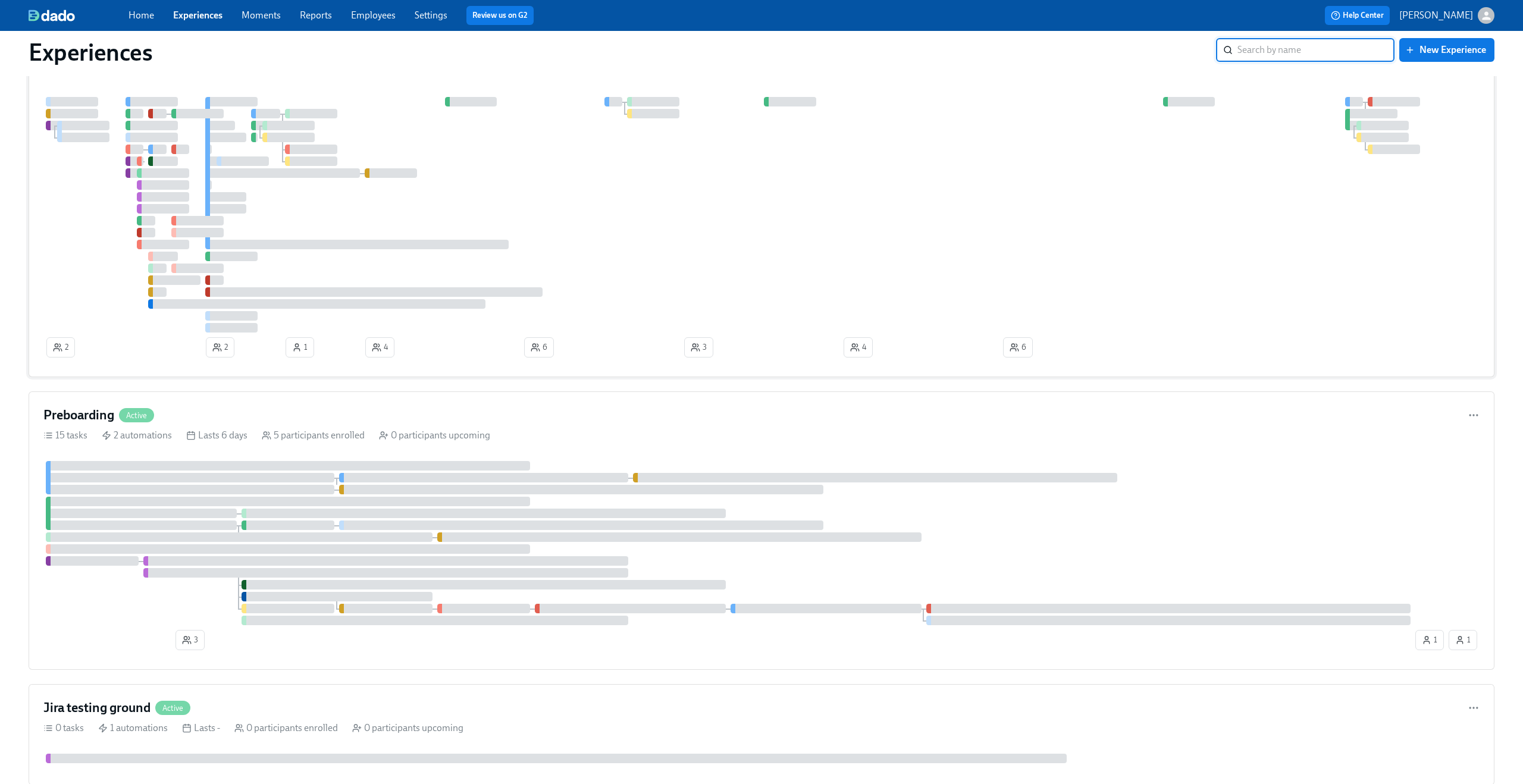
scroll to position [86, 0]
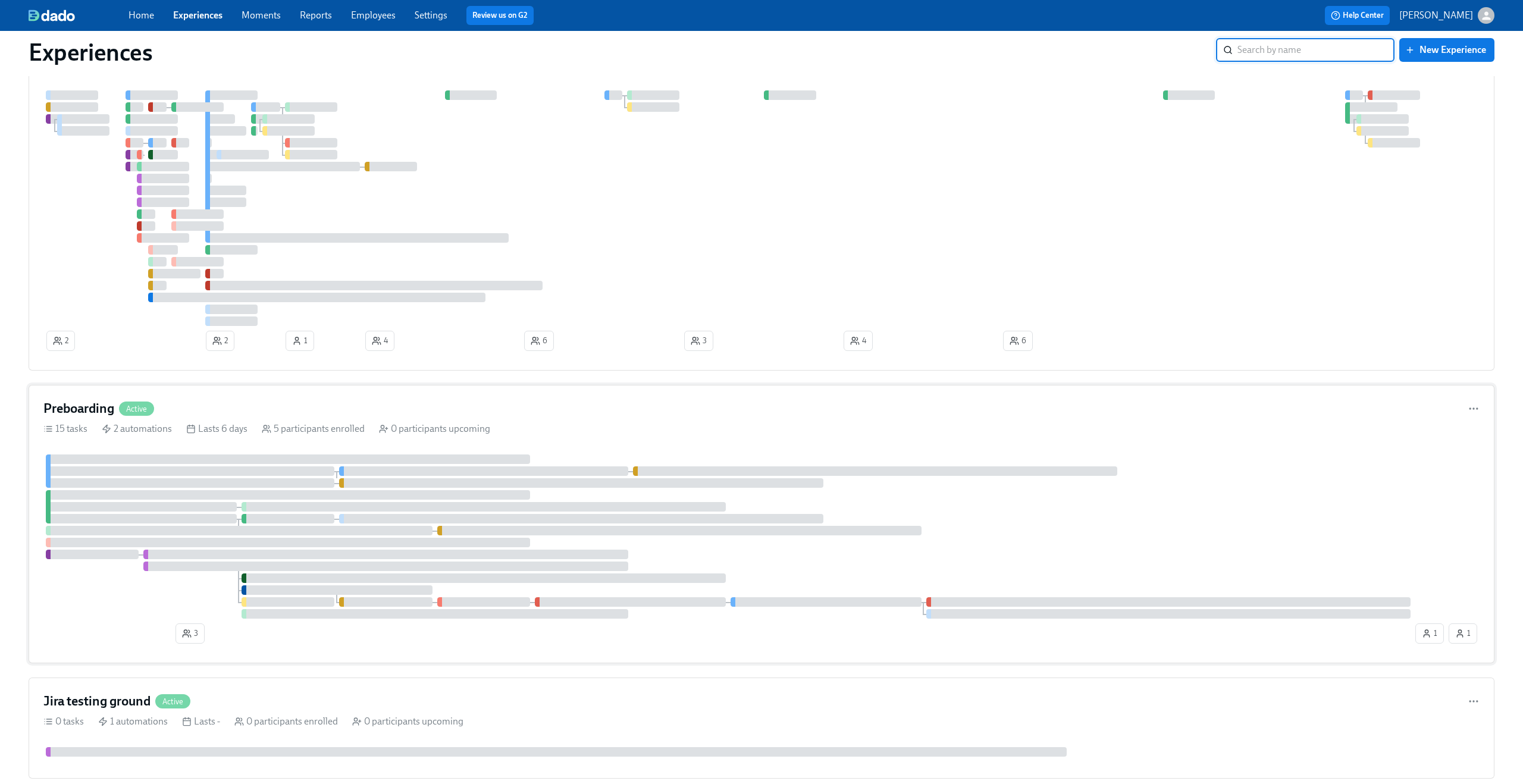
click at [656, 422] on div "15 tasks 2 automations Lasts 6 days 5 participants enrolled 0 participants upco…" at bounding box center [761, 429] width 1436 height 13
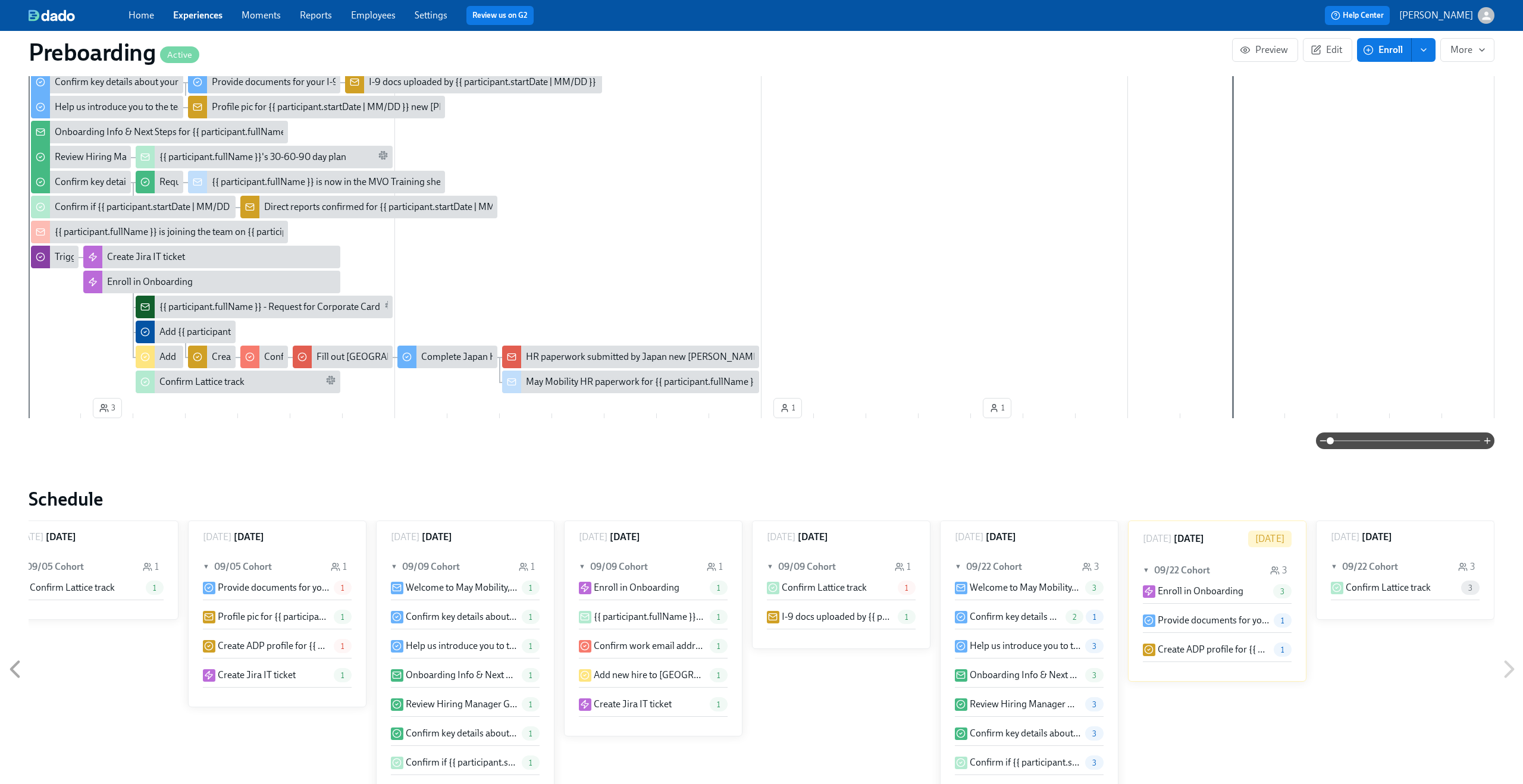
scroll to position [389, 0]
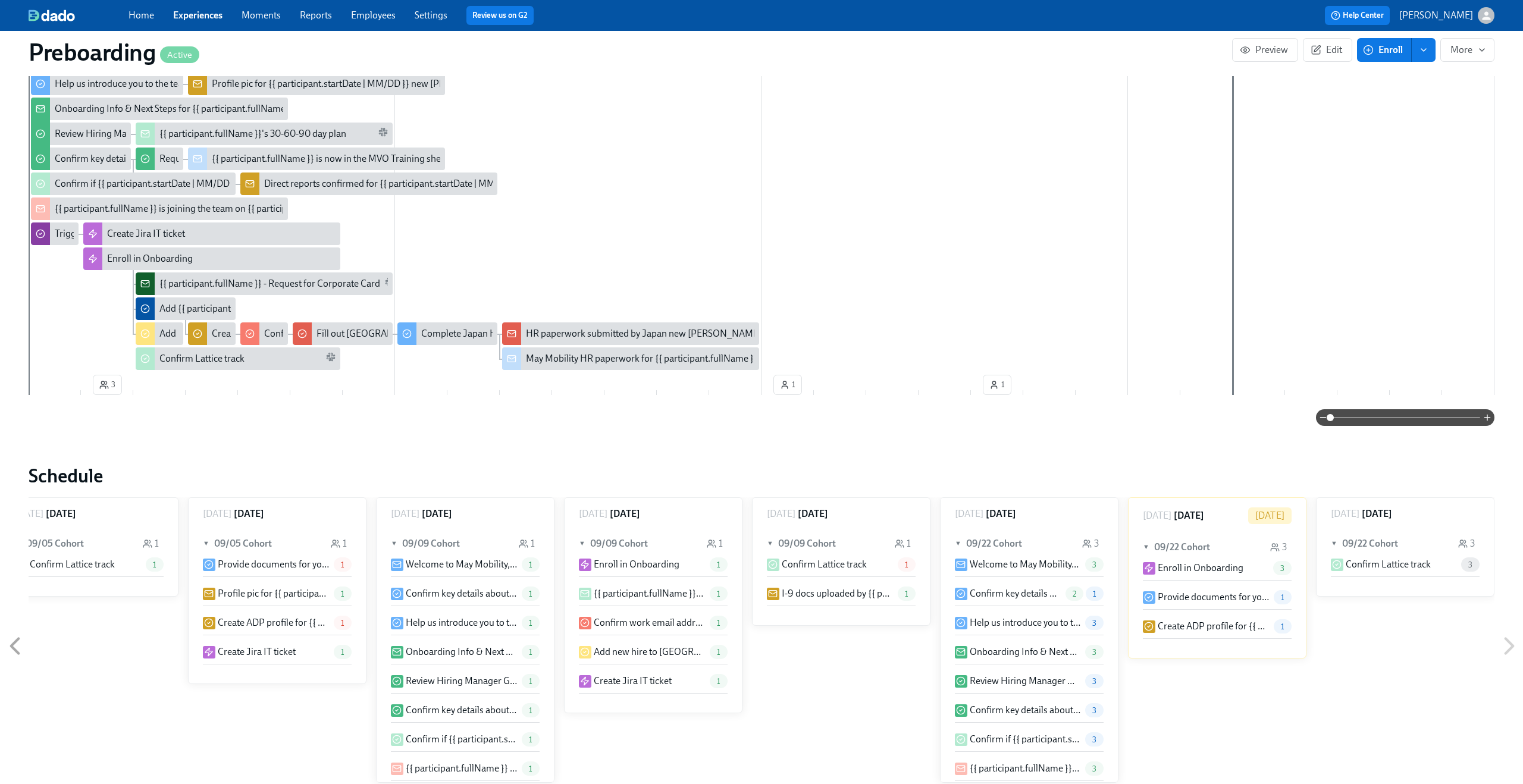
click at [1425, 419] on span at bounding box center [1405, 418] width 150 height 17
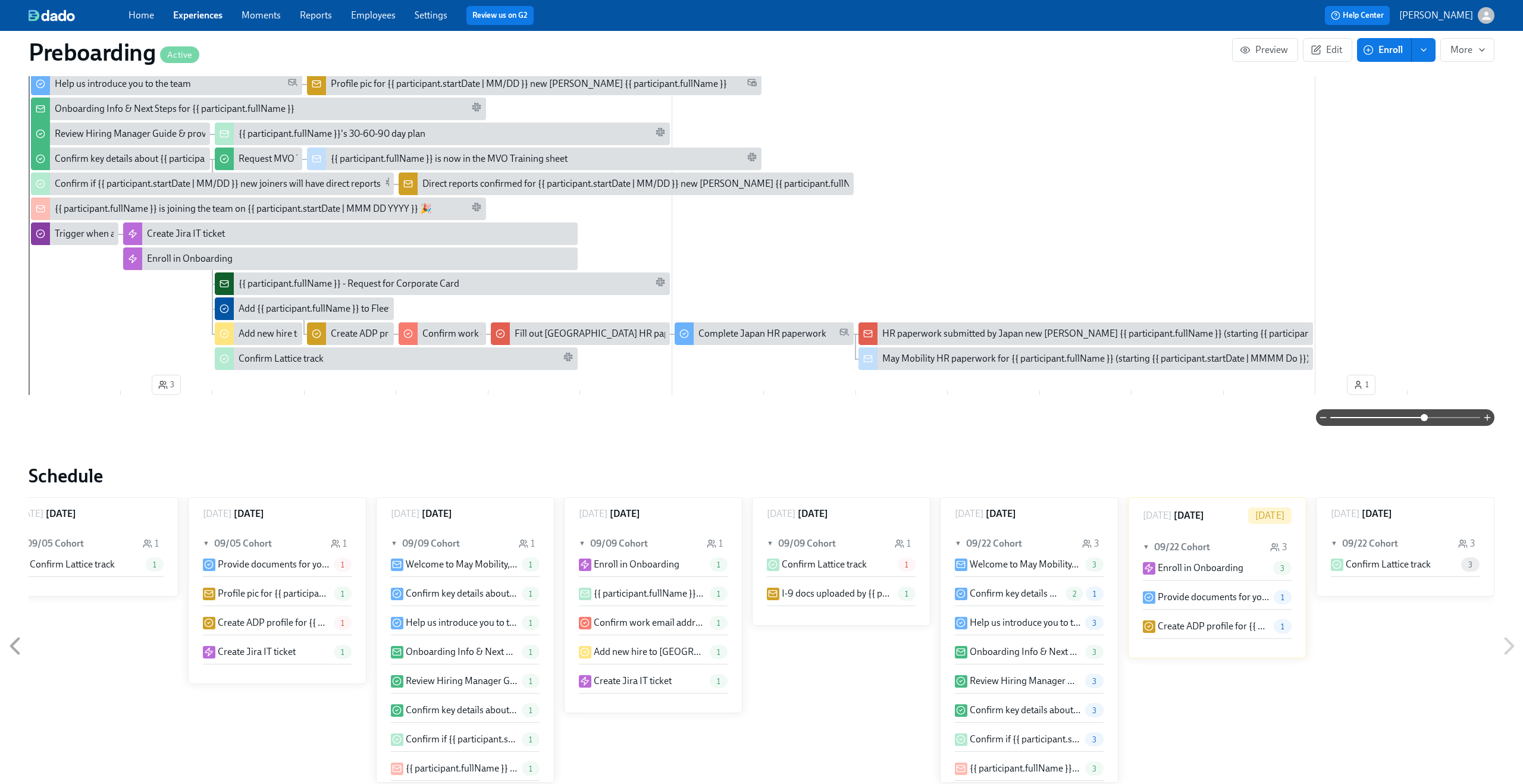
click at [1461, 422] on span at bounding box center [1405, 418] width 150 height 17
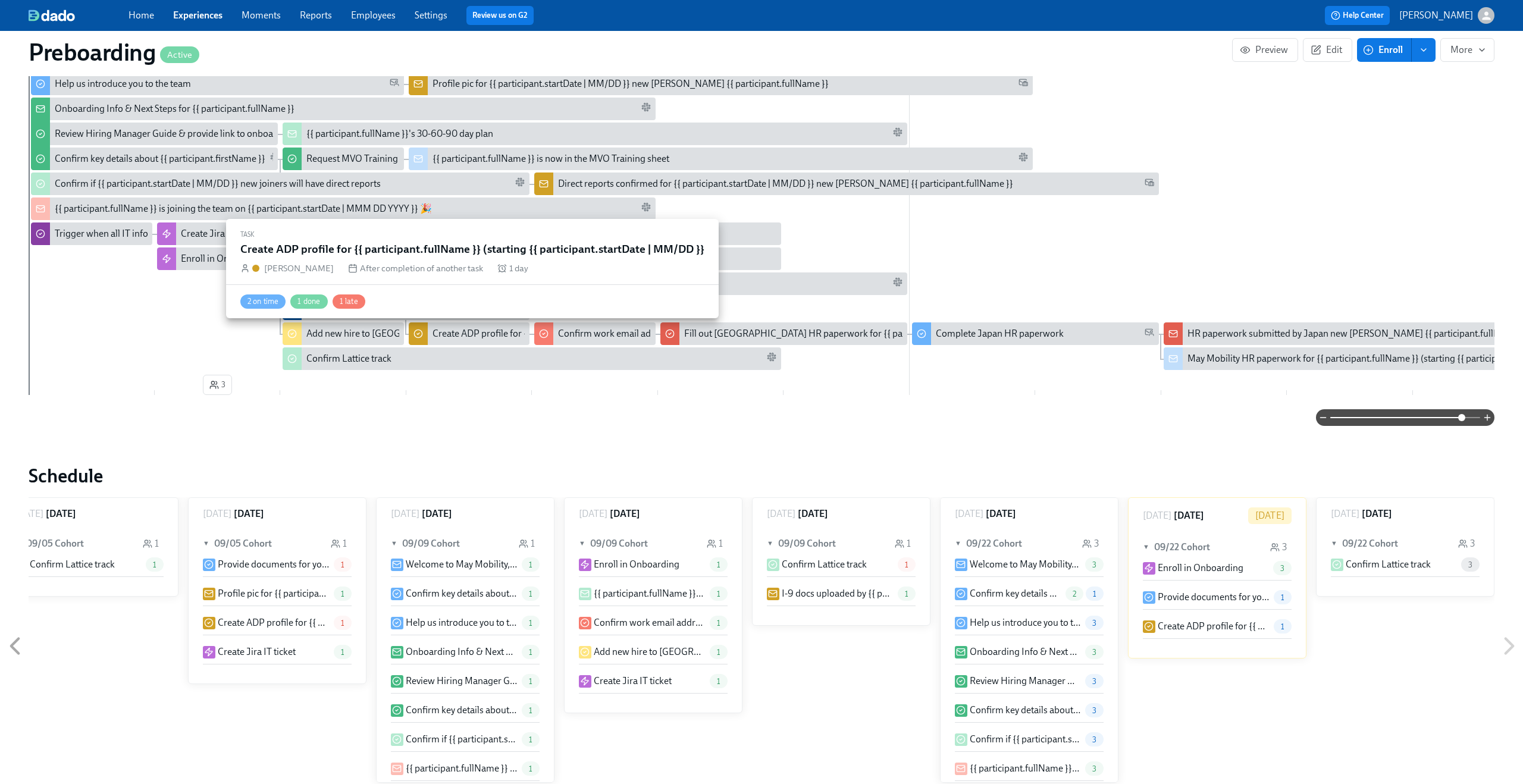
click at [494, 329] on div "Create ADP profile for {{ participant.fullName }} (starting {{ participant.star…" at bounding box center [618, 334] width 372 height 13
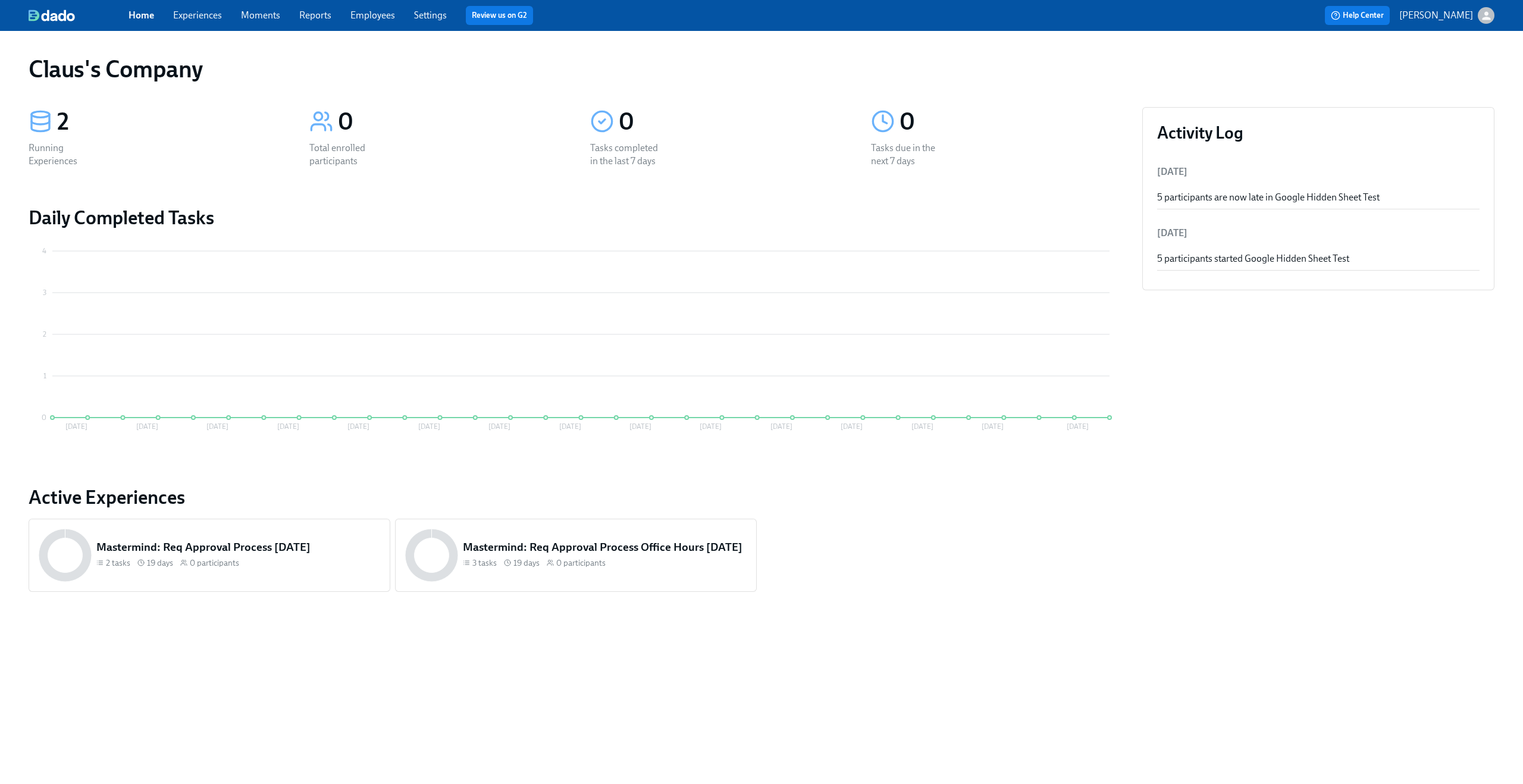
click at [185, 14] on link "Experiences" at bounding box center [197, 15] width 49 height 12
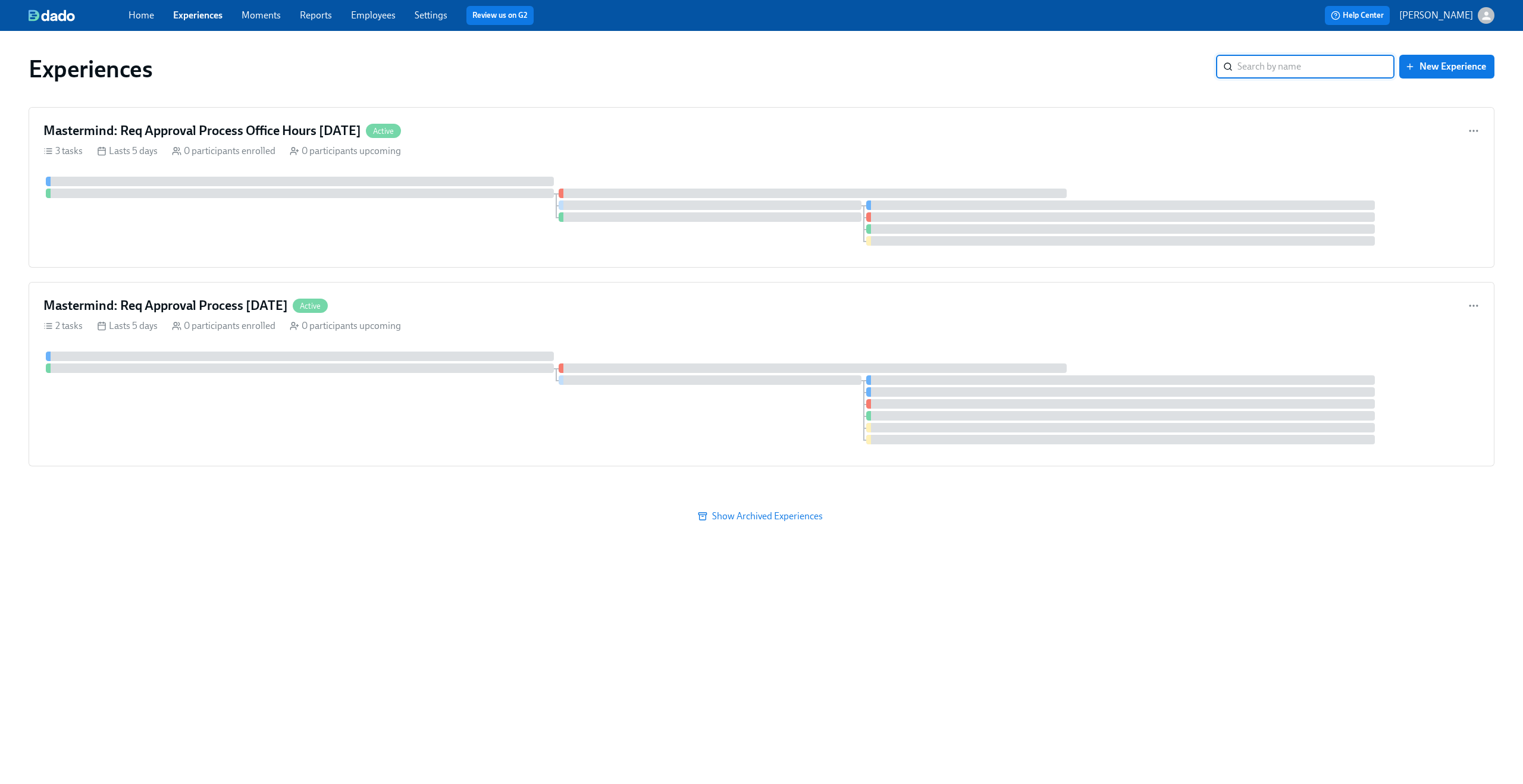
click at [246, 8] on div "Home Experiences Moments Reports Employees Settings Review us on G2" at bounding box center [470, 15] width 683 height 19
click at [251, 15] on link "Moments" at bounding box center [261, 15] width 39 height 12
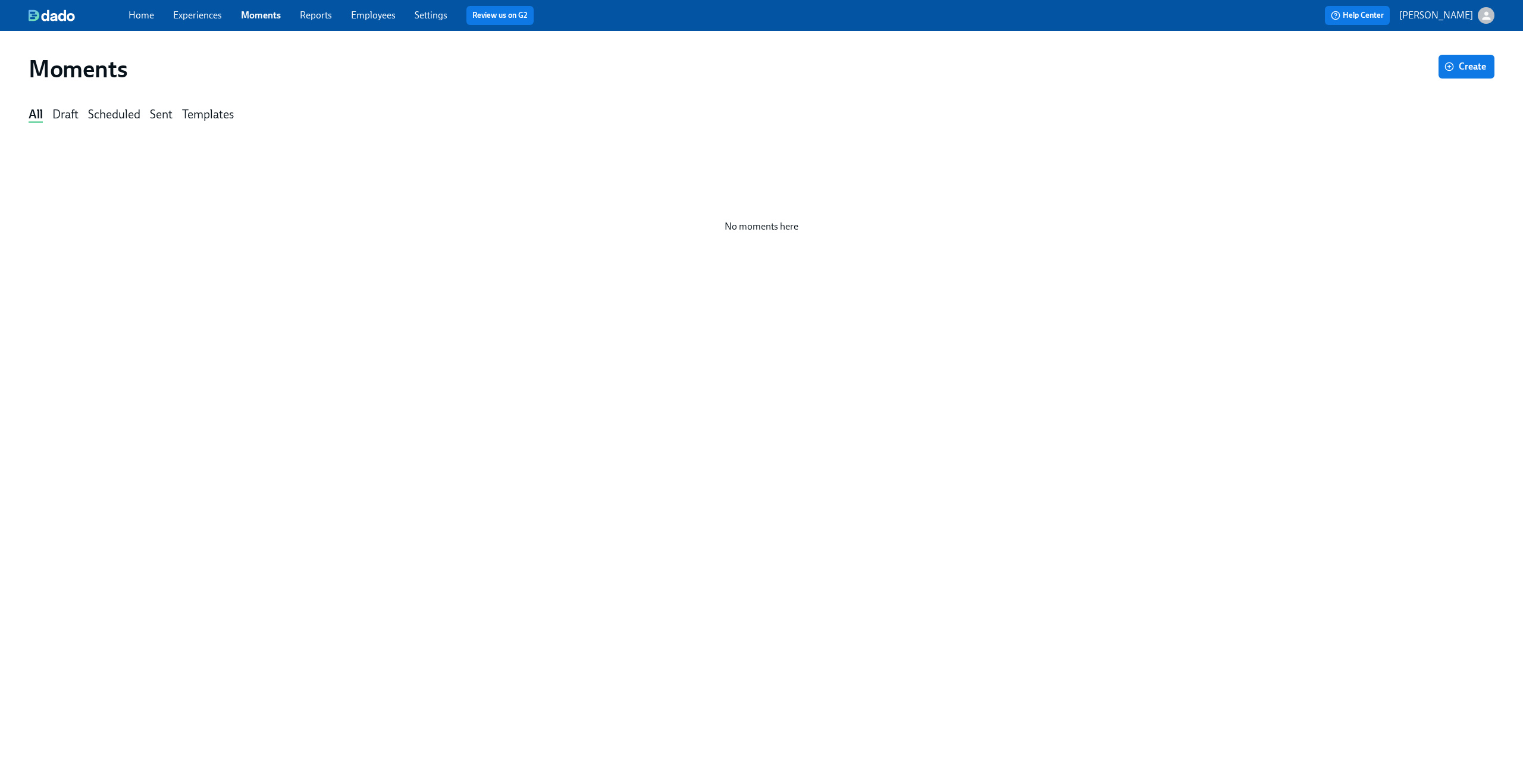
click at [209, 14] on link "Experiences" at bounding box center [197, 15] width 49 height 12
